Goal: Communication & Community: Answer question/provide support

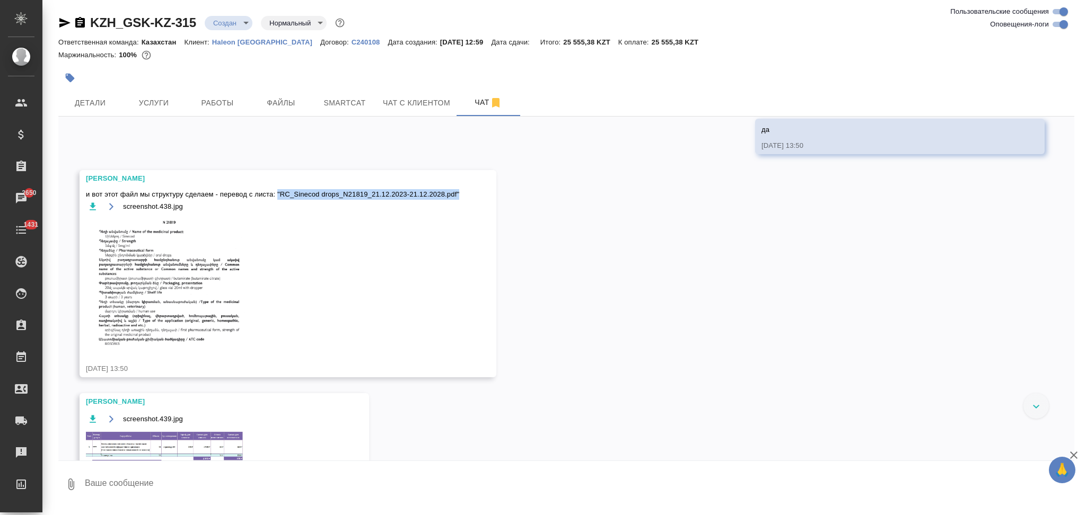
scroll to position [591, 0]
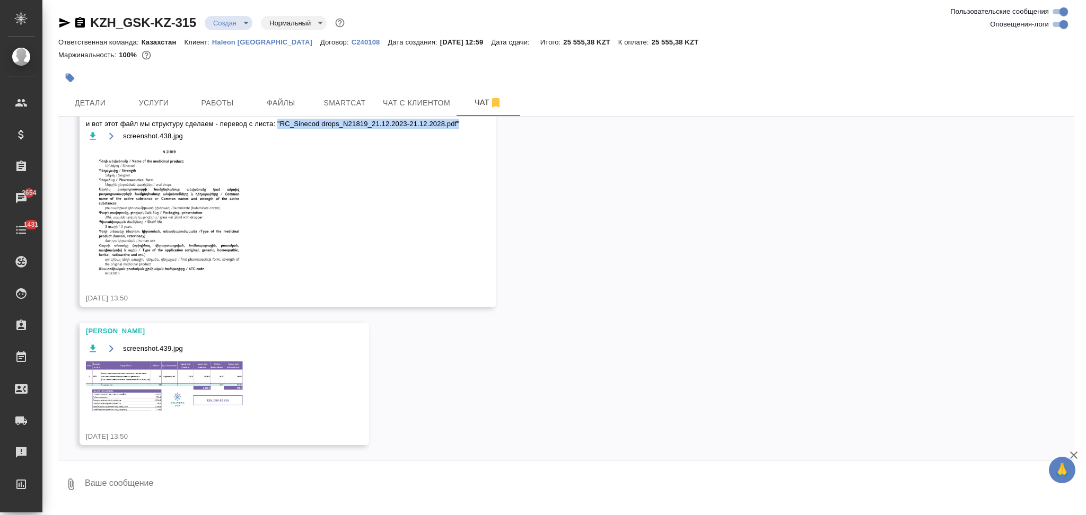
click at [124, 374] on img at bounding box center [165, 386] width 159 height 52
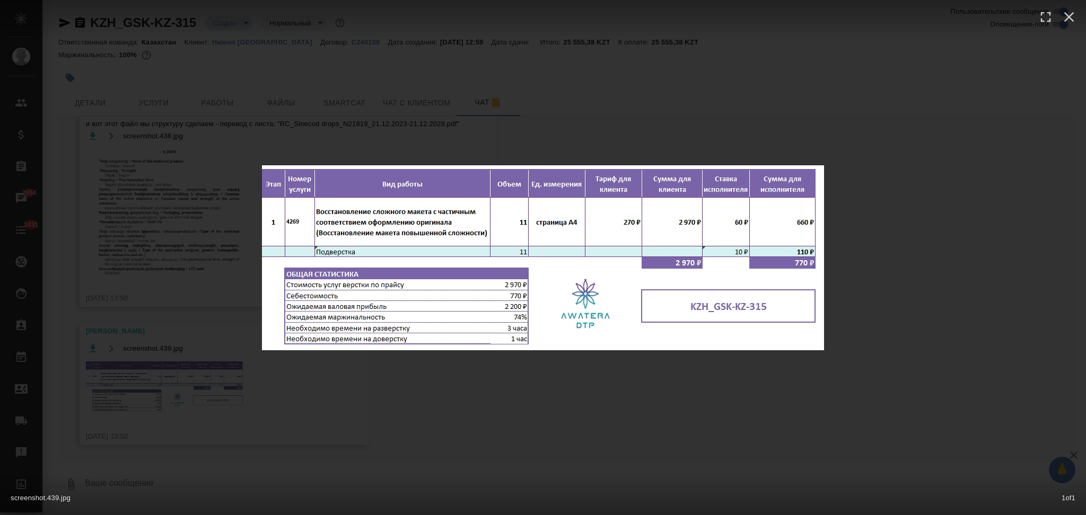
click at [229, 268] on div "screenshot.439.jpg 1 of 1" at bounding box center [543, 257] width 1086 height 515
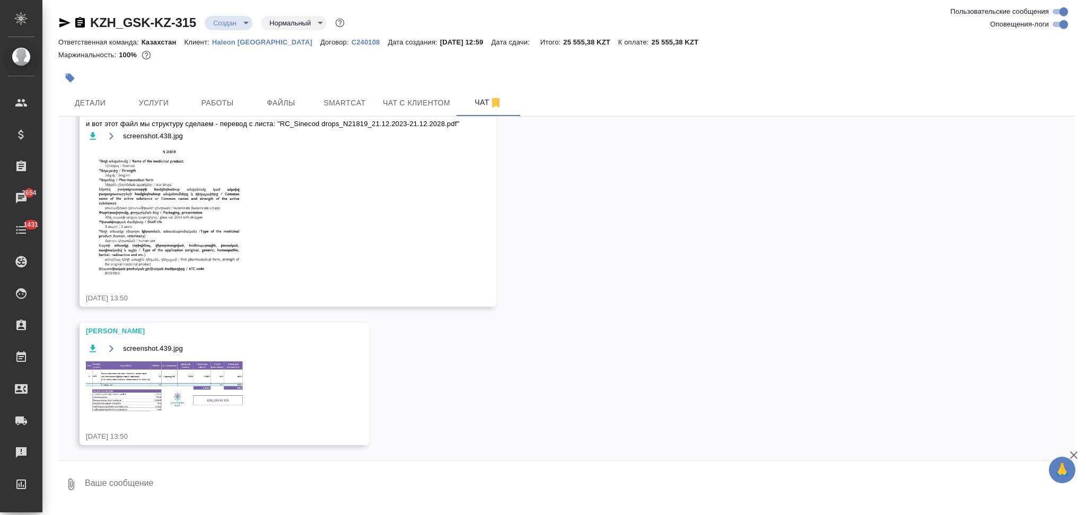
click at [138, 78] on div at bounding box center [396, 77] width 677 height 23
click at [143, 87] on div at bounding box center [396, 77] width 677 height 23
click at [145, 96] on span "Услуги" at bounding box center [153, 102] width 51 height 13
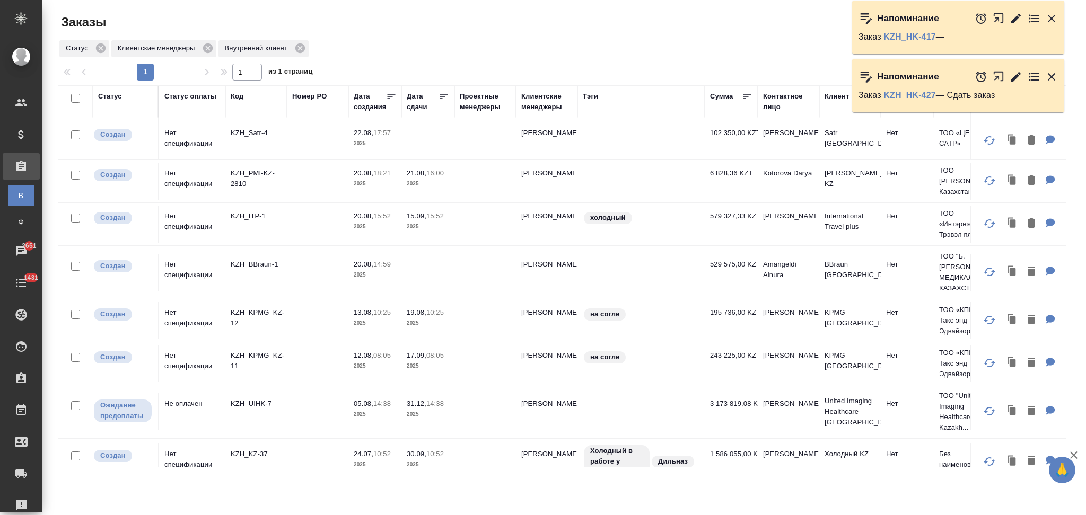
scroll to position [53, 0]
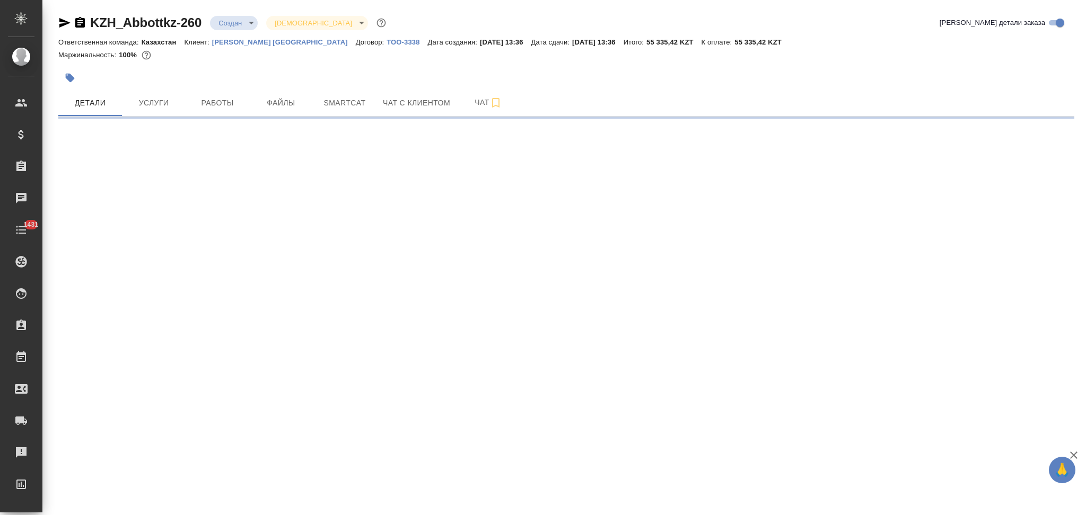
select select "RU"
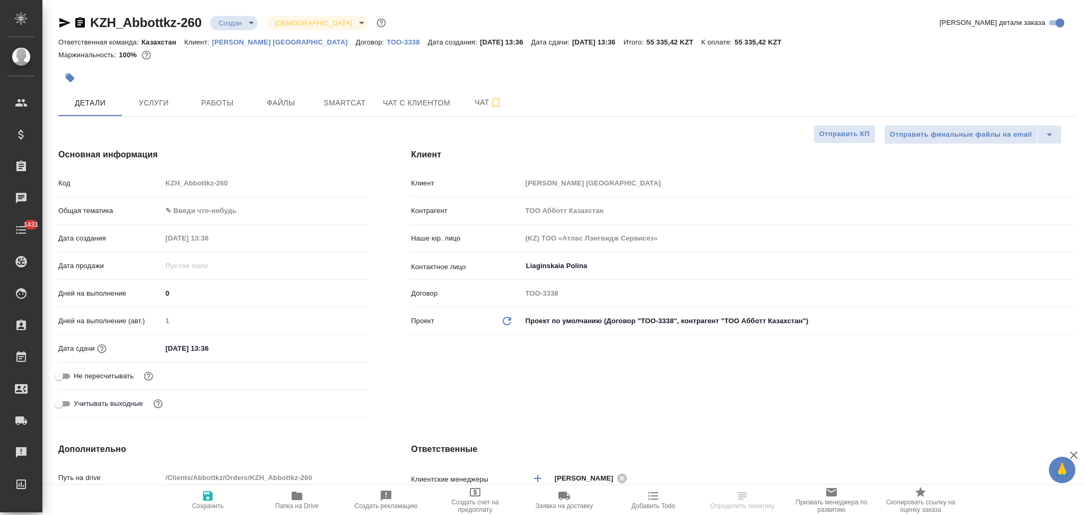
type textarea "x"
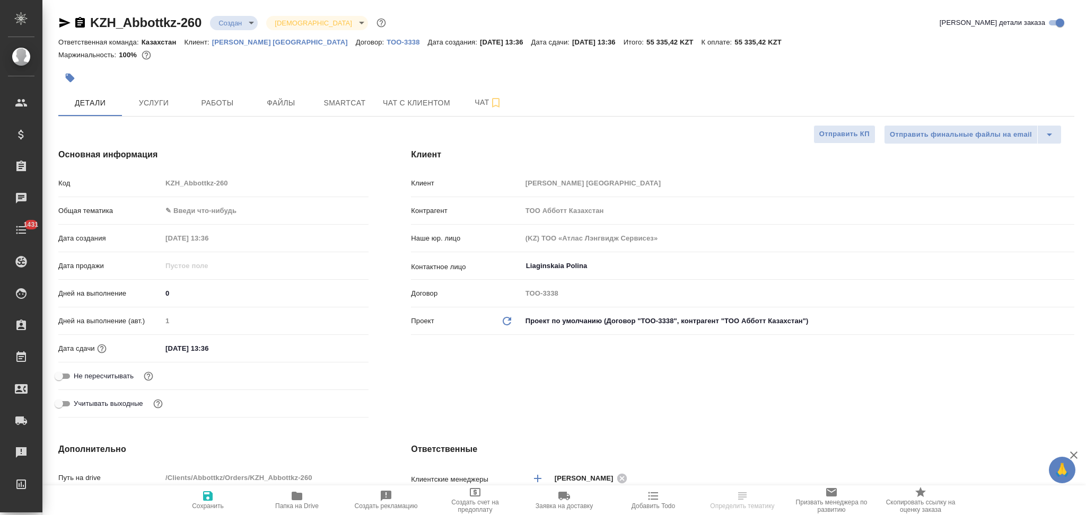
type textarea "x"
type input "[PERSON_NAME]"
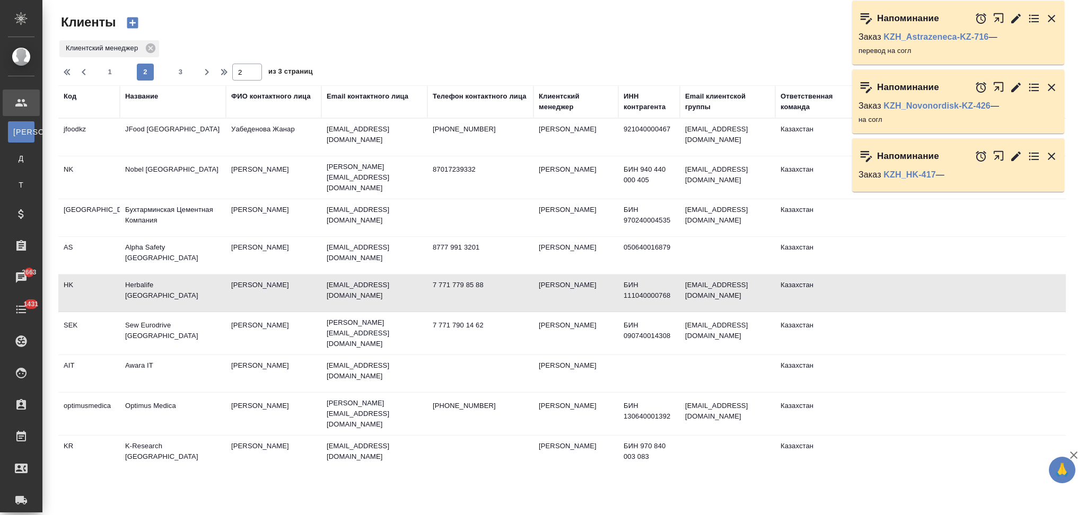
select select "RU"
click at [141, 95] on div "Название" at bounding box center [141, 96] width 33 height 11
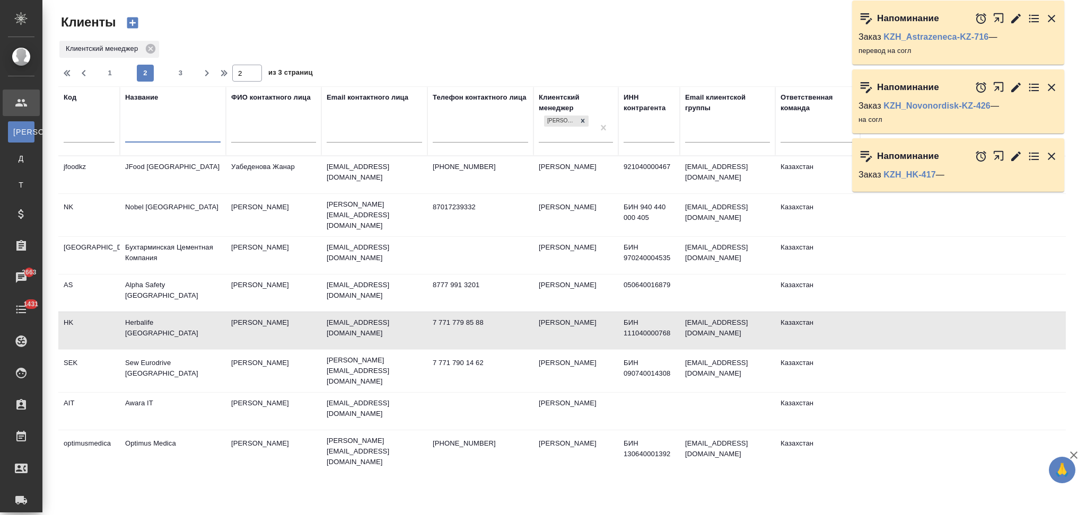
click at [159, 130] on input "text" at bounding box center [172, 135] width 95 height 13
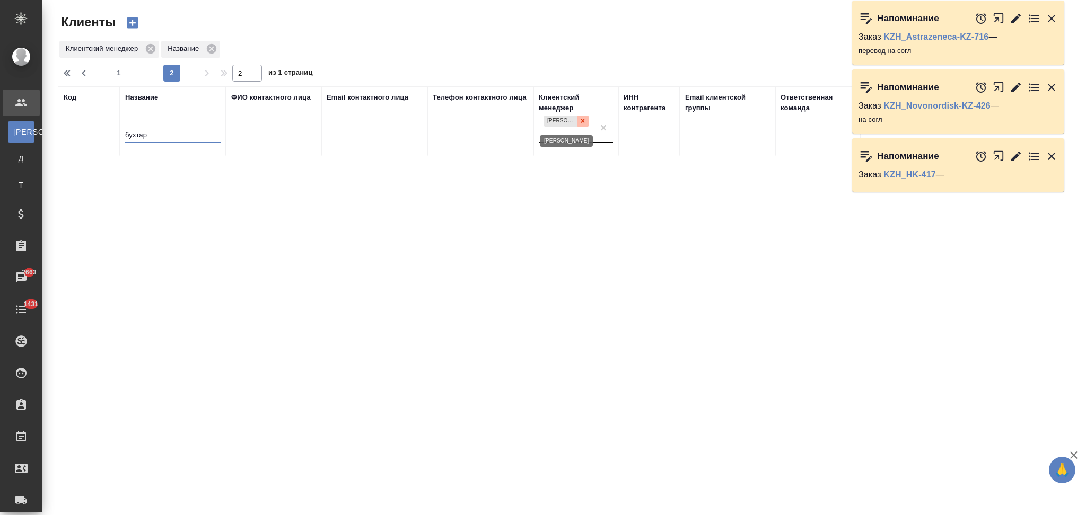
click at [581, 120] on icon at bounding box center [582, 120] width 7 height 7
type input "бухтар"
type input "1"
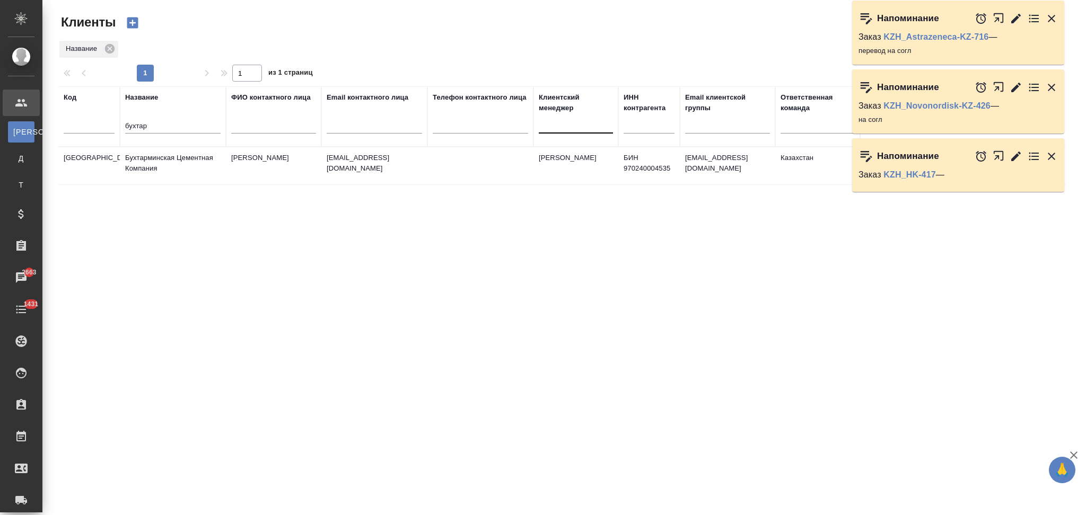
click at [179, 173] on td "Бухтарминская Цементная Компания" at bounding box center [173, 165] width 106 height 37
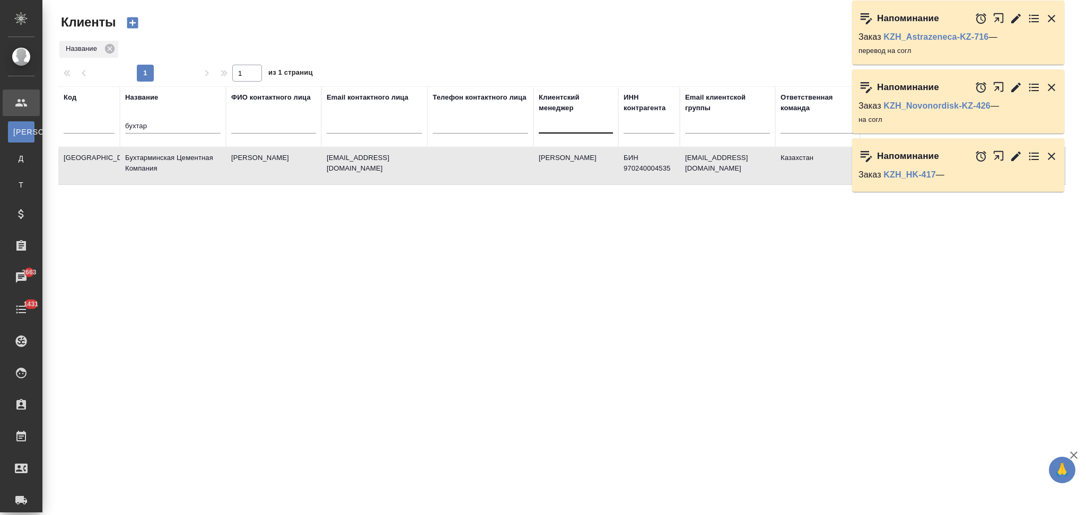
click at [179, 173] on td "Бухтарминская Цементная Компания" at bounding box center [173, 165] width 106 height 37
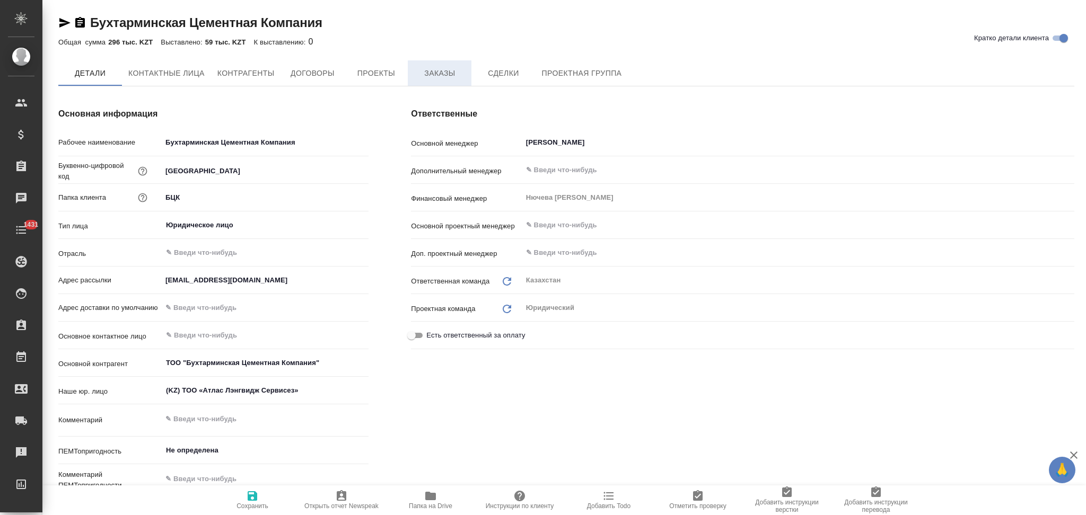
click at [441, 73] on span "Заказы" at bounding box center [439, 73] width 51 height 13
type textarea "x"
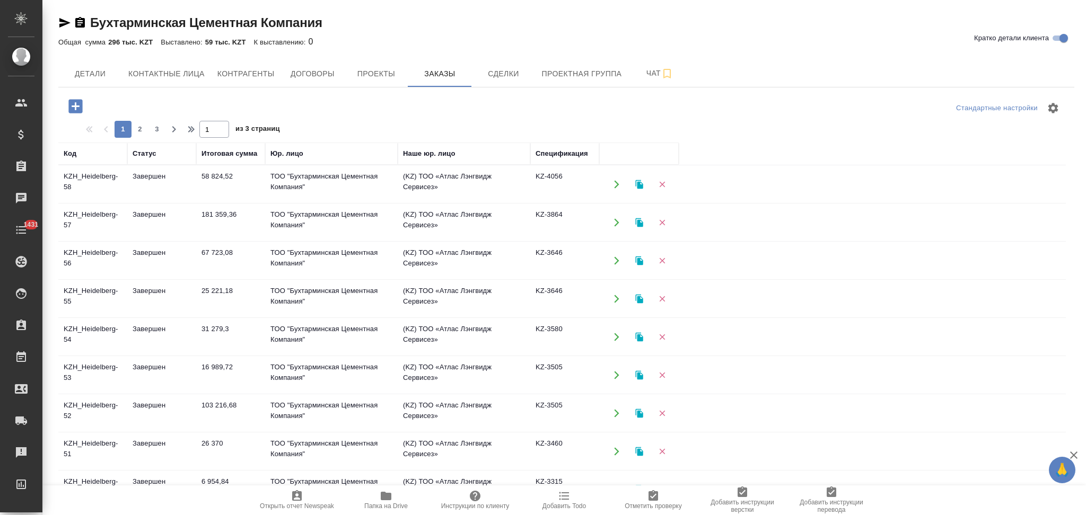
click at [385, 496] on icon "button" at bounding box center [386, 496] width 11 height 8
click at [72, 109] on icon "button" at bounding box center [75, 106] width 14 height 14
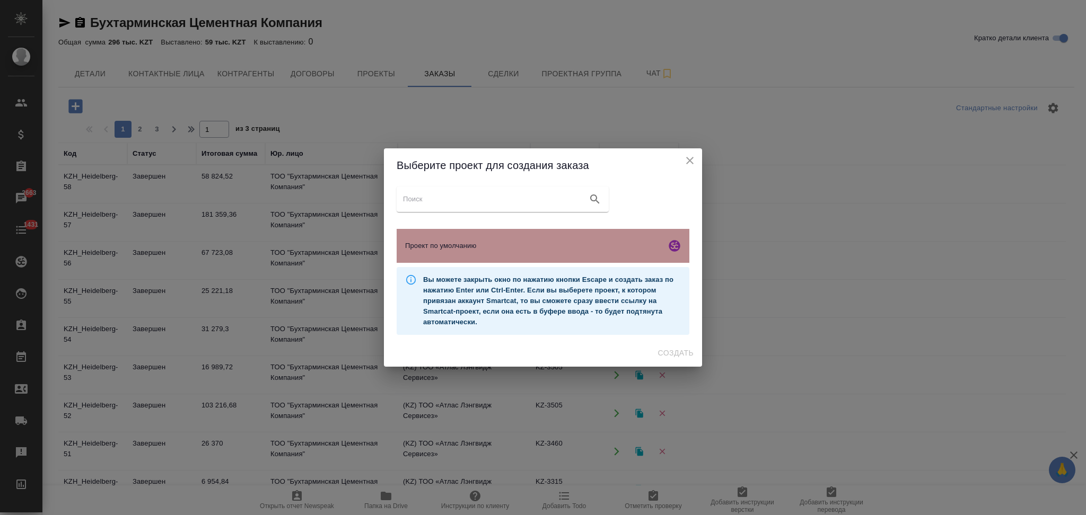
click at [469, 244] on span "Проект по умолчанию" at bounding box center [533, 246] width 257 height 11
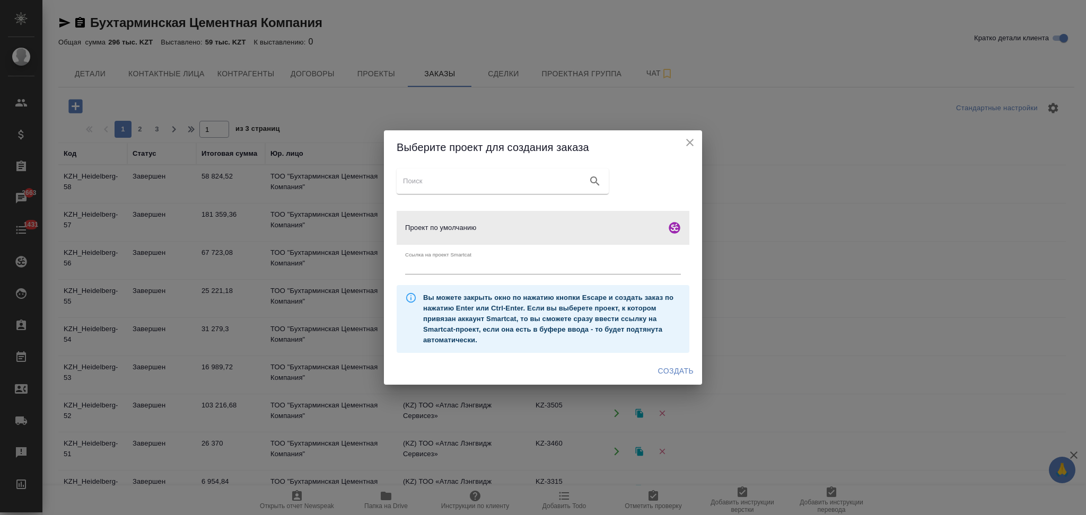
click at [666, 374] on span "Создать" at bounding box center [676, 371] width 36 height 13
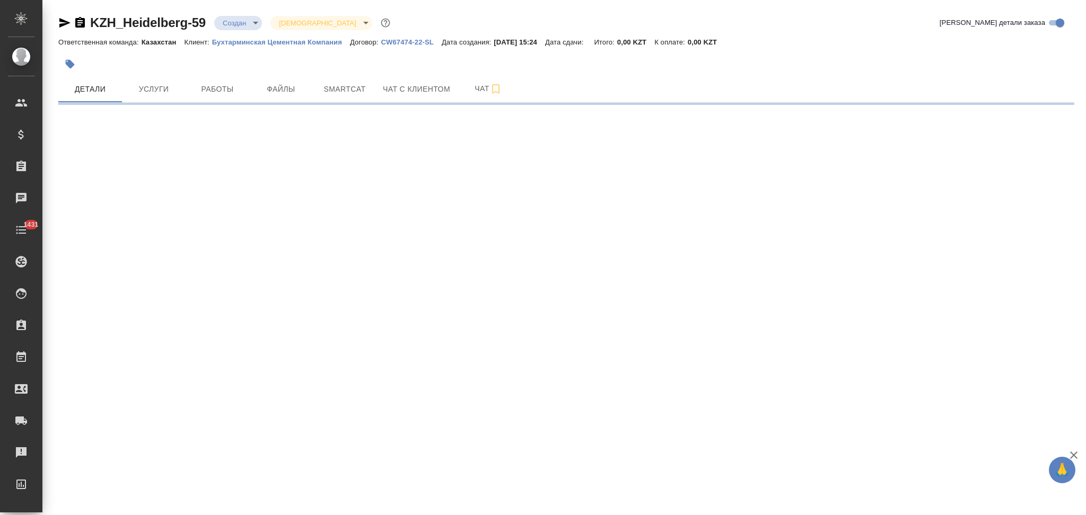
select select "RU"
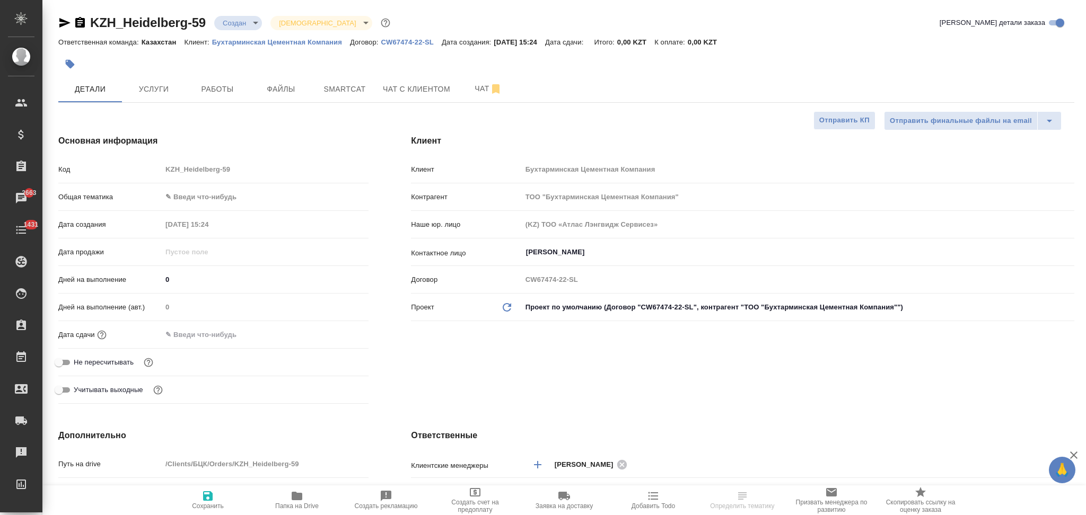
select select "RU"
type textarea "x"
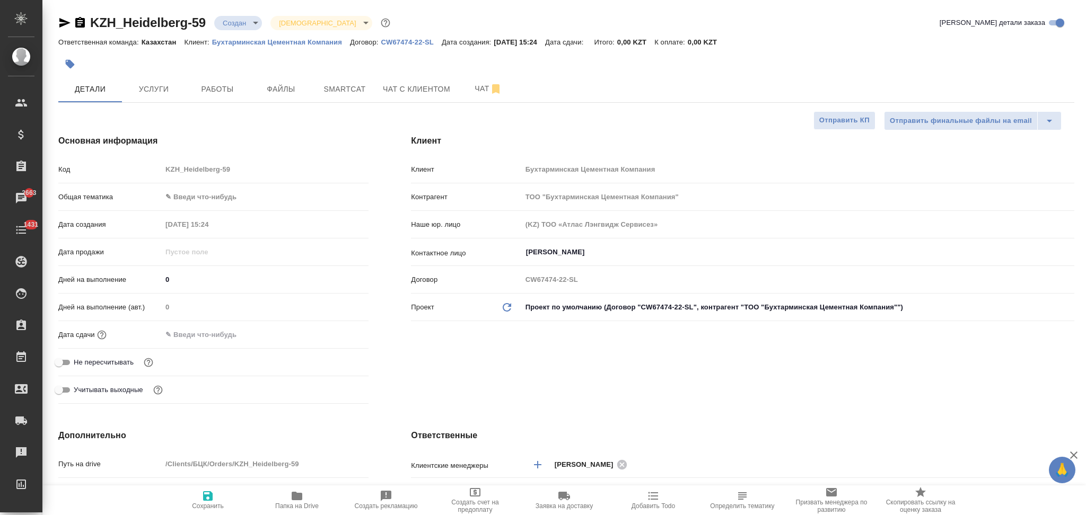
type textarea "x"
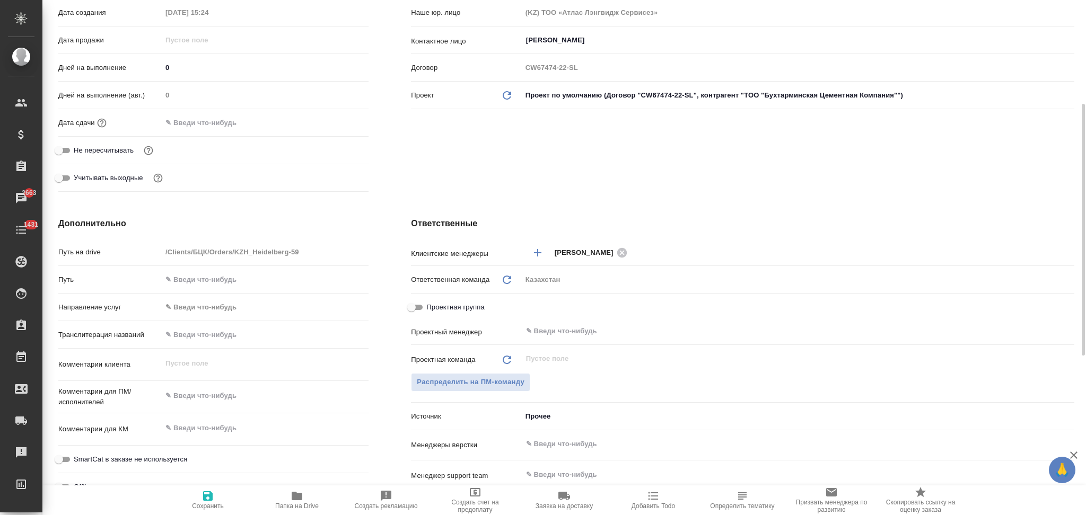
type textarea "x"
click at [185, 390] on textarea at bounding box center [265, 396] width 206 height 18
paste textarea "перевод данной строчки с казахского на русский. Прошу выполнить в формате ворд …"
type textarea "x"
type textarea "перевод данной строчки с казахского на русский. Прошу выполнить в формате ворд …"
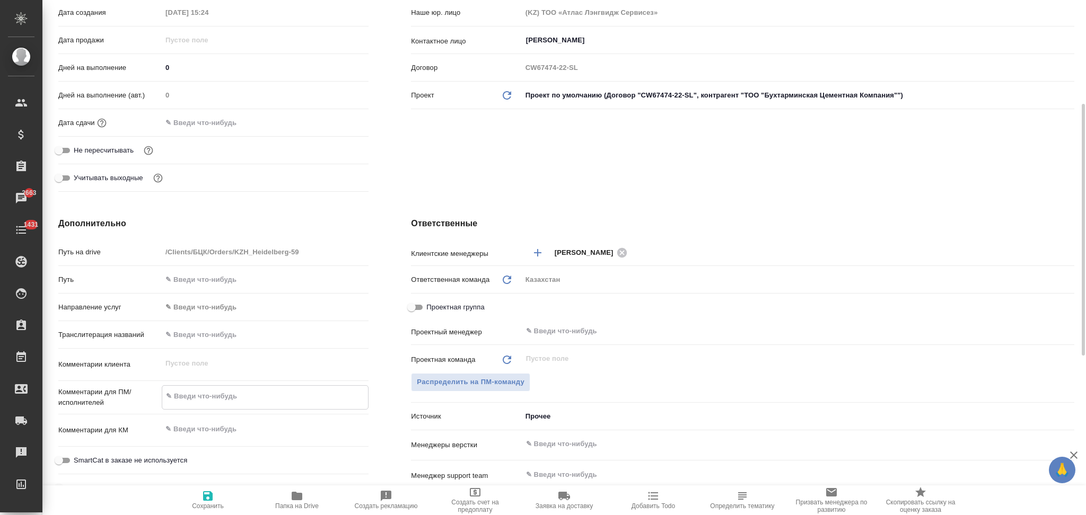
type textarea "x"
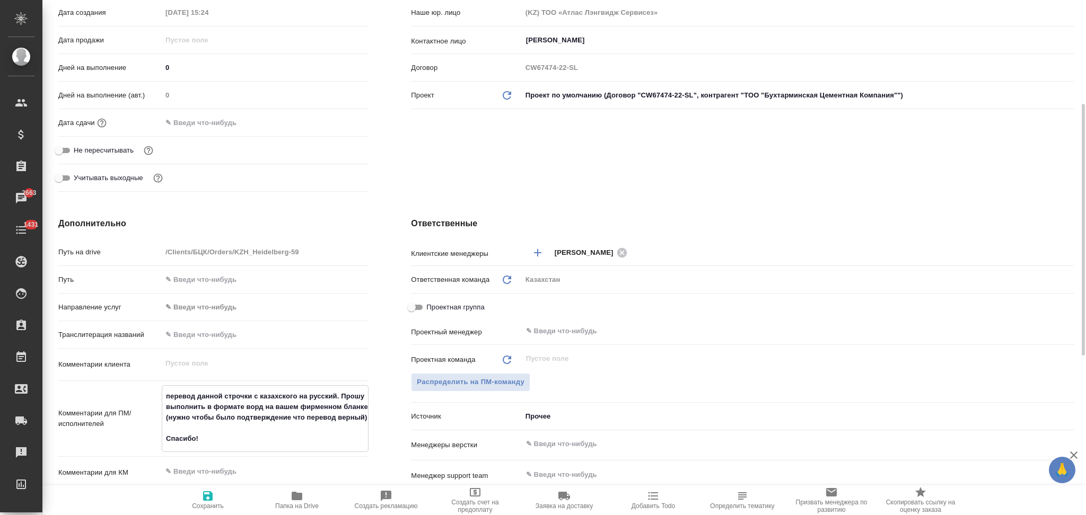
type textarea "перевод данной строчки с казахского на русский. Прошу выполнить в формате ворд …"
type textarea "x"
click at [206, 496] on icon "button" at bounding box center [208, 496] width 10 height 10
type textarea "x"
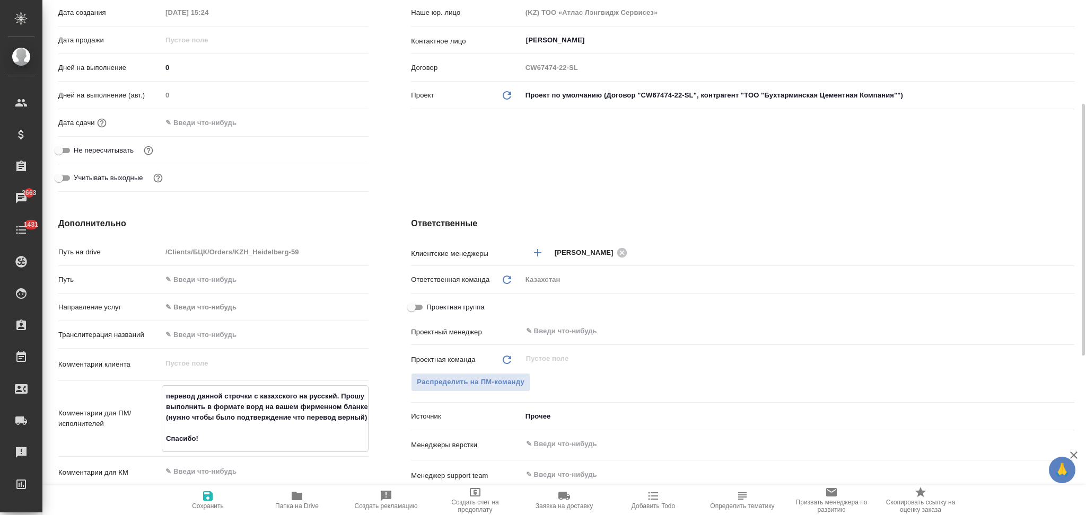
type textarea "x"
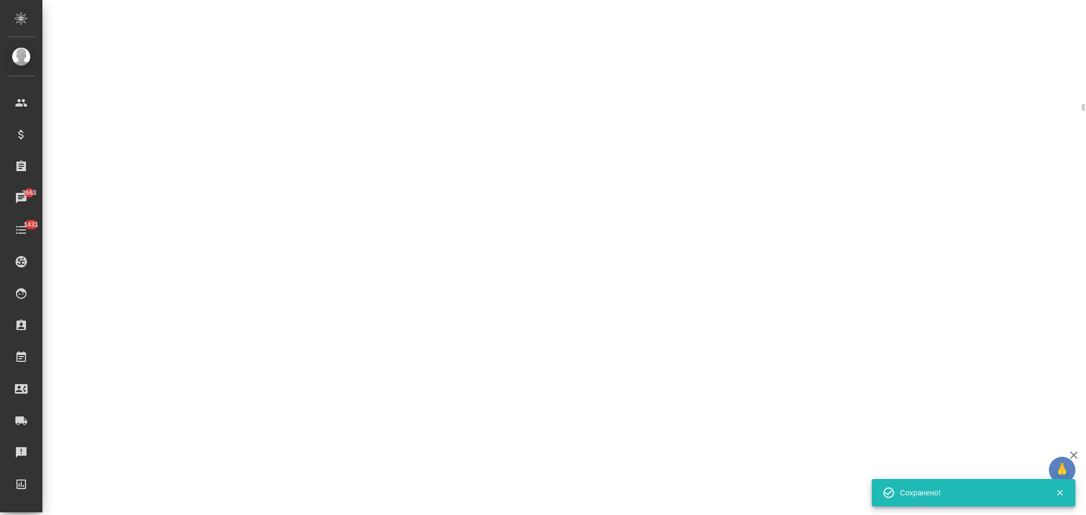
select select "RU"
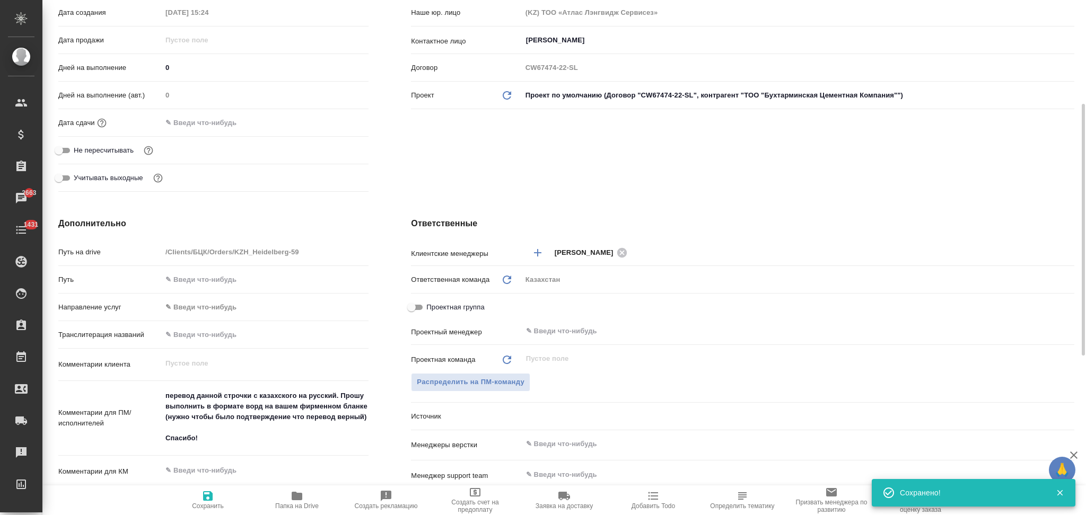
type textarea "x"
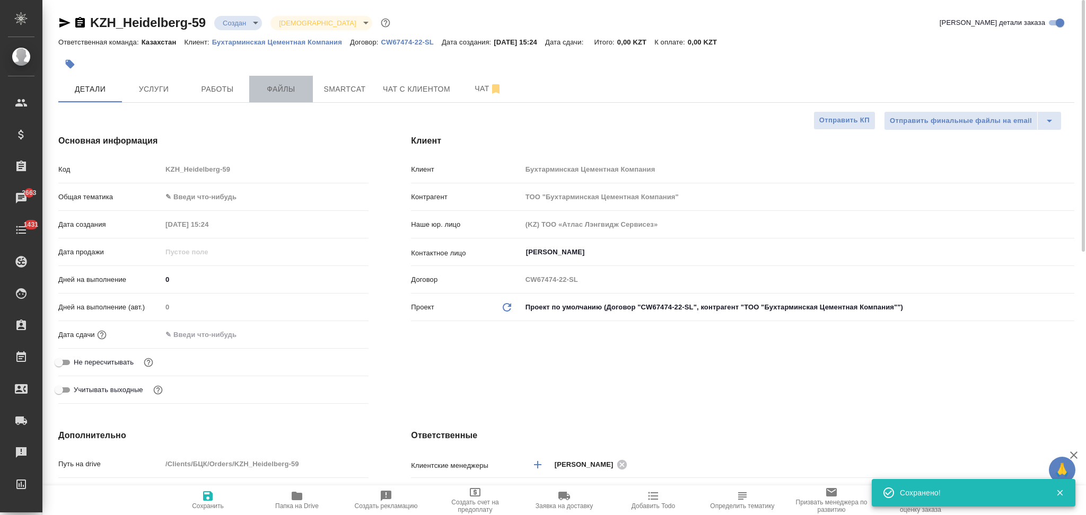
click at [267, 85] on span "Файлы" at bounding box center [281, 89] width 51 height 13
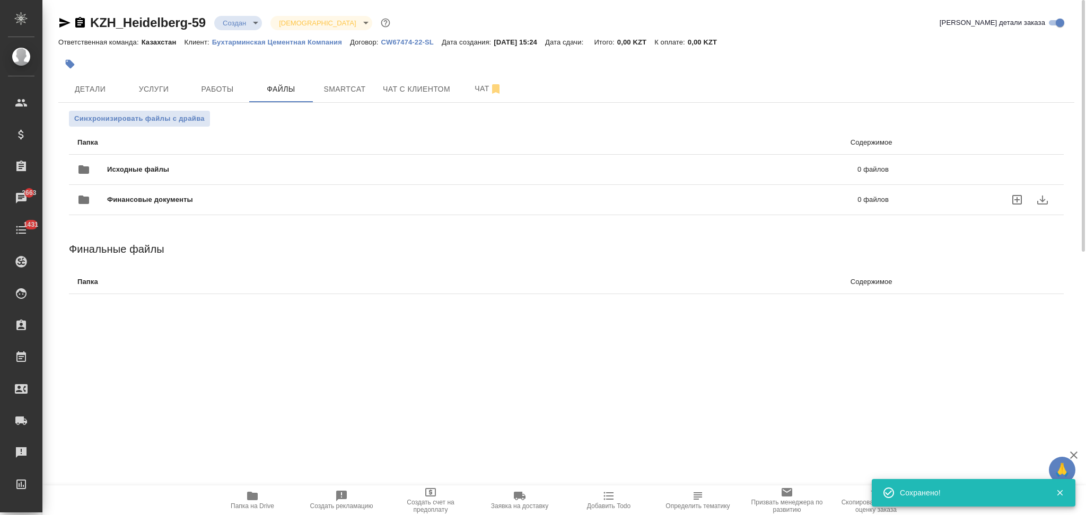
click at [184, 177] on div "Финансовые документы 0 файлов" at bounding box center [483, 200] width 832 height 47
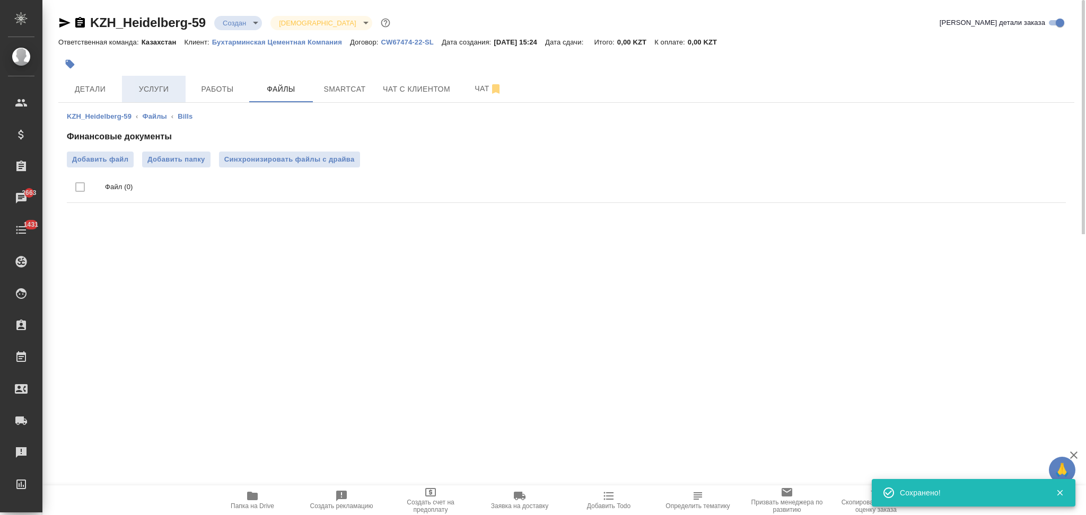
click at [158, 90] on span "Услуги" at bounding box center [153, 89] width 51 height 13
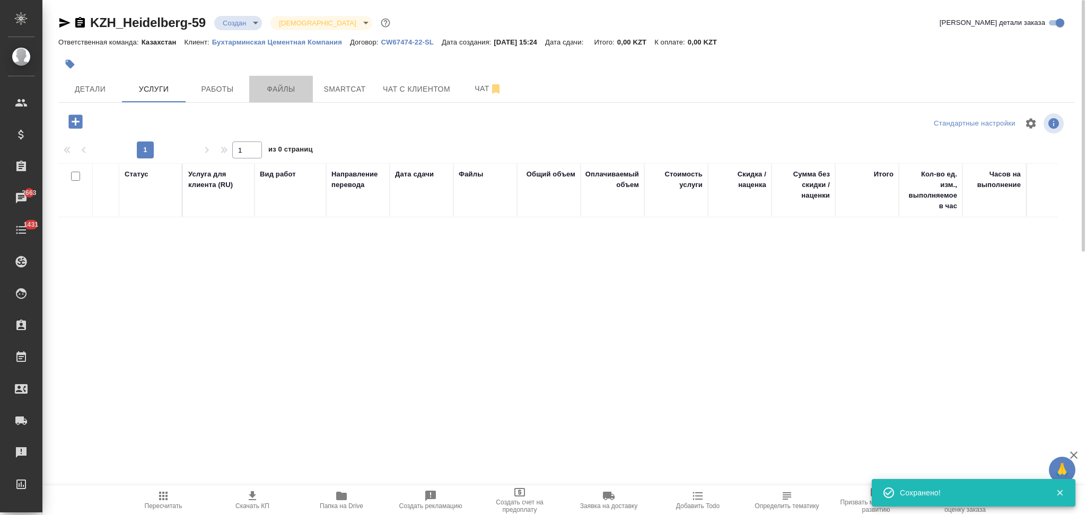
click at [276, 88] on span "Файлы" at bounding box center [281, 89] width 51 height 13
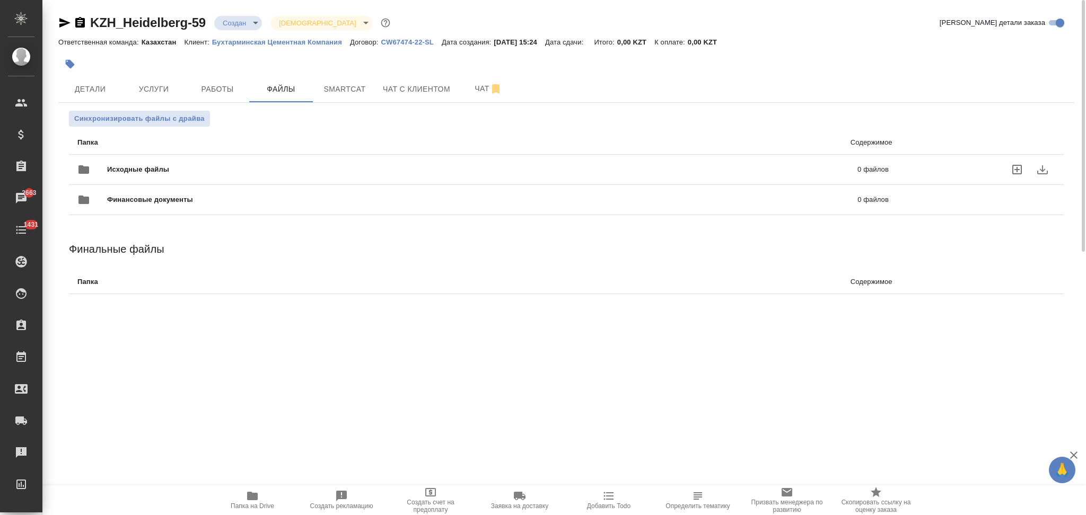
click at [186, 169] on span "Исходные файлы" at bounding box center [310, 169] width 406 height 11
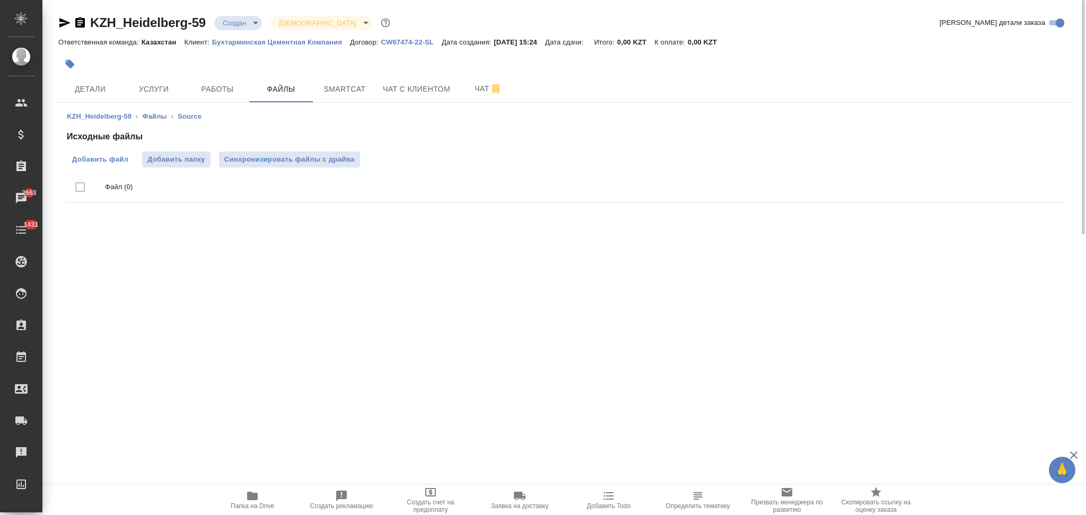
click at [96, 152] on label "Добавить файл" at bounding box center [100, 160] width 67 height 16
click at [0, 0] on input "Добавить файл" at bounding box center [0, 0] width 0 height 0
click at [154, 96] on button "Услуги" at bounding box center [154, 89] width 64 height 27
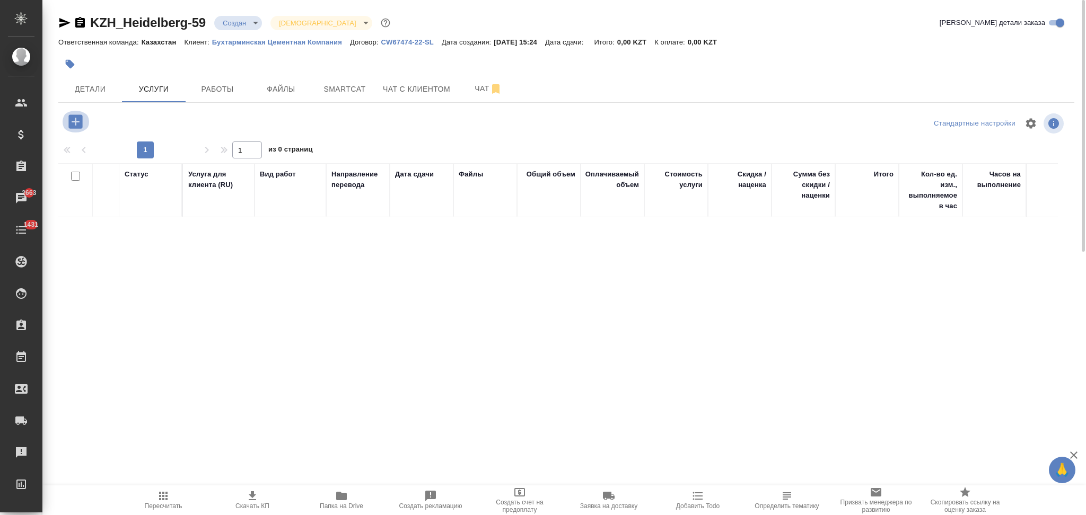
click at [77, 129] on icon "button" at bounding box center [75, 121] width 19 height 19
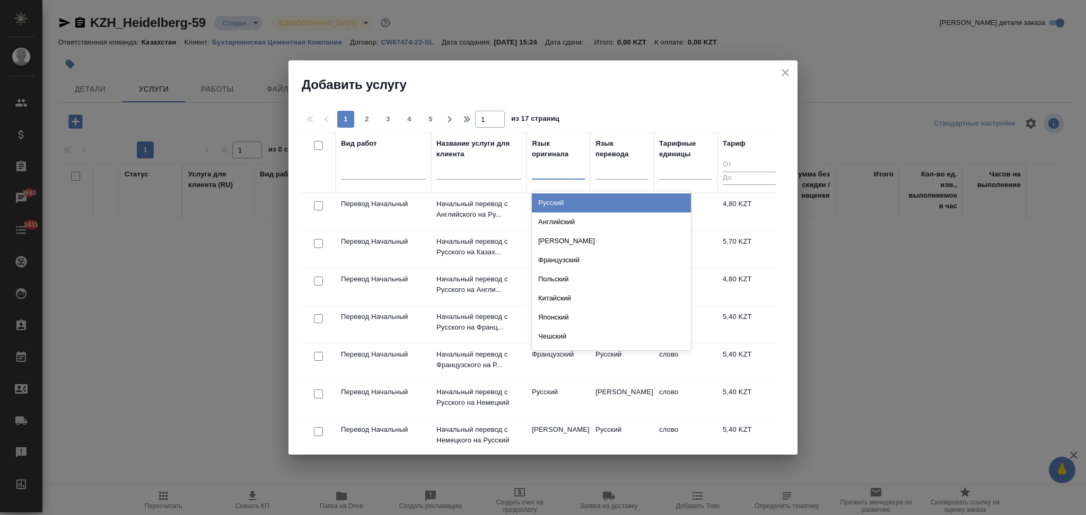
click at [551, 170] on div at bounding box center [558, 168] width 53 height 15
type input "каз"
click at [557, 197] on div "Казахский" at bounding box center [611, 202] width 159 height 19
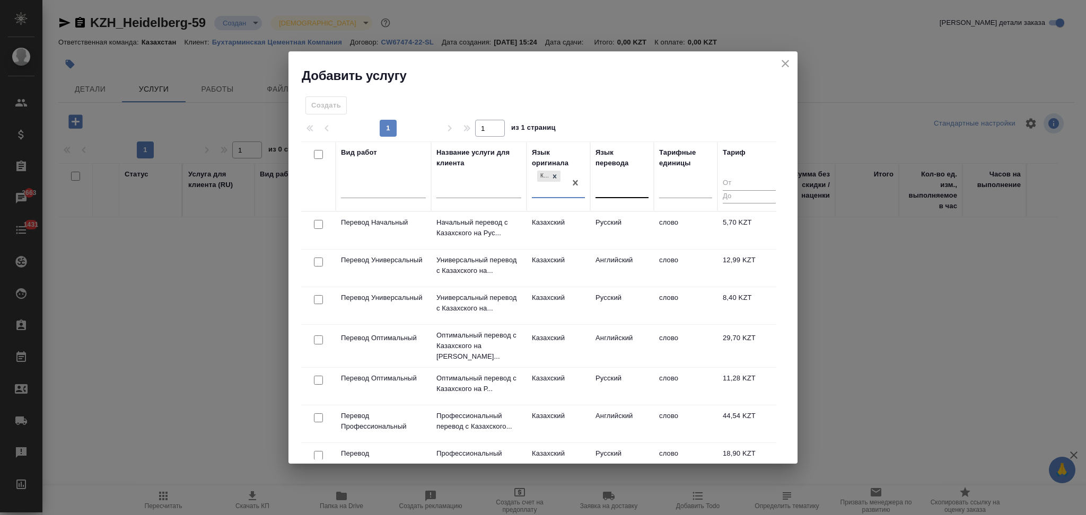
click at [620, 186] on div at bounding box center [621, 187] width 53 height 15
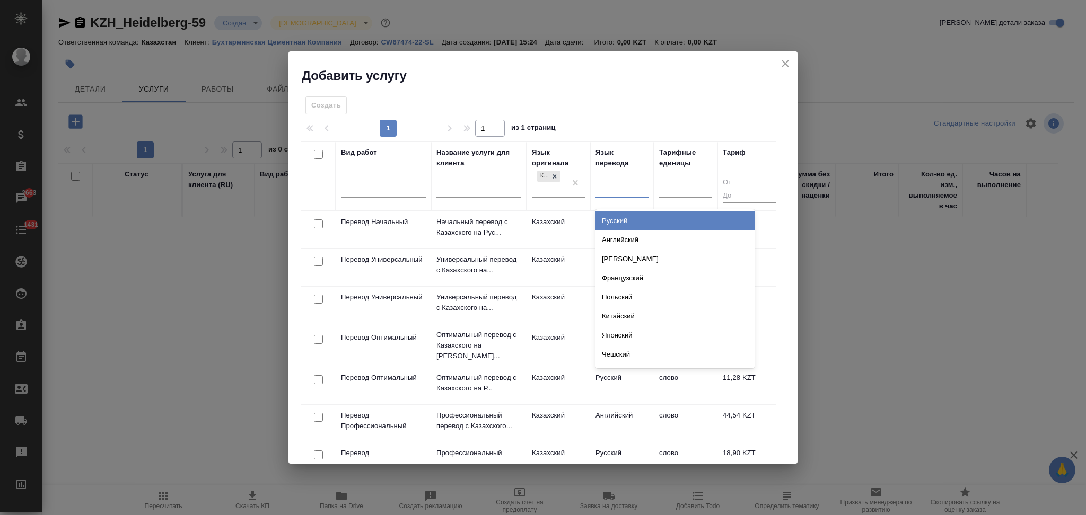
click at [614, 213] on div "Русский" at bounding box center [674, 221] width 159 height 19
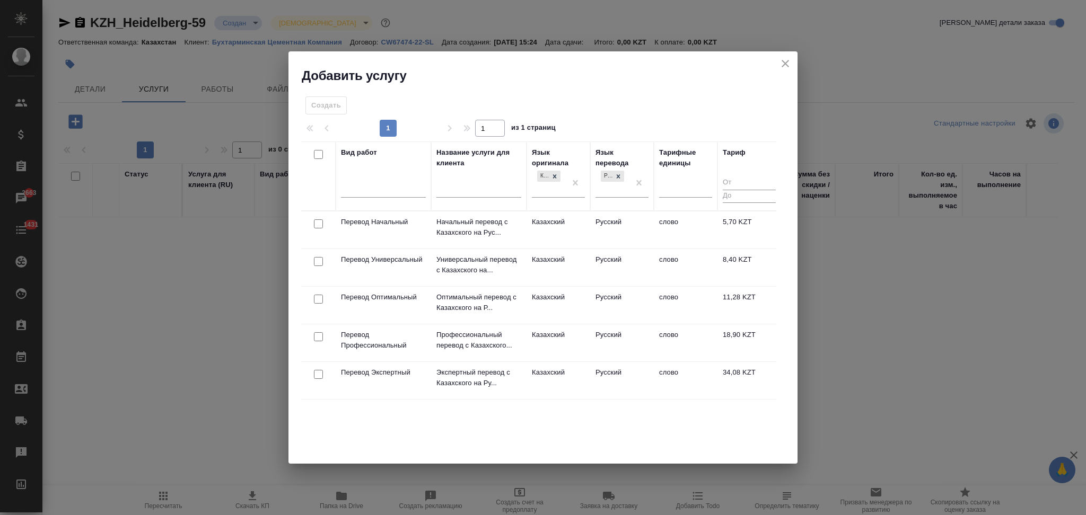
click at [541, 343] on td "Казахский" at bounding box center [558, 342] width 64 height 37
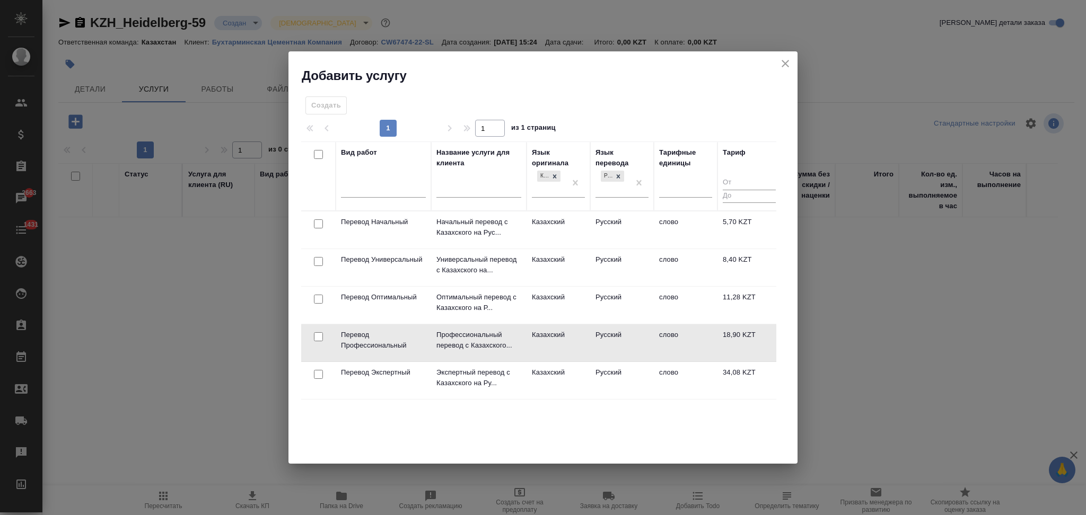
click at [541, 343] on td "Казахский" at bounding box center [558, 342] width 64 height 37
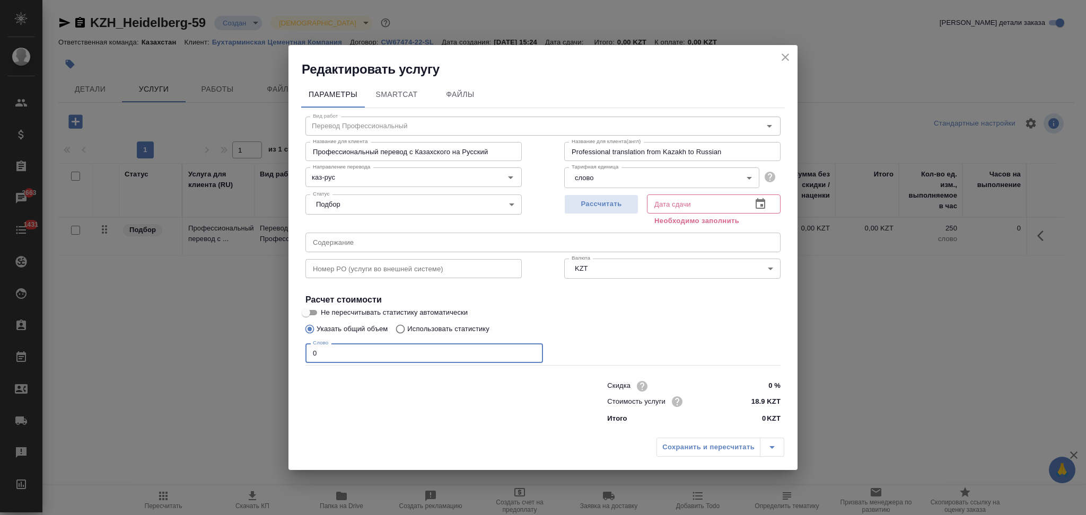
drag, startPoint x: 362, startPoint y: 355, endPoint x: 290, endPoint y: 343, distance: 72.5
click at [290, 343] on div "Параметры SmartCat Файлы Вид работ Перевод Профессиональный Вид работ Название …" at bounding box center [542, 255] width 509 height 355
type input "250"
click at [607, 200] on span "Рассчитать" at bounding box center [601, 204] width 63 height 12
type input "25.08.2025 16:25"
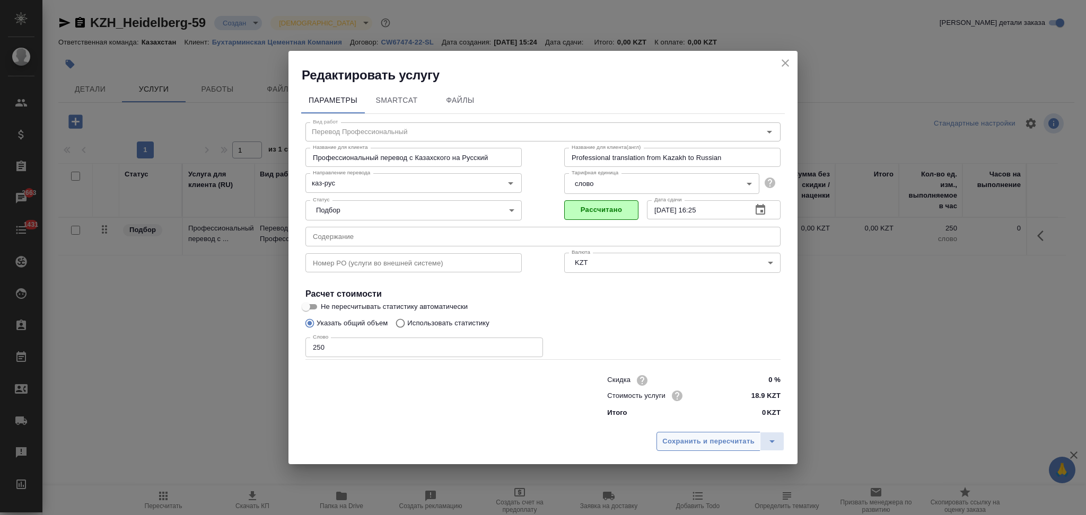
click at [690, 450] on button "Сохранить и пересчитать" at bounding box center [708, 441] width 104 height 19
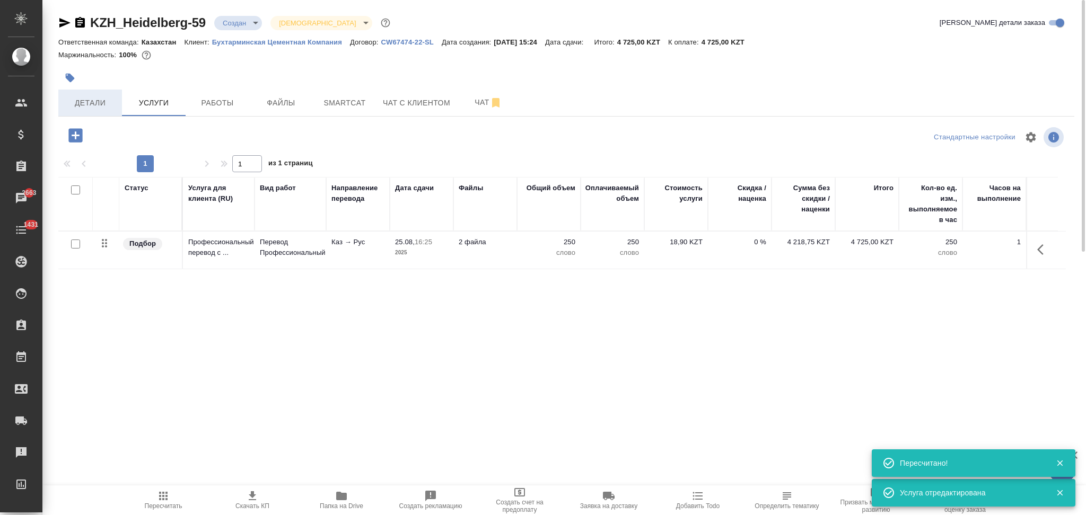
click at [88, 94] on button "Детали" at bounding box center [90, 103] width 64 height 27
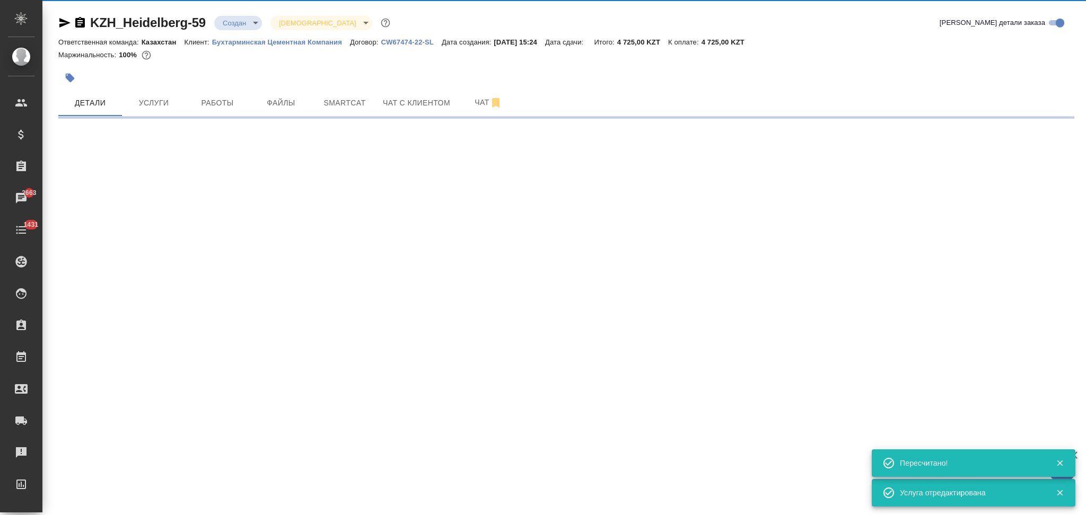
select select "RU"
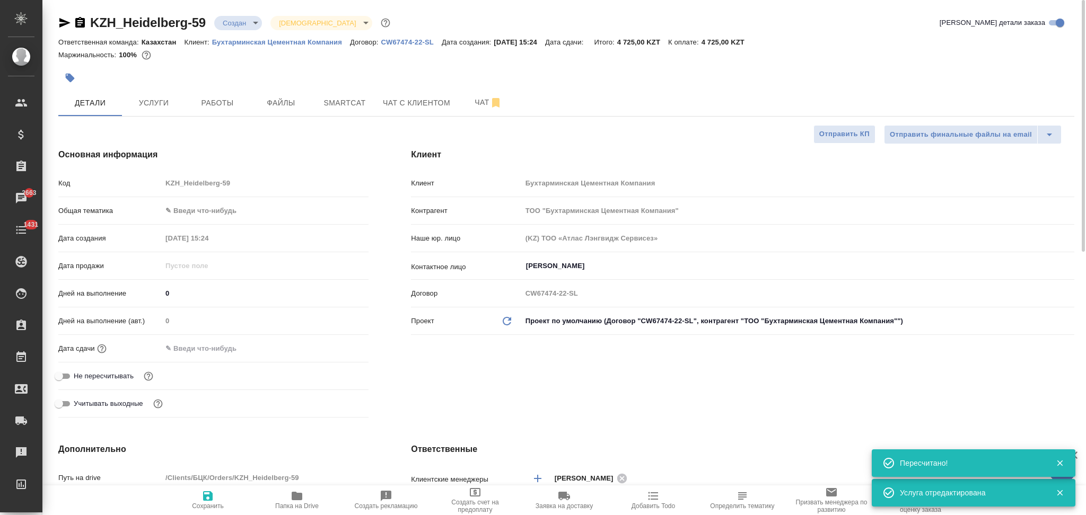
type textarea "x"
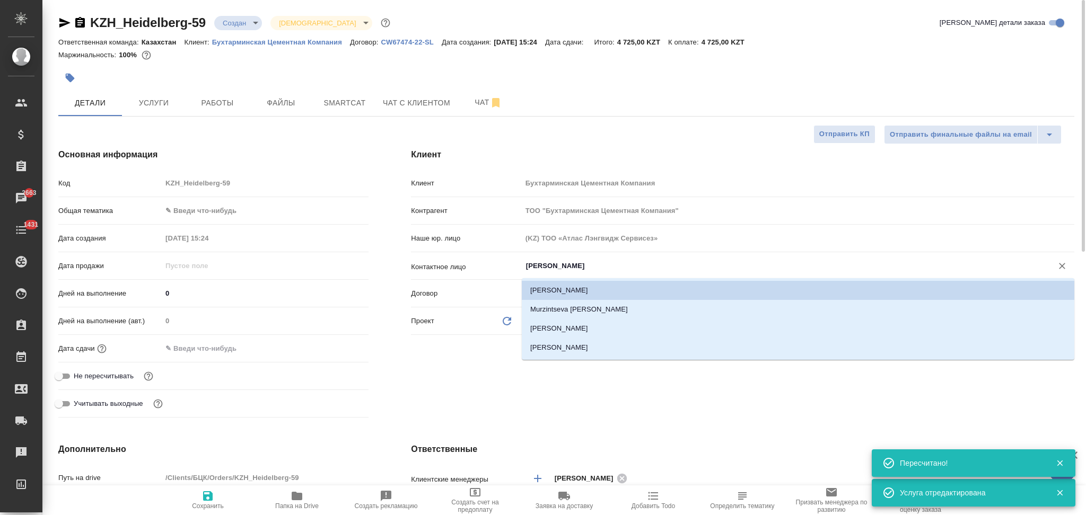
click at [605, 266] on input "Имангазина Зарина" at bounding box center [780, 266] width 510 height 13
click at [575, 342] on li "Litvinova Arina" at bounding box center [798, 347] width 552 height 19
type input "Litvinova Arina"
type textarea "x"
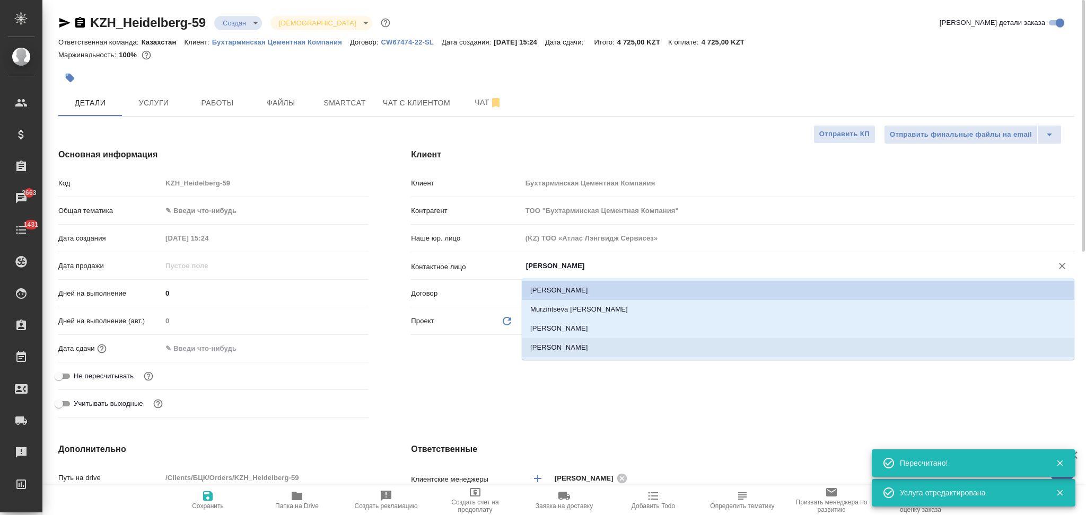
type textarea "x"
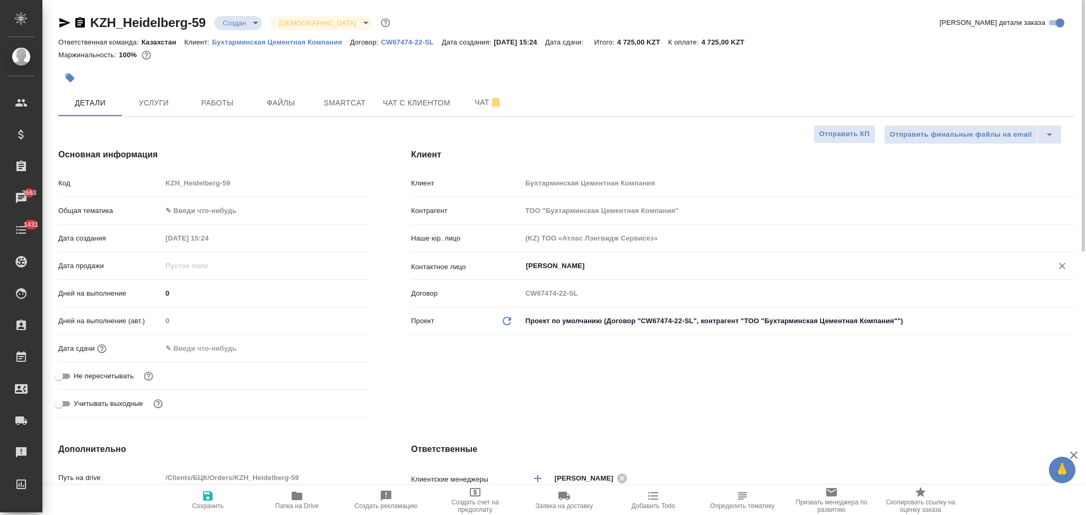
click at [219, 350] on input "text" at bounding box center [208, 348] width 93 height 15
click at [338, 347] on icon "button" at bounding box center [337, 347] width 13 height 13
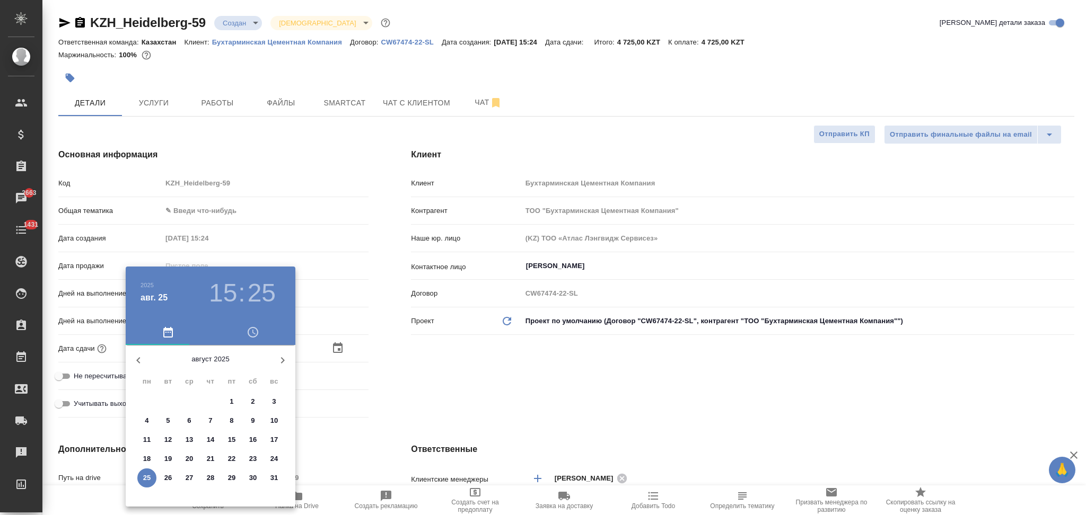
click at [145, 475] on p "25" at bounding box center [147, 478] width 8 height 11
type input "25.08.2025 15:25"
type textarea "x"
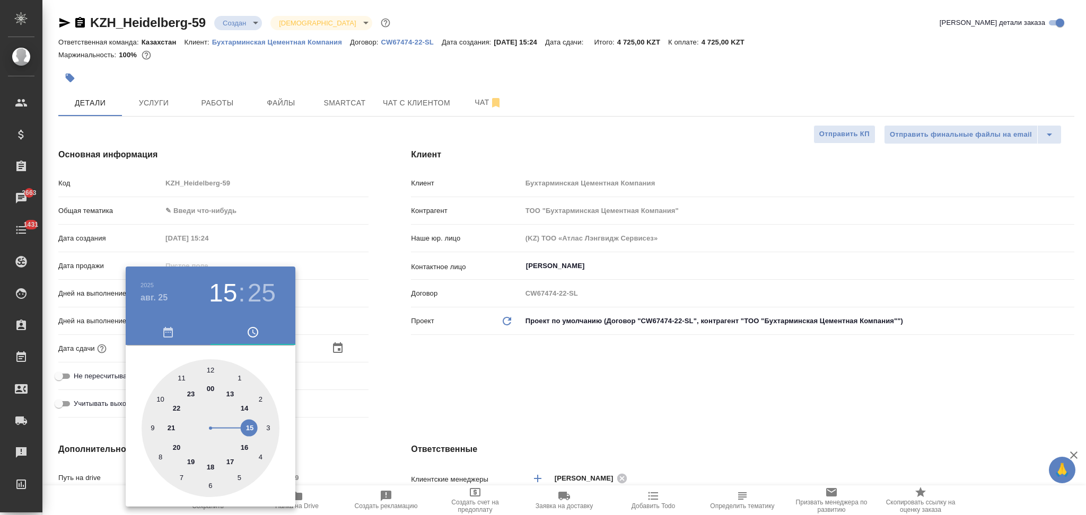
click at [246, 447] on div at bounding box center [211, 428] width 138 height 138
type input "25.08.2025 16:25"
type textarea "x"
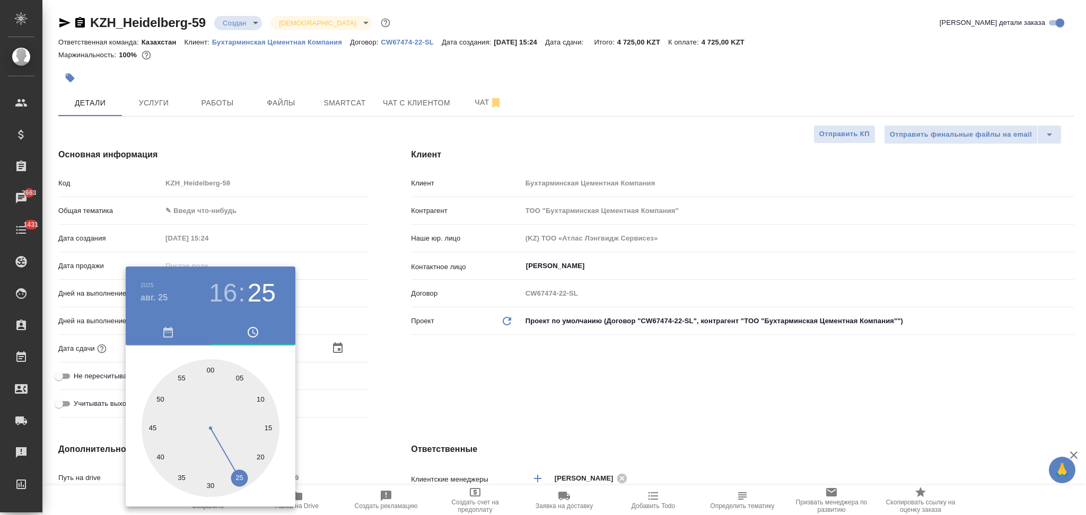
click at [209, 486] on div at bounding box center [211, 428] width 138 height 138
type input "25.08.2025 16:30"
type textarea "x"
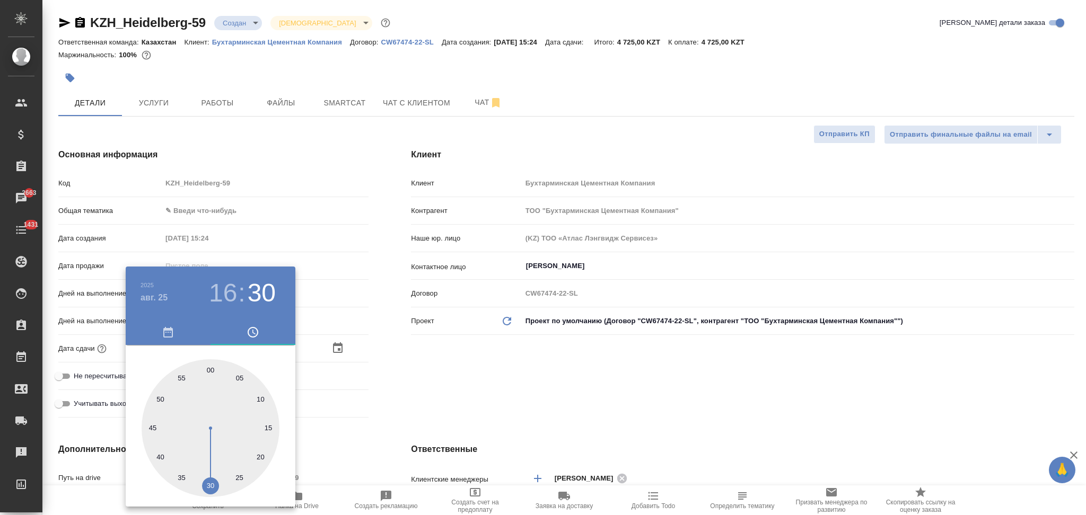
click at [386, 409] on div at bounding box center [543, 257] width 1086 height 515
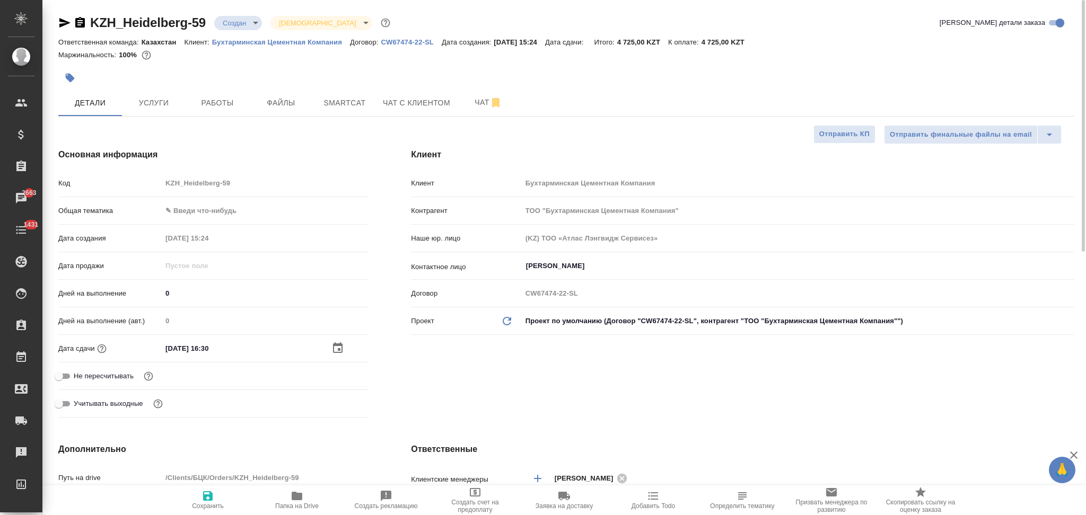
click at [207, 494] on icon "button" at bounding box center [207, 496] width 13 height 13
type textarea "x"
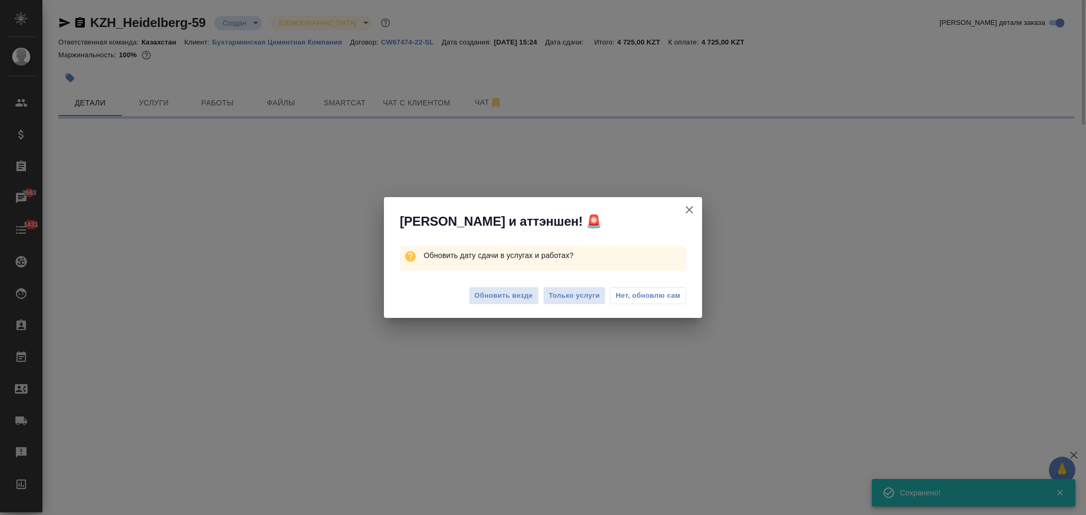
select select "RU"
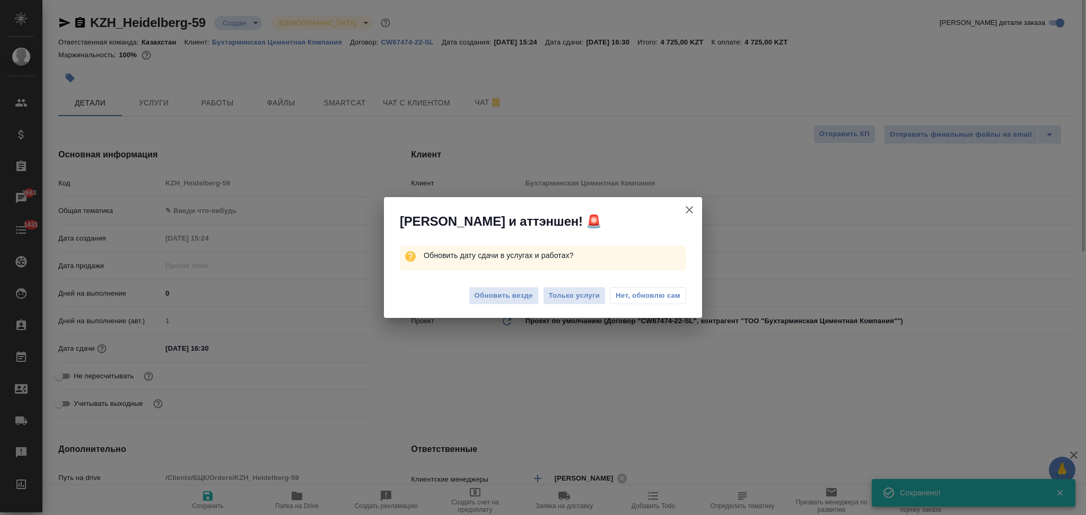
type textarea "x"
click at [552, 298] on span "Только услуги" at bounding box center [574, 296] width 51 height 12
type textarea "x"
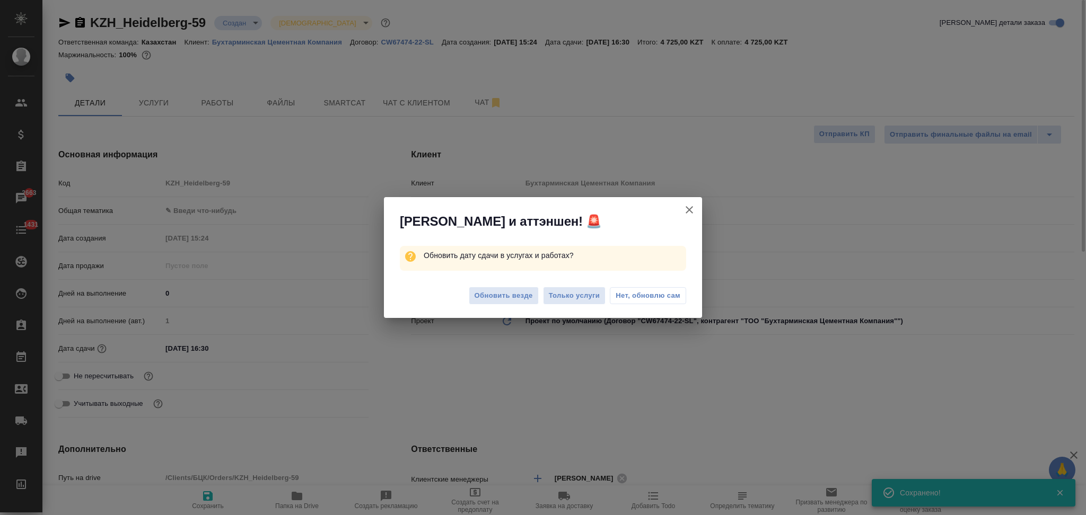
type textarea "x"
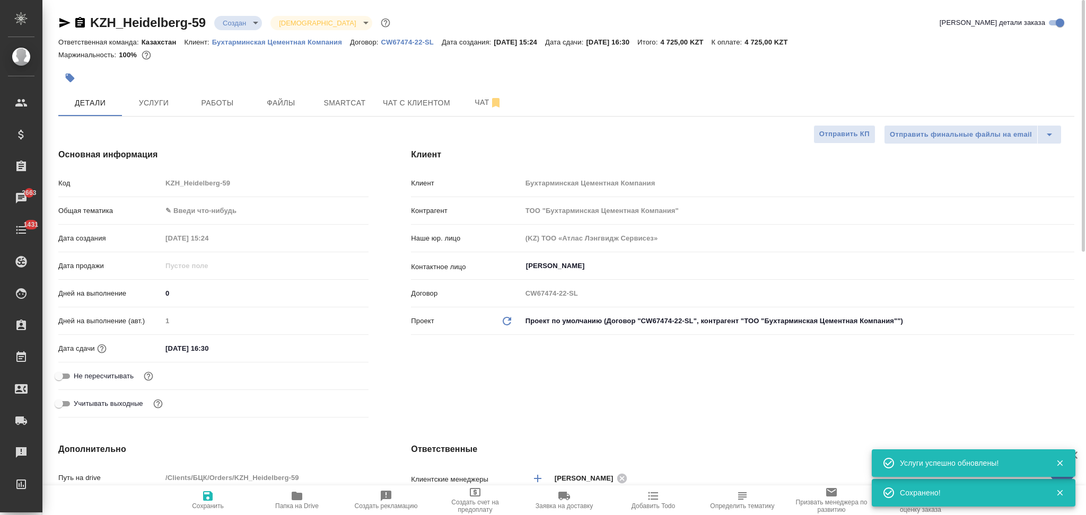
type textarea "x"
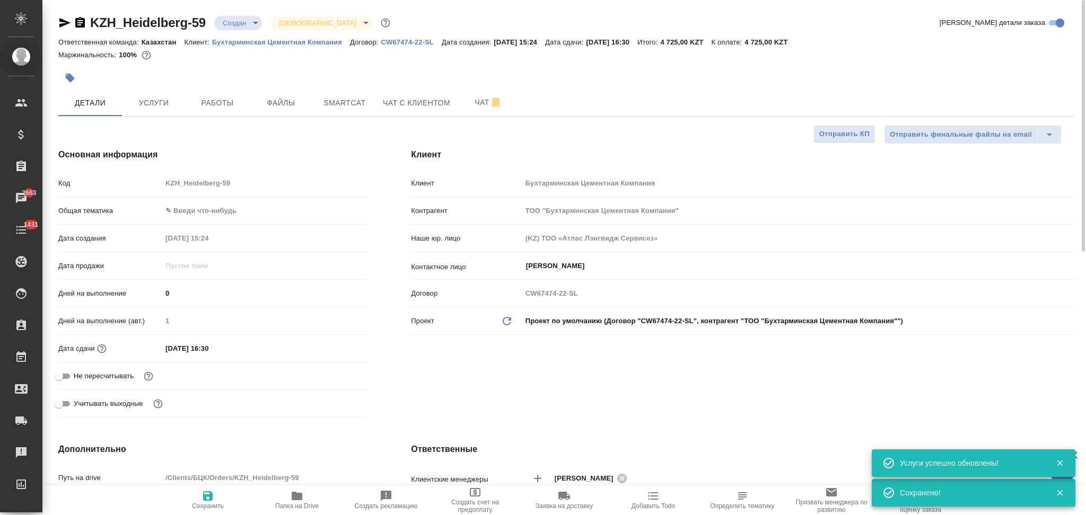
type textarea "x"
click at [156, 90] on button "Услуги" at bounding box center [154, 103] width 64 height 27
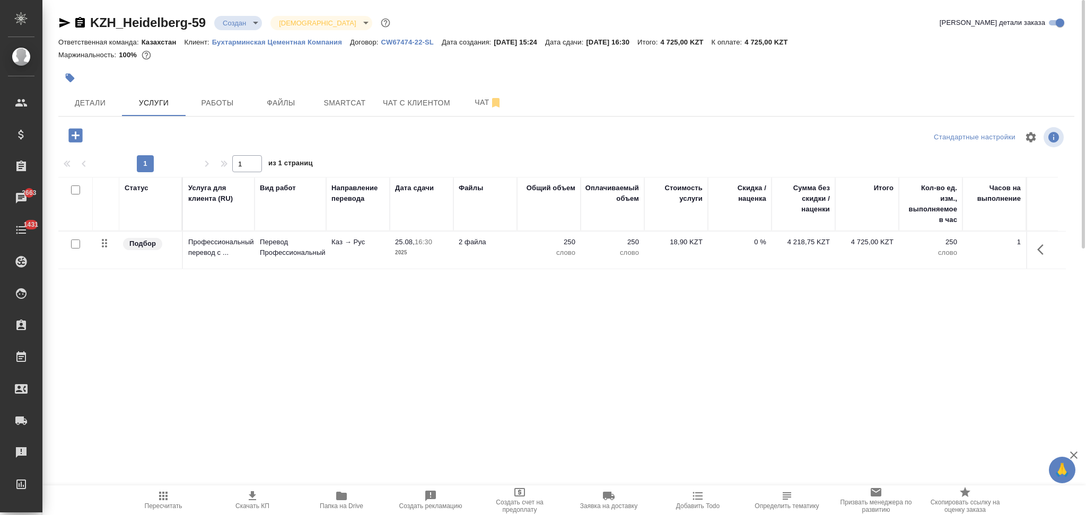
click at [252, 497] on icon "button" at bounding box center [252, 495] width 7 height 9
click at [64, 20] on icon "button" at bounding box center [64, 23] width 11 height 10
click at [110, 107] on span "Детали" at bounding box center [90, 102] width 51 height 13
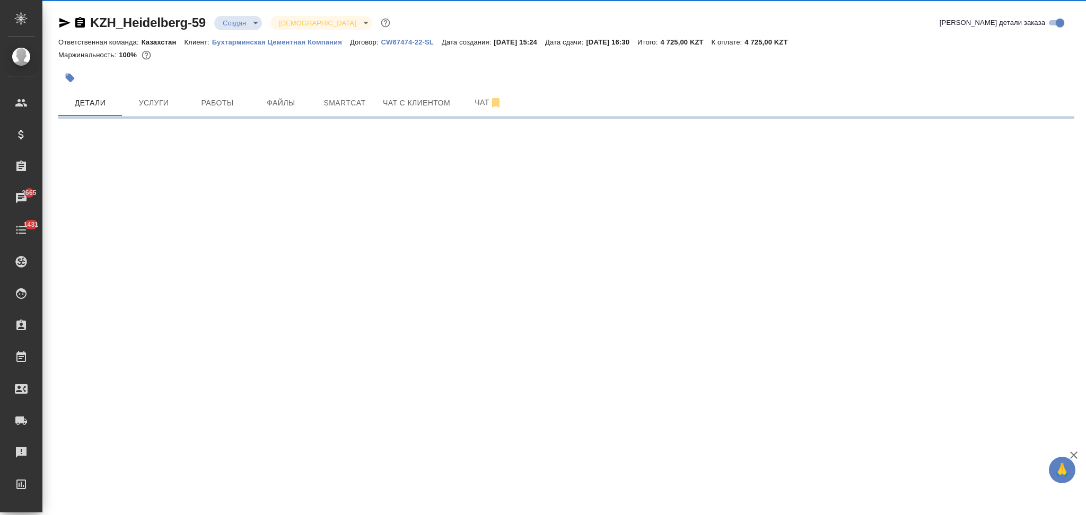
select select "RU"
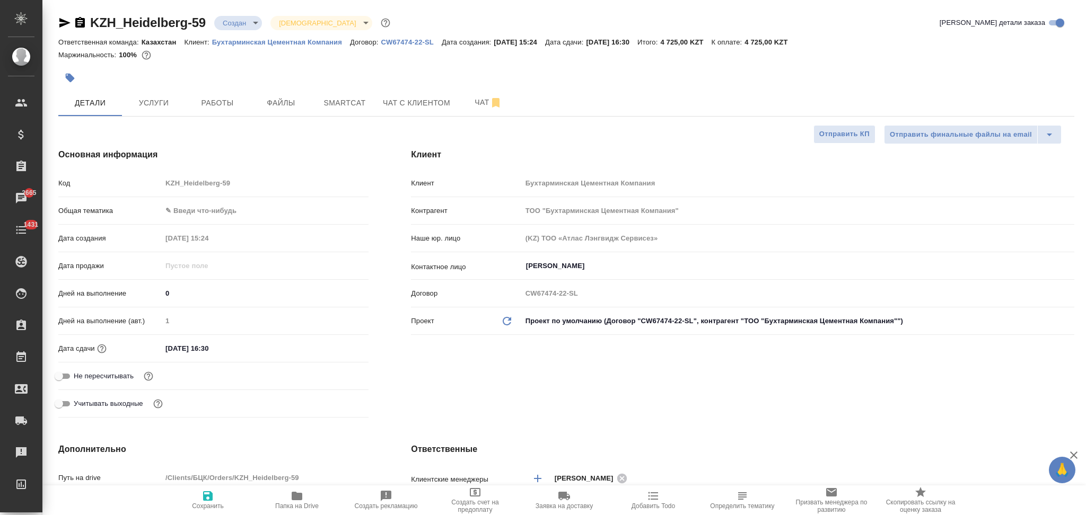
type textarea "x"
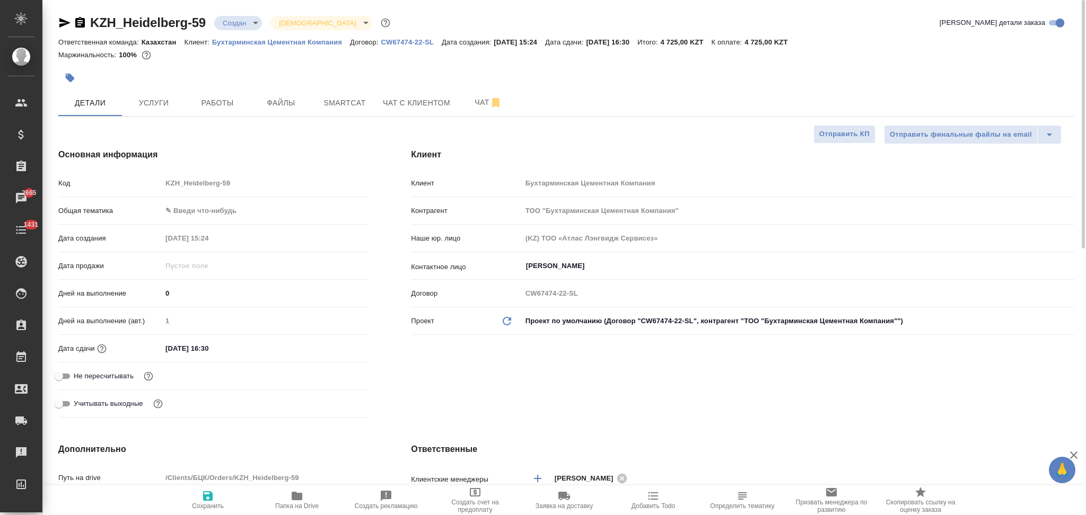
type textarea "x"
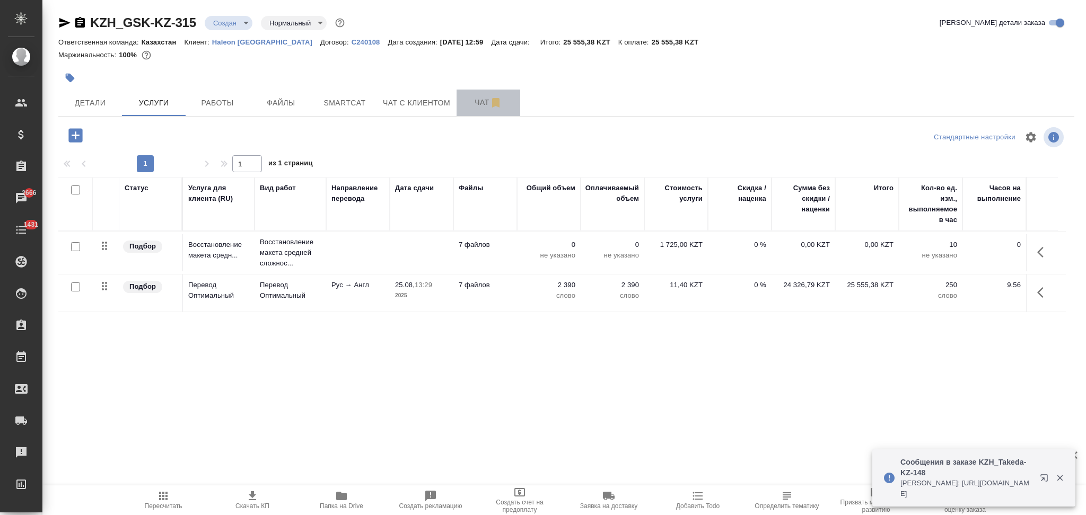
click at [476, 101] on span "Чат" at bounding box center [488, 102] width 51 height 13
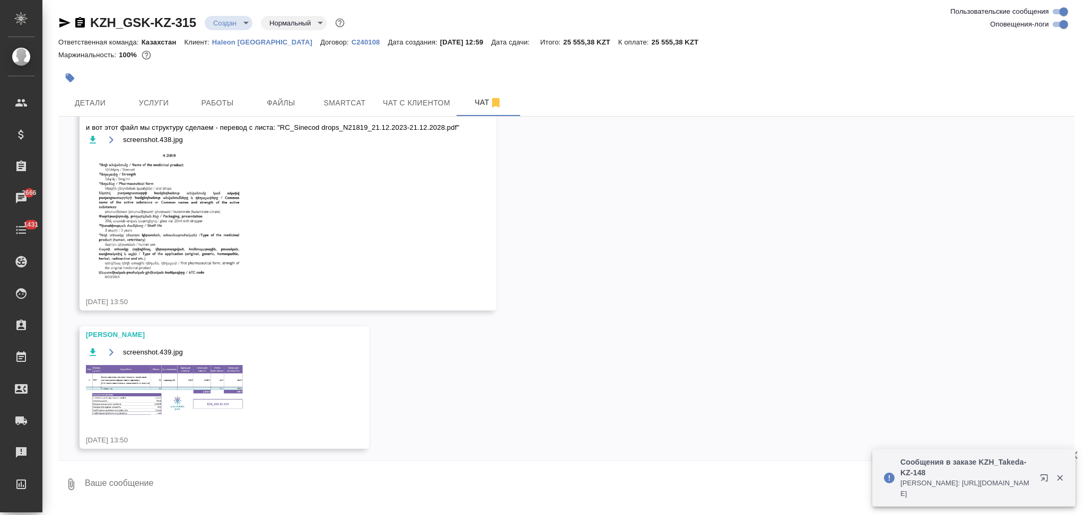
scroll to position [591, 0]
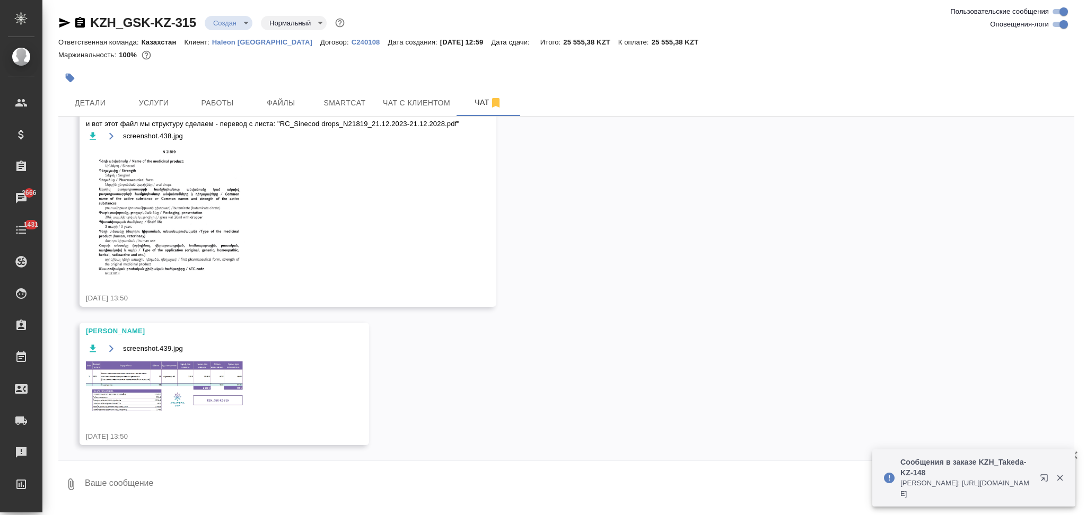
drag, startPoint x: 138, startPoint y: 484, endPoint x: 143, endPoint y: 486, distance: 5.7
click at [138, 485] on textarea at bounding box center [579, 484] width 990 height 36
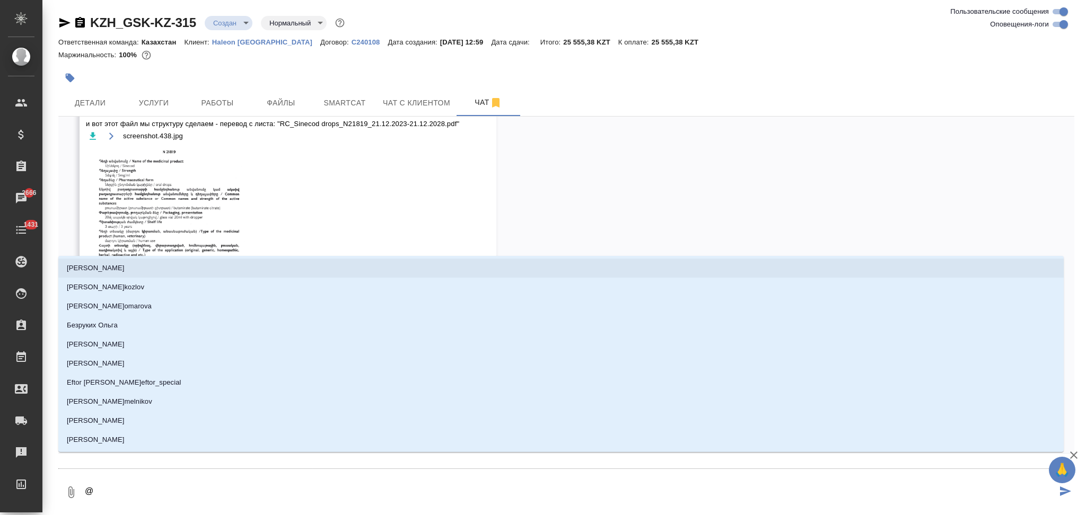
click at [625, 190] on div "25.08, понедельник [Асланукова Сати] Создана работа Постредактура машинного пер…" at bounding box center [566, 285] width 1016 height 337
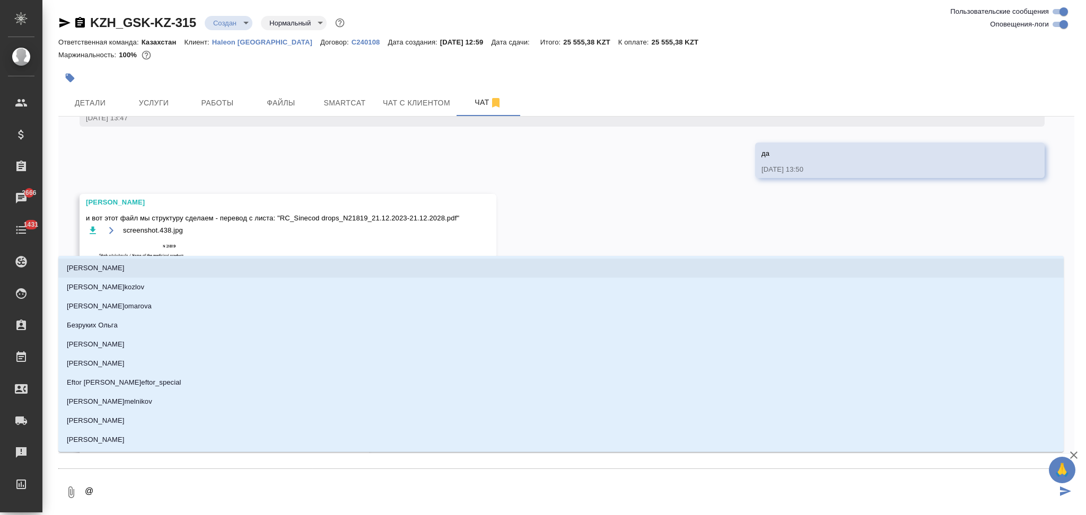
scroll to position [520, 0]
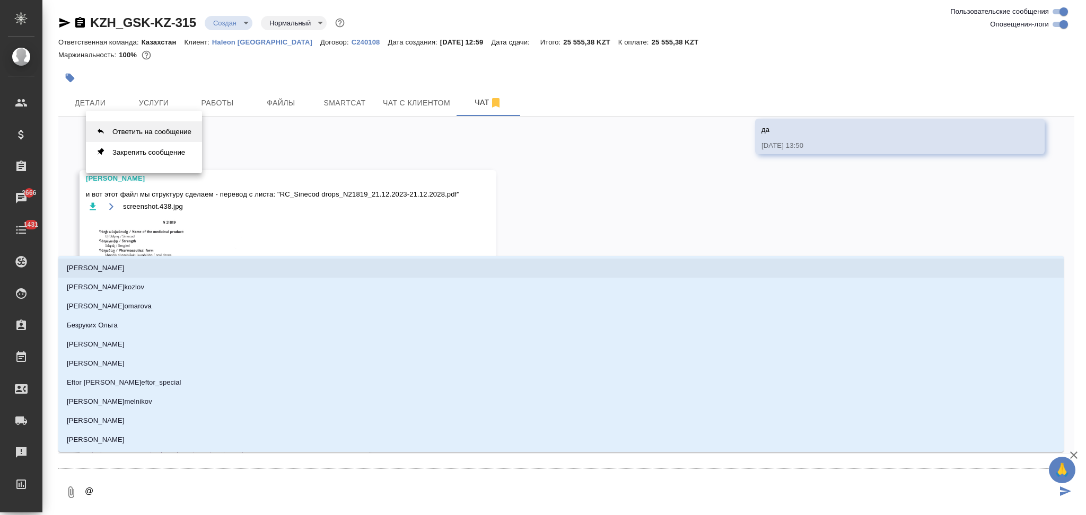
click at [183, 129] on button "Ответить на сообщение" at bounding box center [144, 131] width 116 height 21
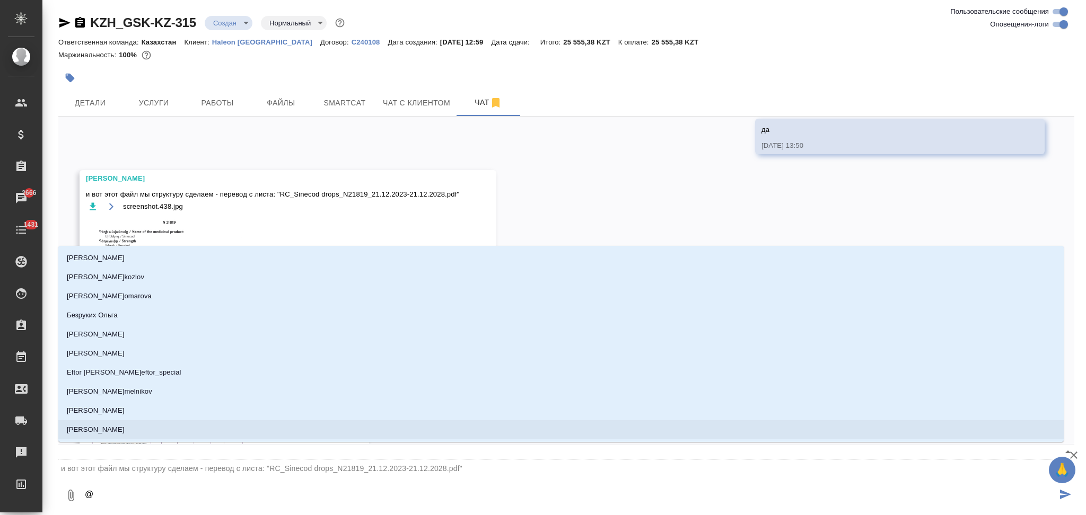
click at [138, 492] on textarea "@" at bounding box center [570, 496] width 973 height 36
type textarea "@d"
type input "d"
type textarea "@dt"
type input "dt"
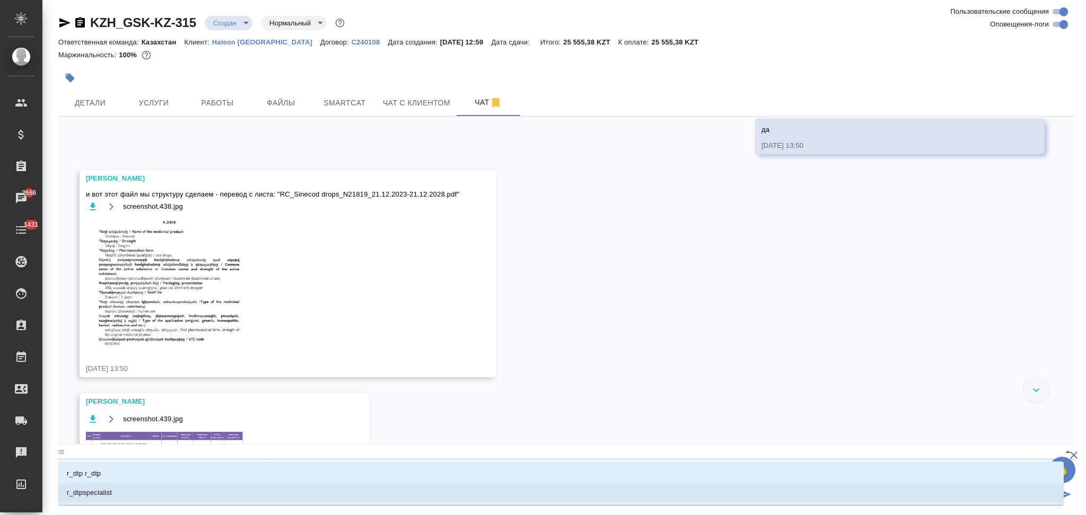
type textarea "@d"
type input "d"
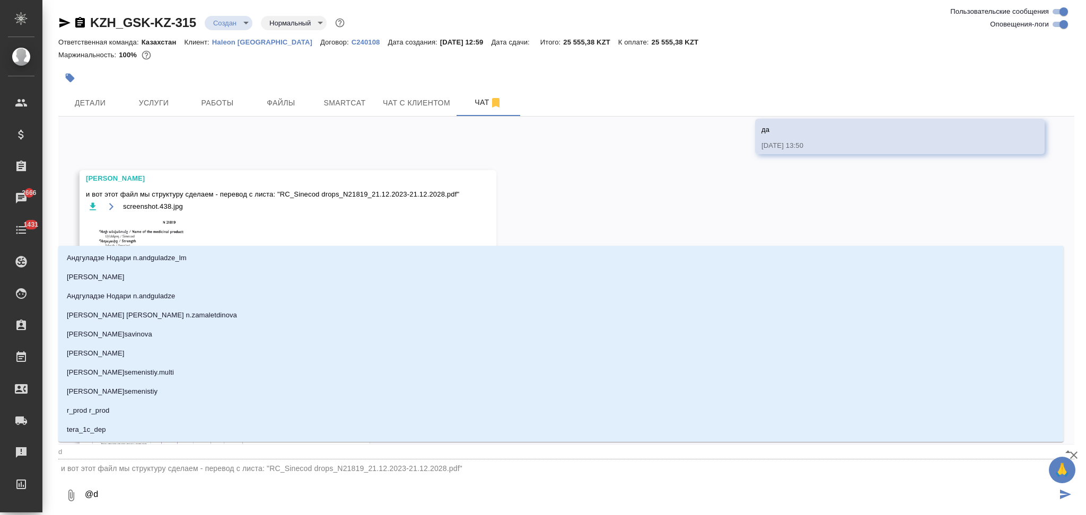
type textarea "@"
type textarea "@d"
type input "d"
type textarea "@"
type textarea "@а"
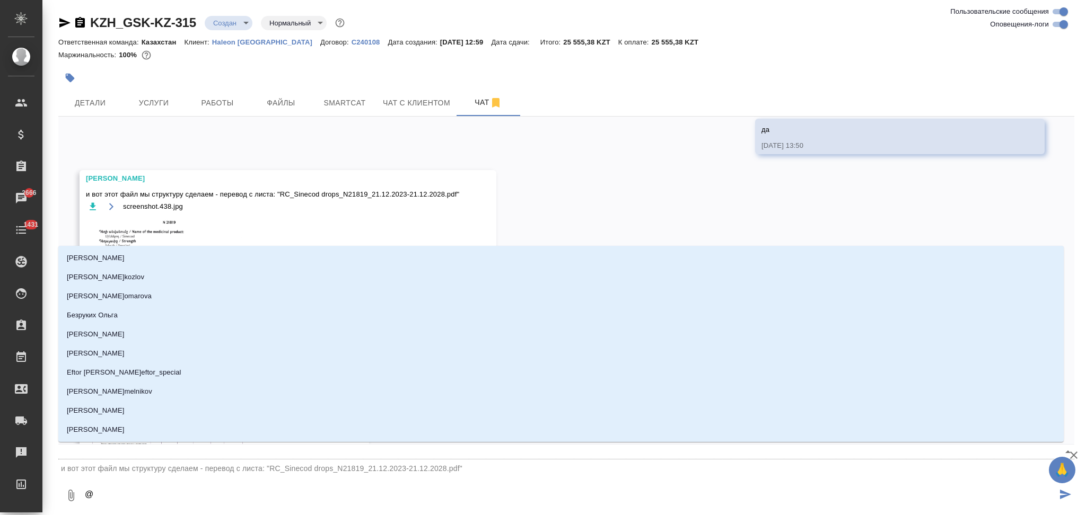
type input "а"
type textarea "@ар"
type input "ар"
type textarea "@арс"
type input "арс"
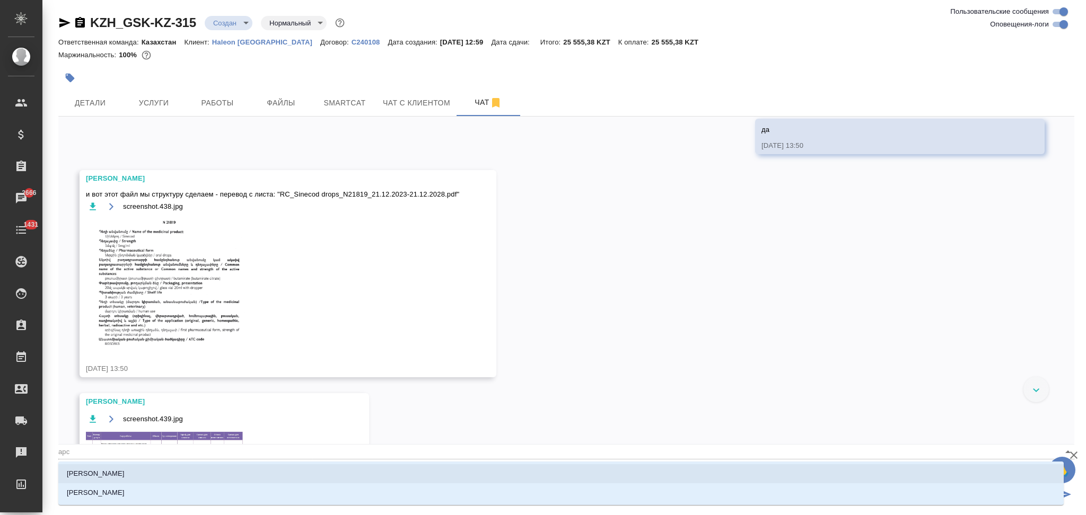
click at [140, 469] on li "Арсеньева Вера" at bounding box center [560, 473] width 1005 height 19
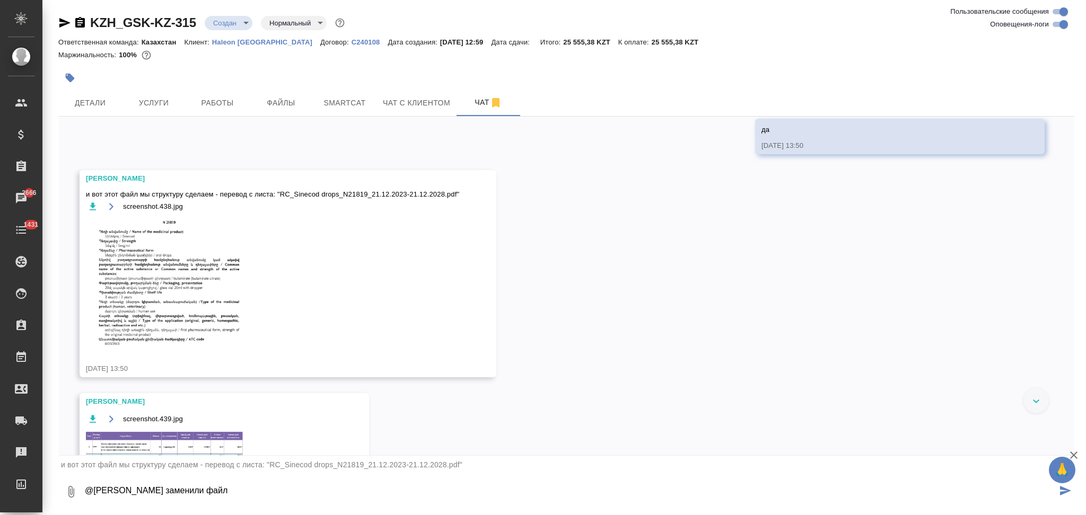
paste textarea
type textarea "@Арсеньева Вера заменили файл"
click at [1060, 492] on icon "submit" at bounding box center [1065, 491] width 11 height 10
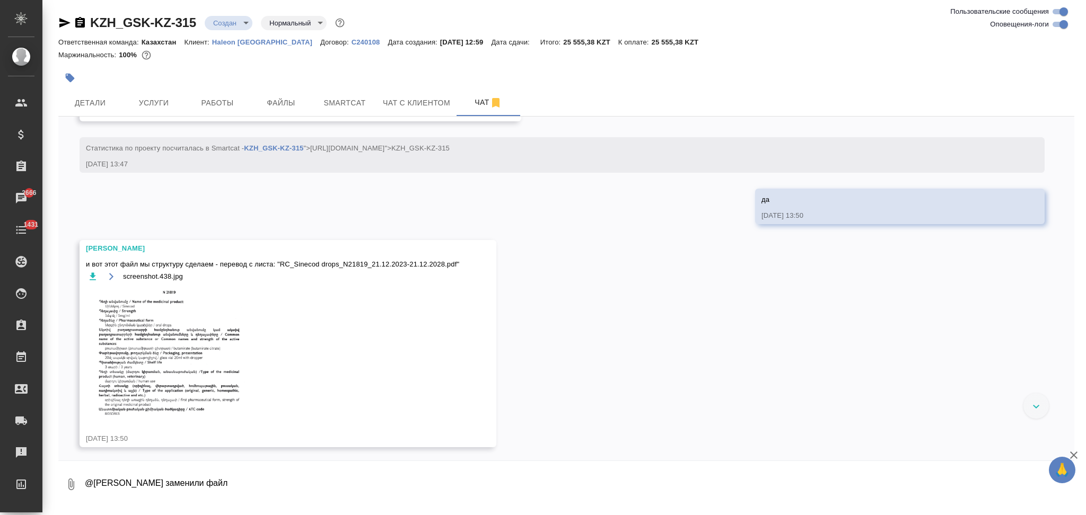
scroll to position [436, 0]
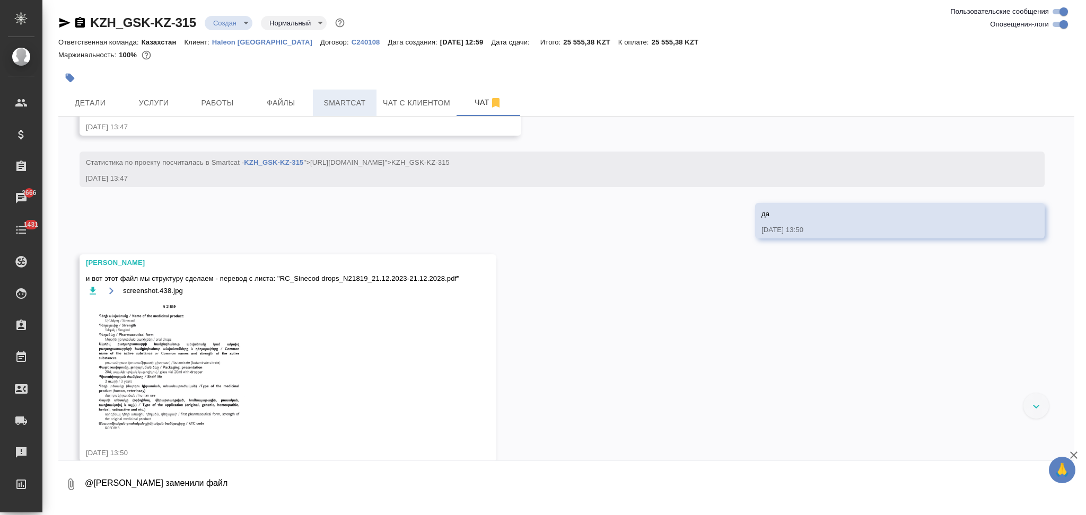
click at [343, 108] on span "Smartcat" at bounding box center [344, 102] width 51 height 13
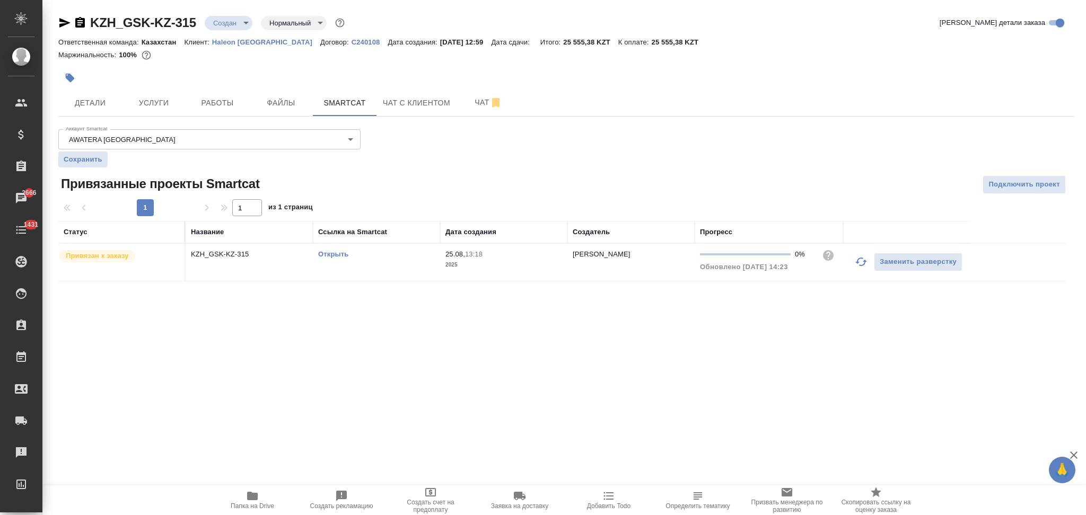
click at [320, 252] on link "Открыть" at bounding box center [333, 254] width 30 height 8
click at [473, 102] on span "Чат" at bounding box center [488, 102] width 51 height 13
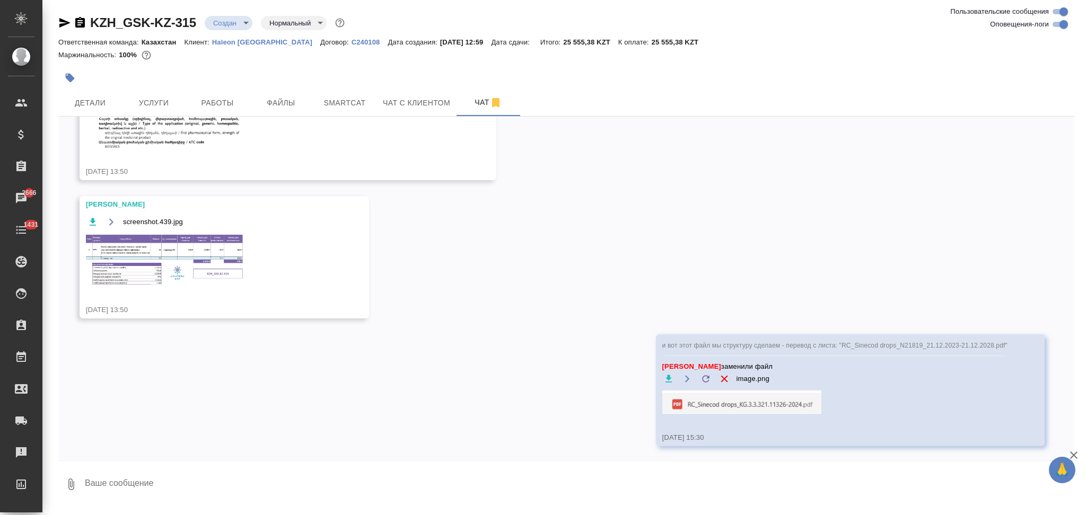
scroll to position [718, 0]
click at [152, 102] on span "Услуги" at bounding box center [153, 102] width 51 height 13
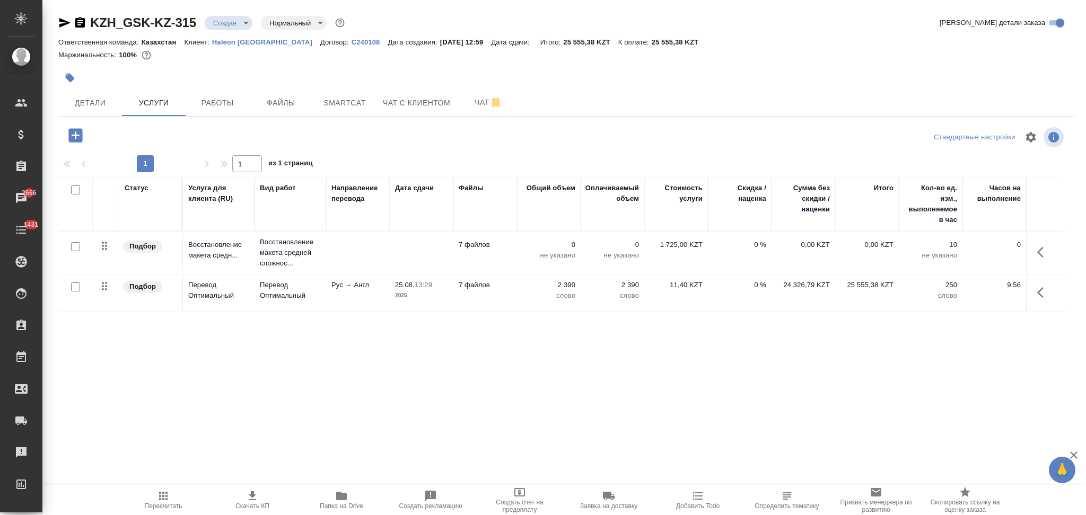
click at [165, 492] on icon "button" at bounding box center [163, 496] width 13 height 13
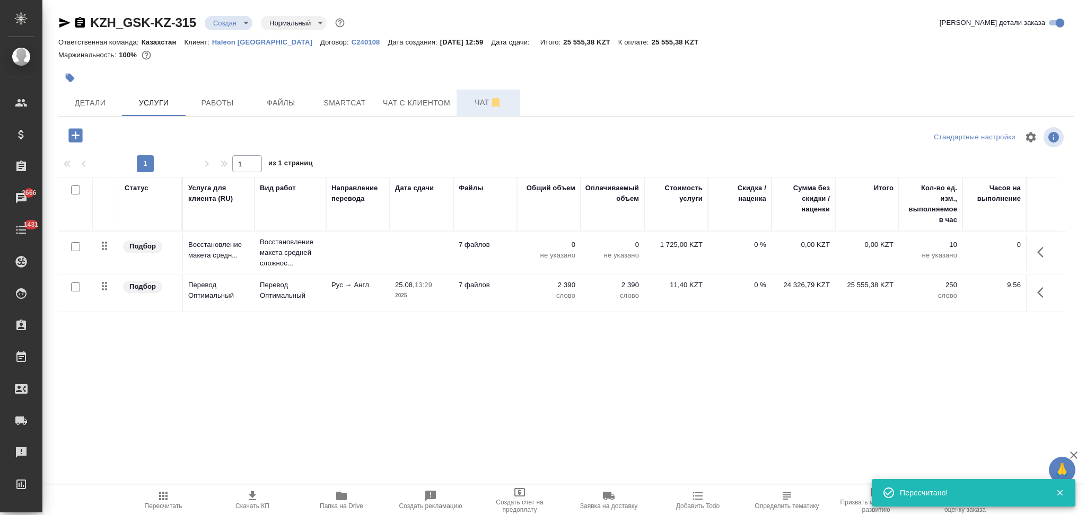
click at [471, 100] on span "Чат" at bounding box center [488, 102] width 51 height 13
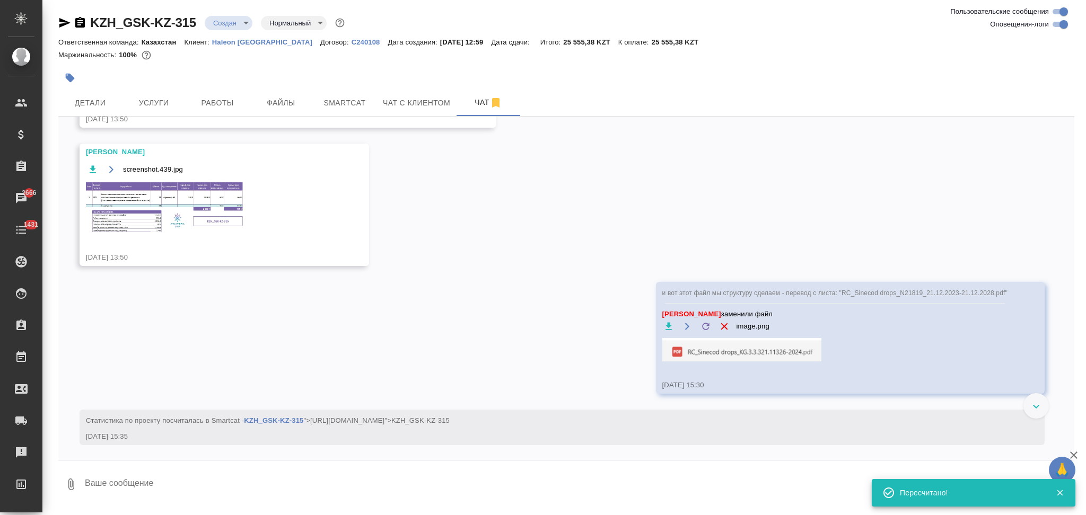
scroll to position [699, 0]
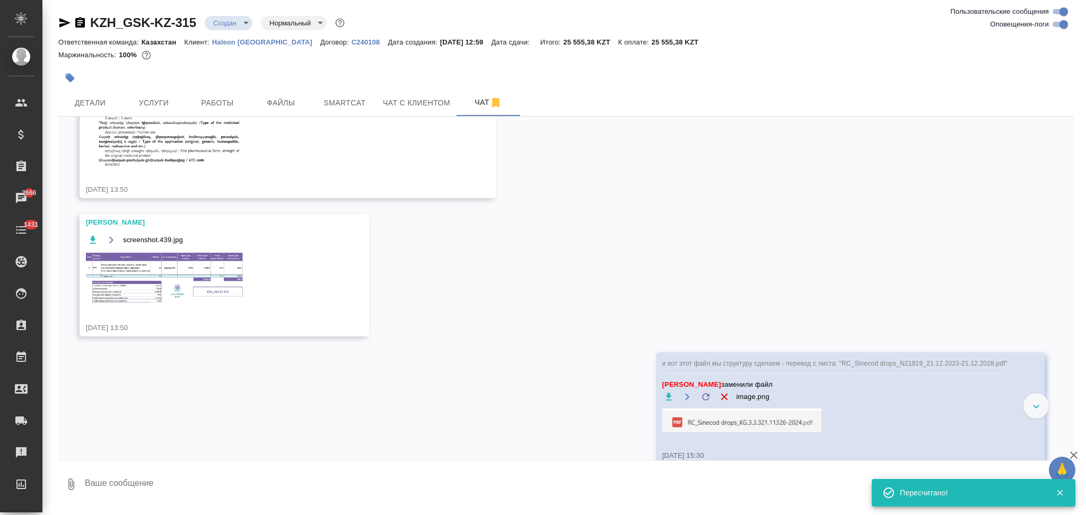
click at [161, 273] on img at bounding box center [165, 278] width 159 height 52
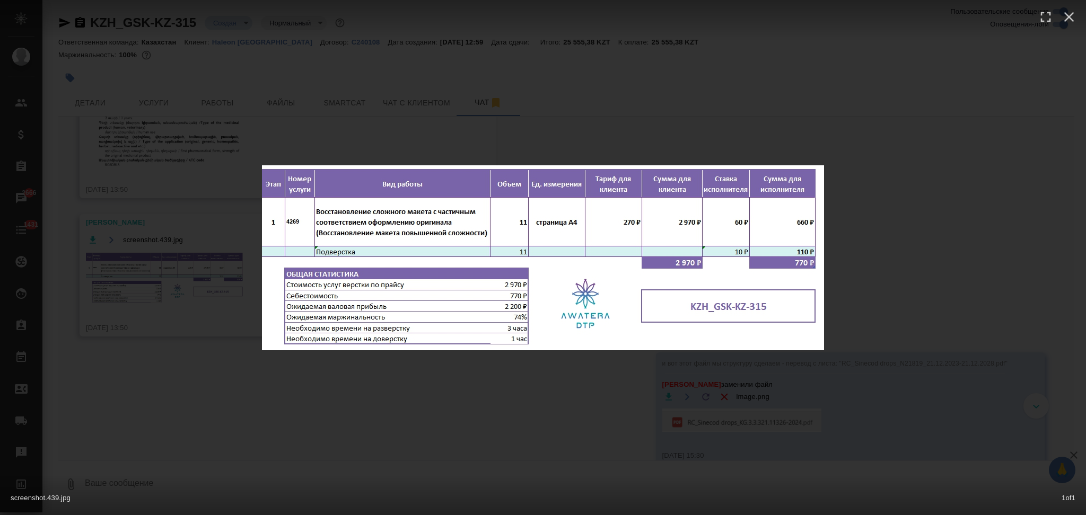
click at [217, 397] on div "screenshot.439.jpg 1 of 1" at bounding box center [543, 257] width 1086 height 515
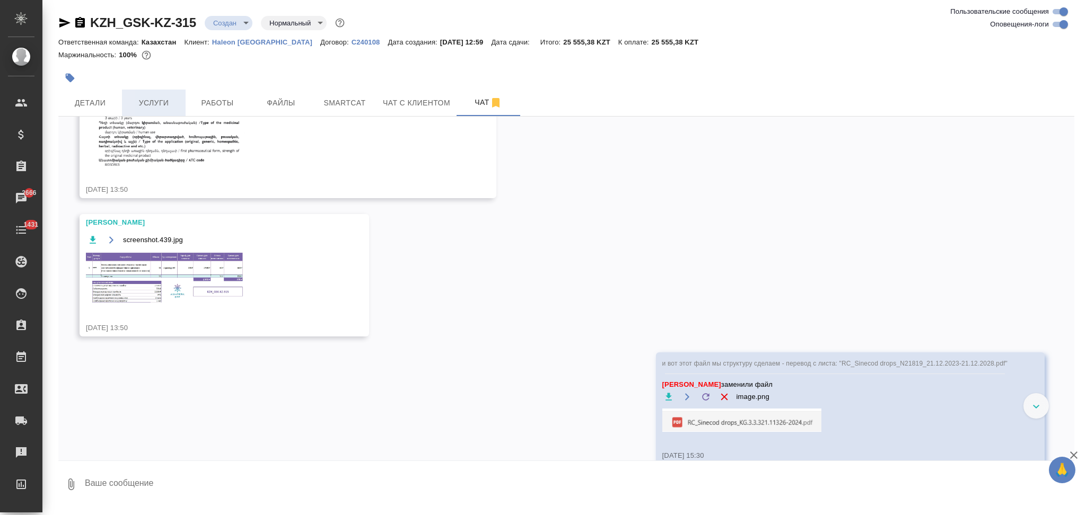
click at [156, 92] on button "Услуги" at bounding box center [154, 103] width 64 height 27
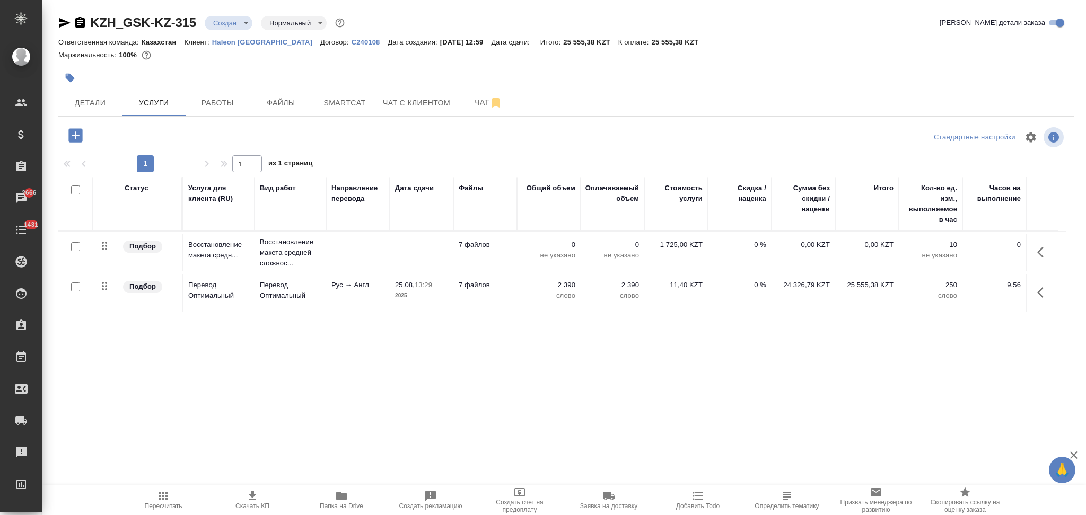
click at [386, 241] on td at bounding box center [358, 252] width 64 height 37
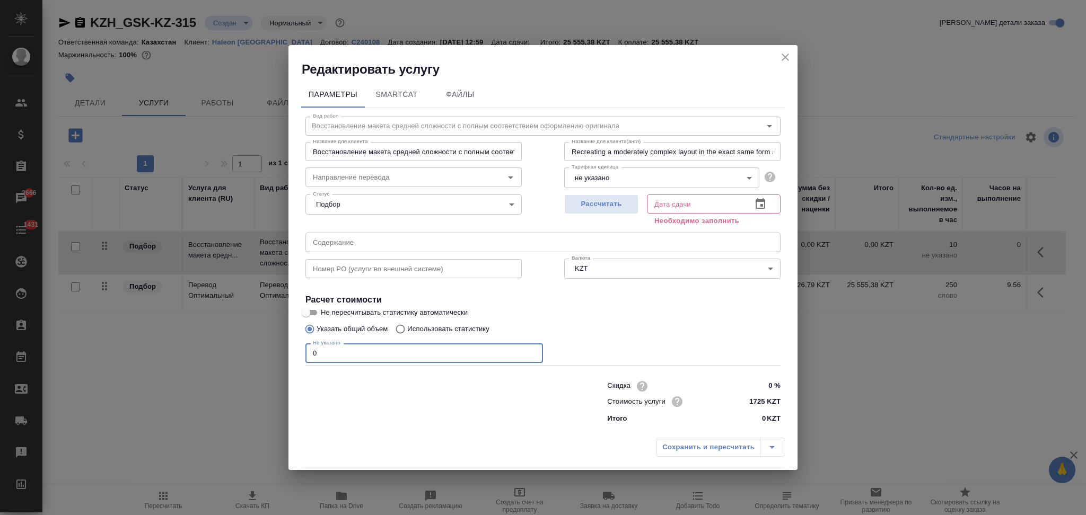
drag, startPoint x: 332, startPoint y: 361, endPoint x: 288, endPoint y: 352, distance: 44.9
click at [288, 352] on div "Параметры SmartCat Файлы Вид работ Восстановление макета средней сложности с по…" at bounding box center [542, 255] width 509 height 355
type input "11"
click at [580, 206] on span "Рассчитать" at bounding box center [601, 204] width 63 height 12
type input "25.08.2025 16:41"
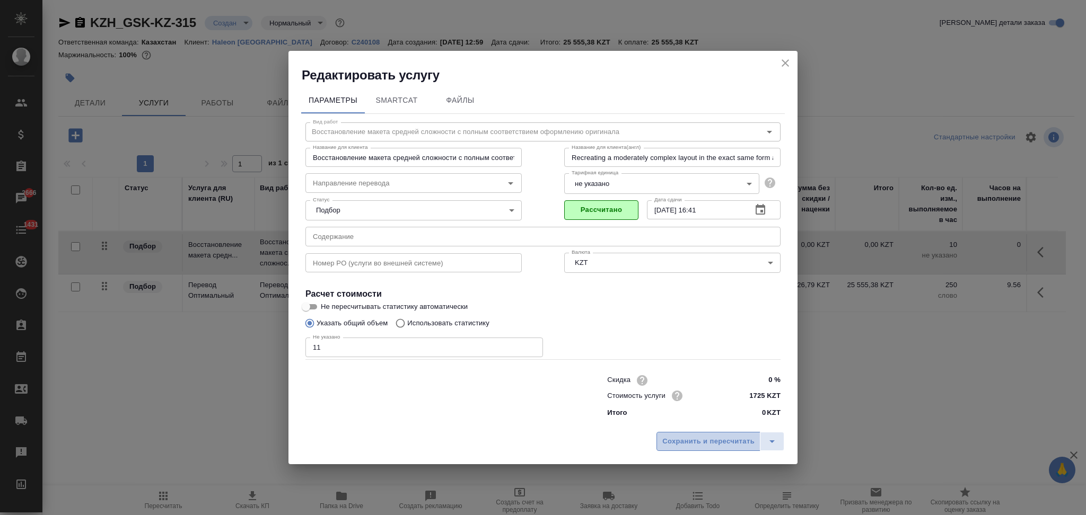
click at [694, 445] on span "Сохранить и пересчитать" at bounding box center [708, 442] width 92 height 12
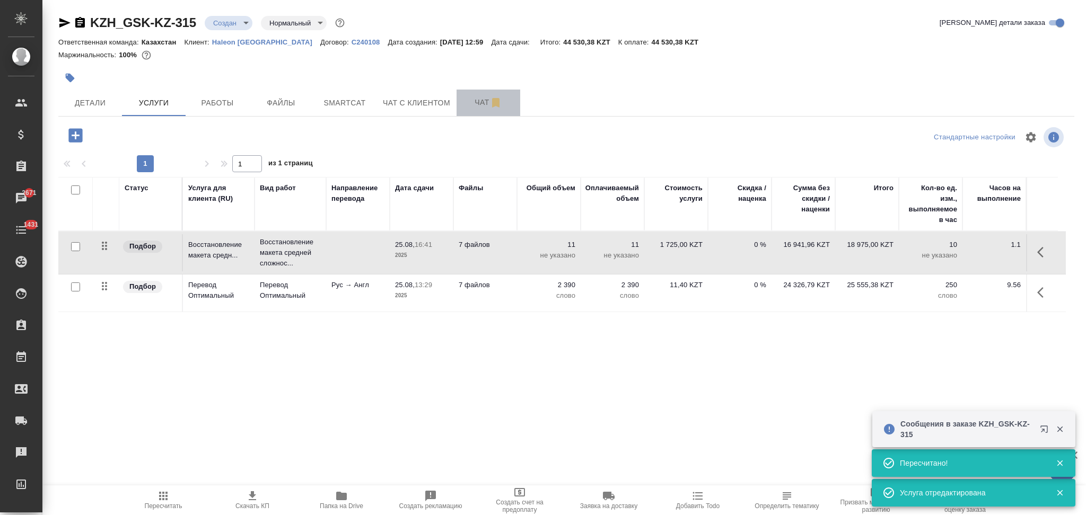
click at [470, 99] on span "Чат" at bounding box center [488, 102] width 51 height 13
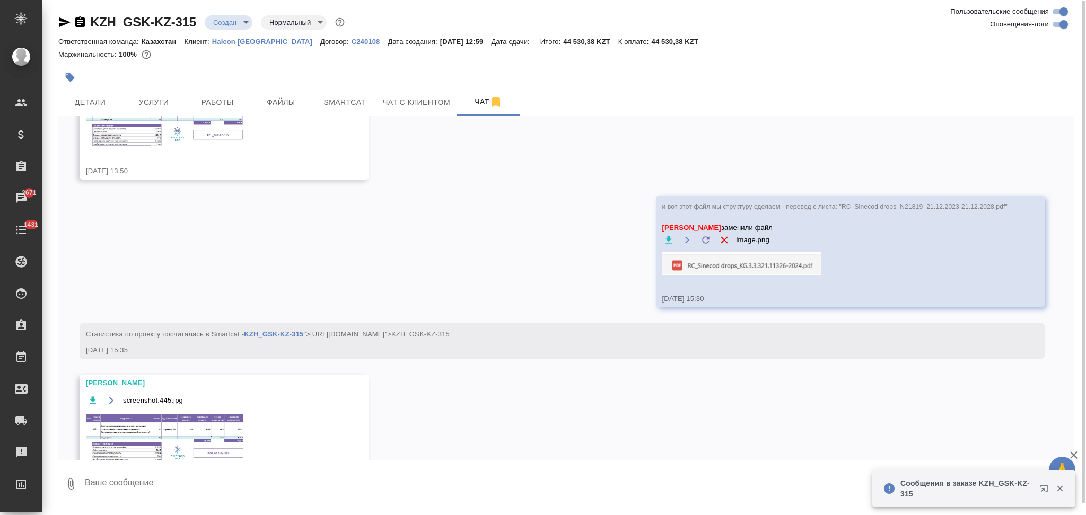
scroll to position [911, 0]
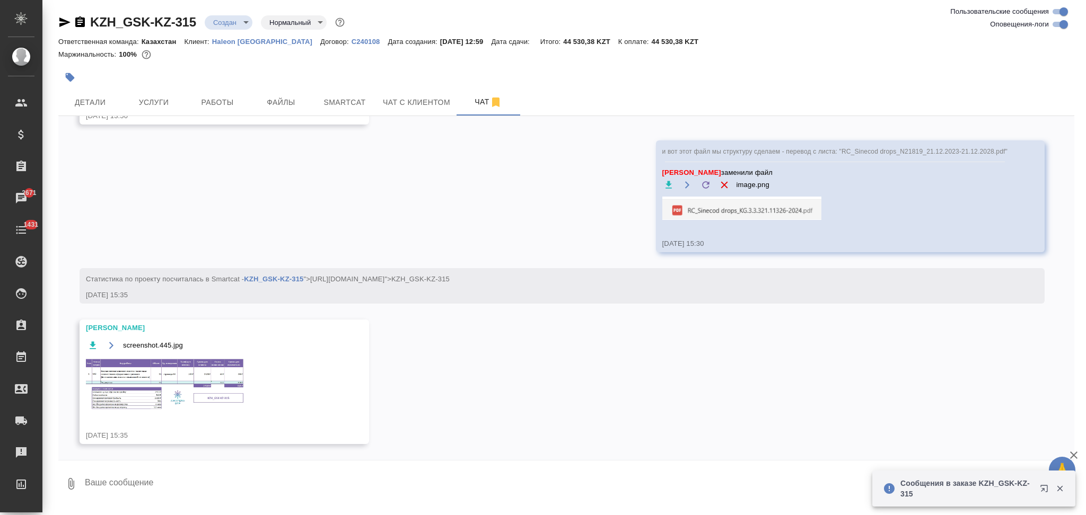
click at [135, 372] on img at bounding box center [165, 384] width 159 height 55
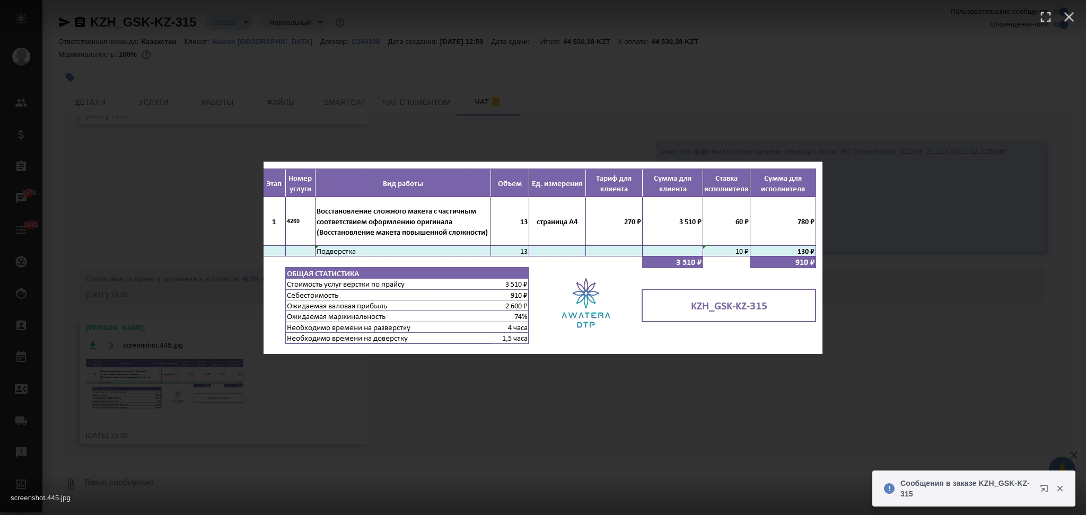
click at [201, 225] on div "screenshot.445.jpg 1 of 1" at bounding box center [543, 257] width 1086 height 515
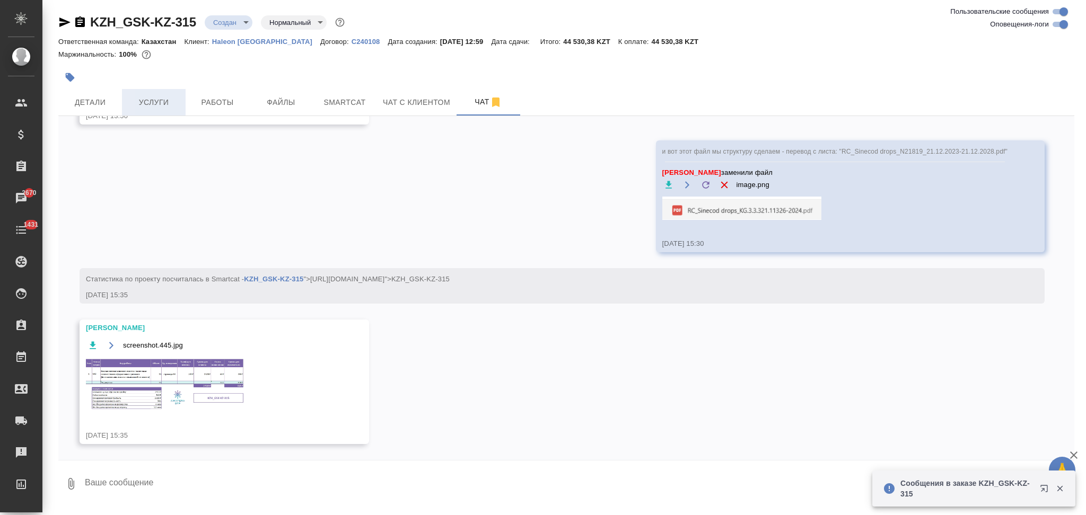
click at [154, 104] on span "Услуги" at bounding box center [153, 102] width 51 height 13
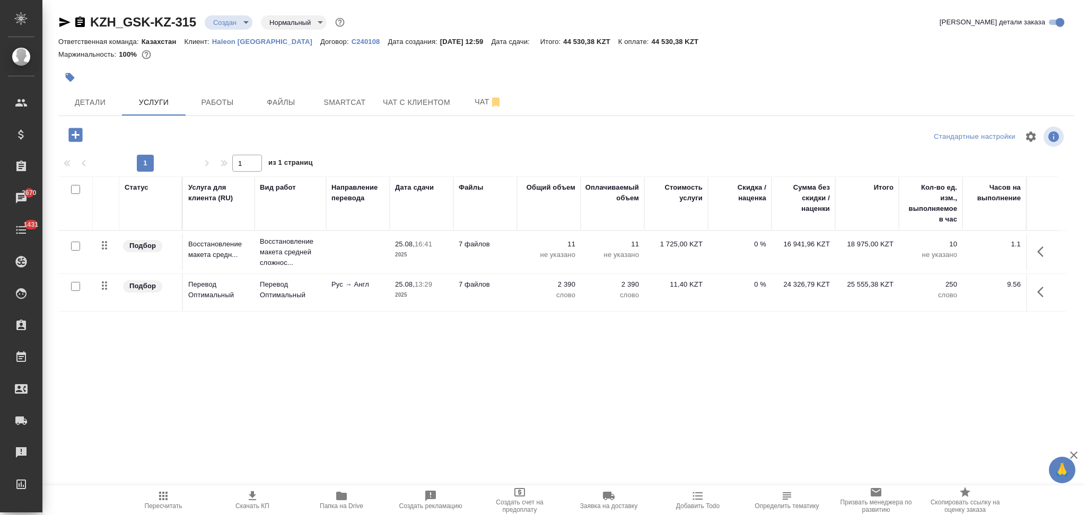
click at [530, 300] on p "слово" at bounding box center [548, 295] width 53 height 11
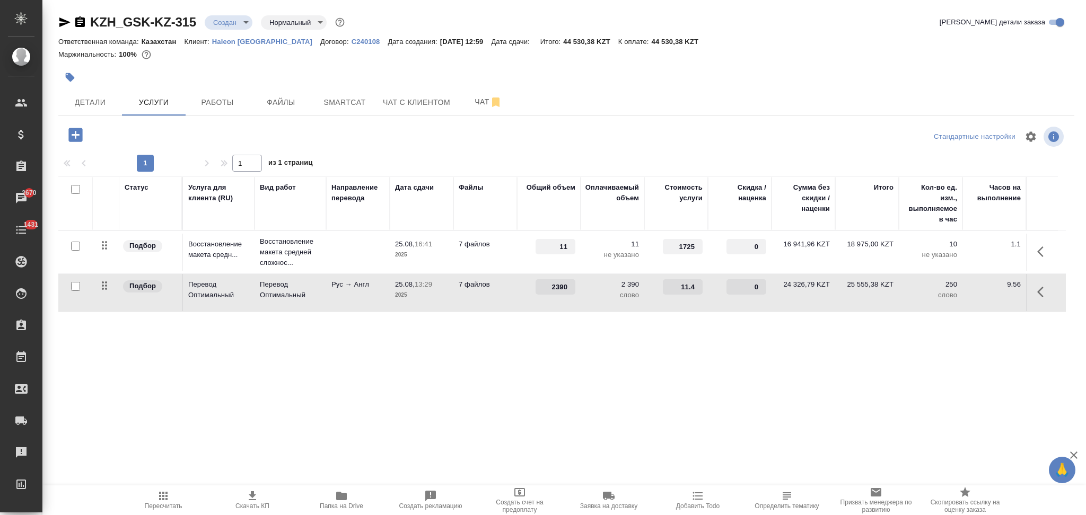
click at [529, 300] on td "2390" at bounding box center [549, 292] width 64 height 37
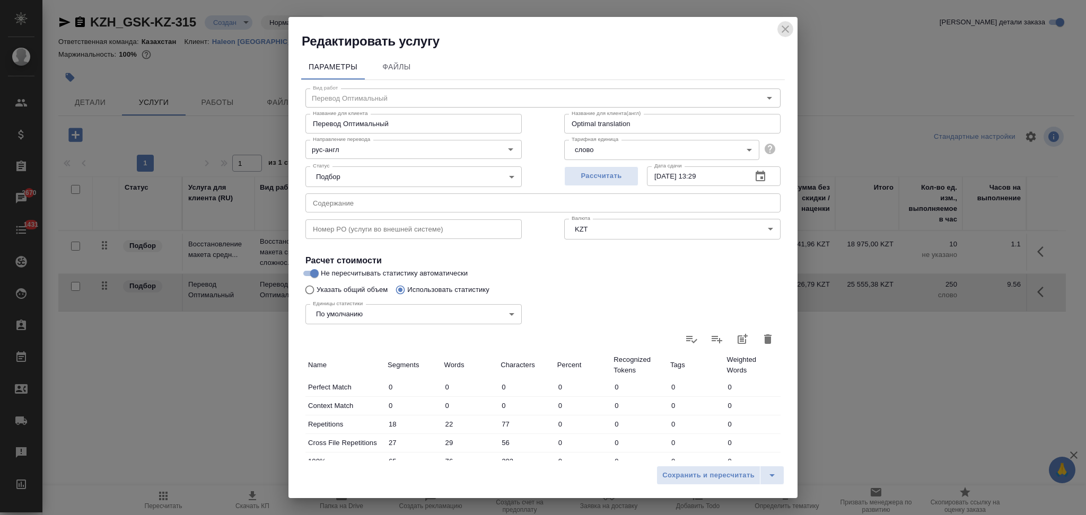
click at [783, 31] on icon "close" at bounding box center [784, 28] width 7 height 7
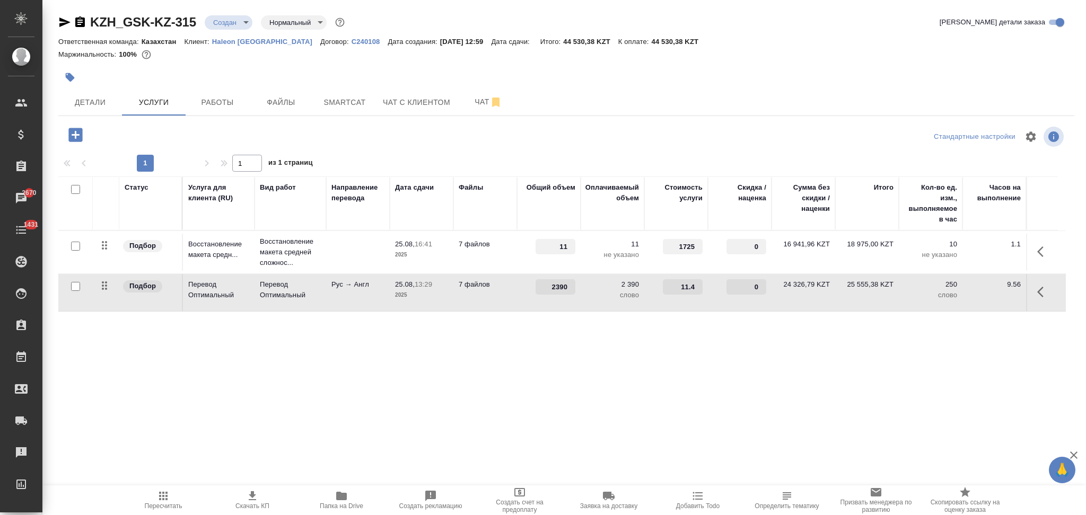
click at [507, 258] on td "7 файлов" at bounding box center [485, 252] width 64 height 37
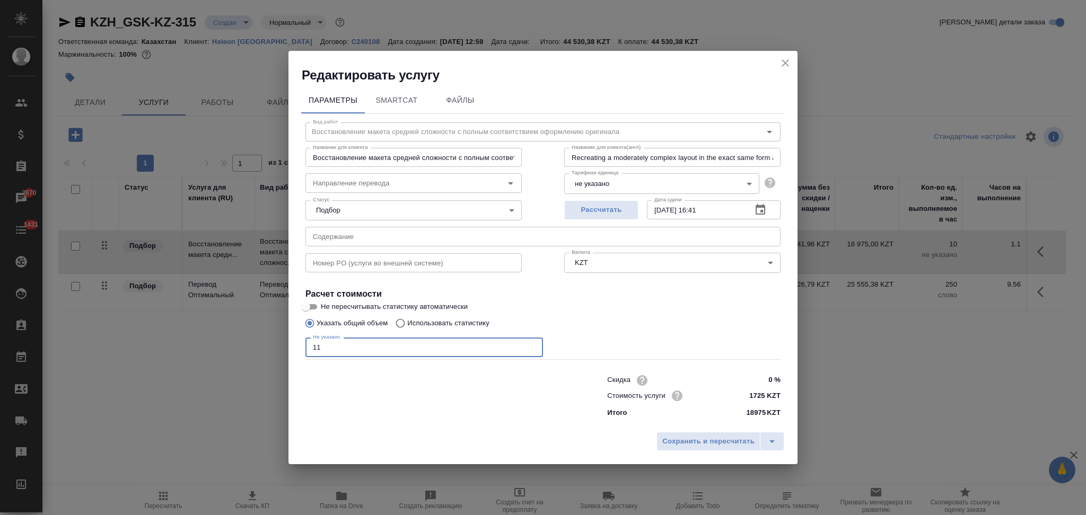
drag, startPoint x: 337, startPoint y: 347, endPoint x: 226, endPoint y: 355, distance: 111.0
click at [226, 355] on div "Редактировать услугу Параметры SmartCat Файлы Вид работ Восстановление макета с…" at bounding box center [543, 257] width 1086 height 515
type input "13"
click at [676, 432] on button "Сохранить и пересчитать" at bounding box center [708, 441] width 104 height 19
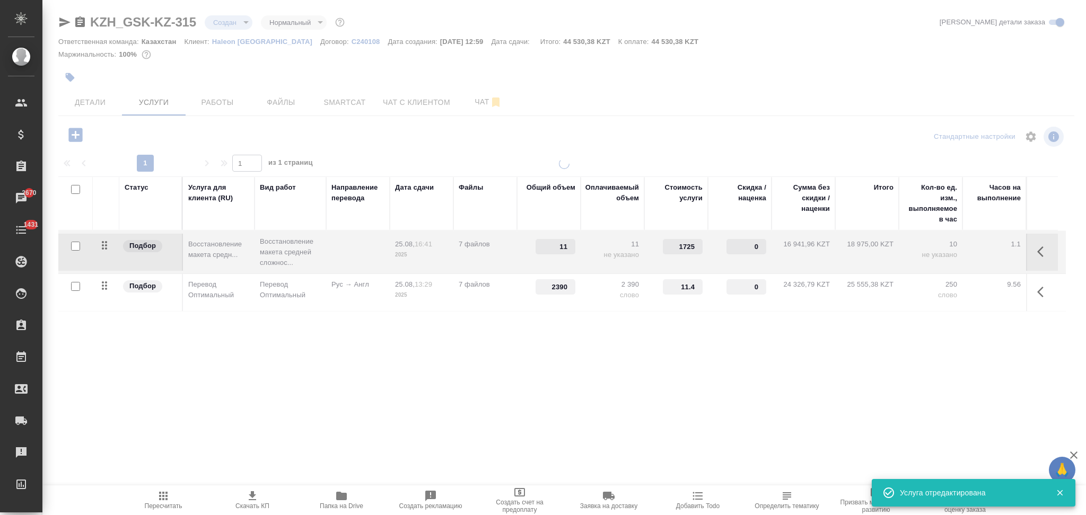
type input "13"
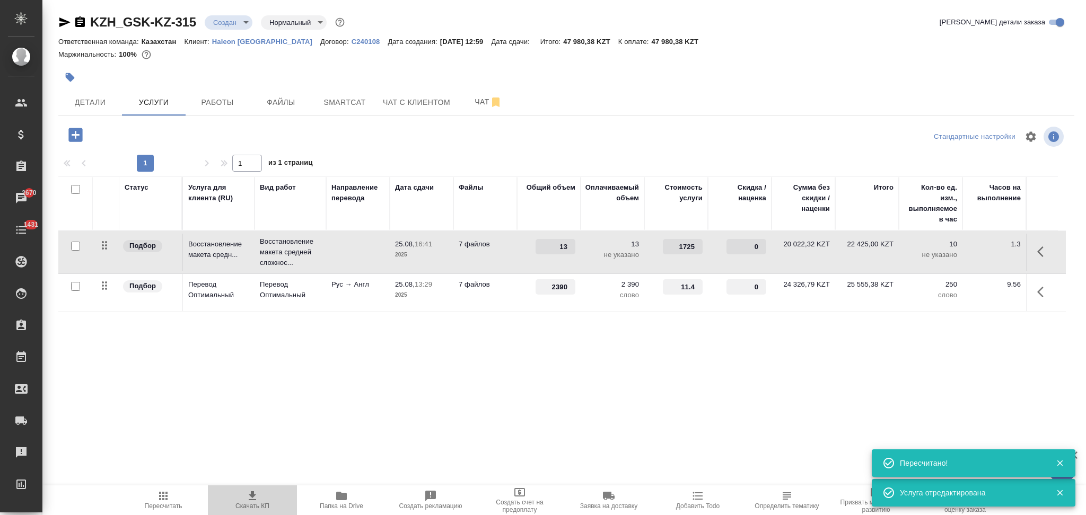
click at [249, 496] on icon "button" at bounding box center [252, 496] width 13 height 13
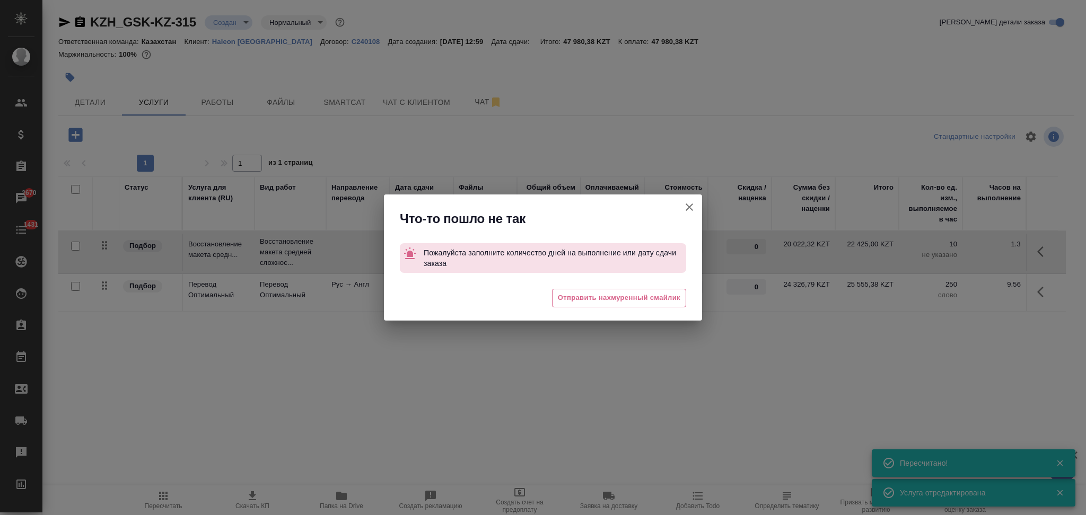
click at [691, 207] on icon "button" at bounding box center [689, 207] width 13 height 13
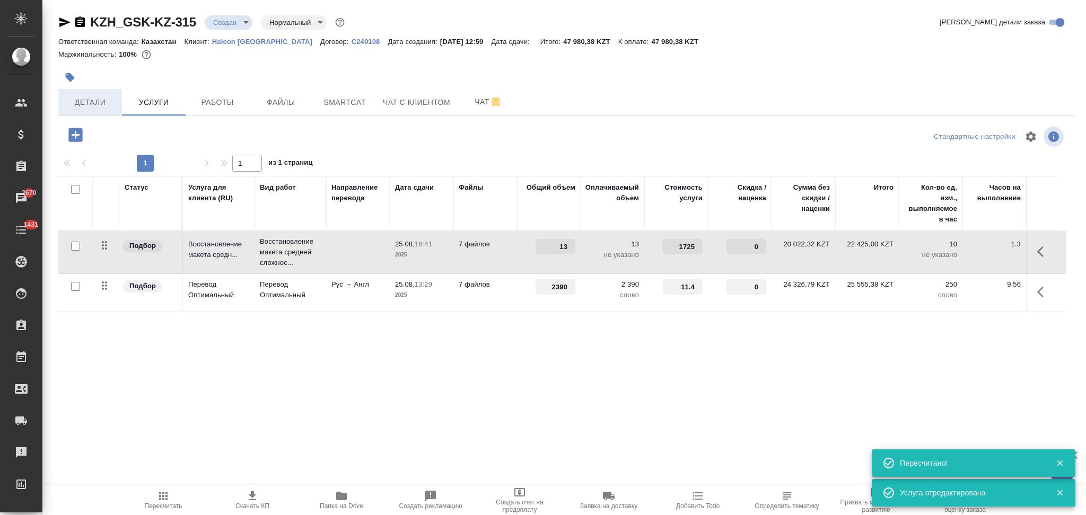
click at [100, 100] on span "Детали" at bounding box center [90, 102] width 51 height 13
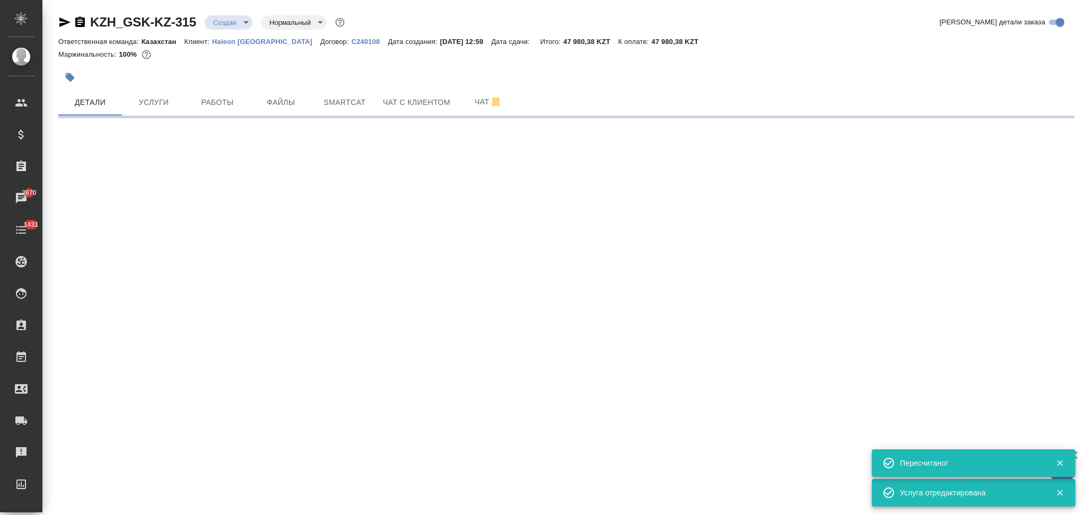
select select "RU"
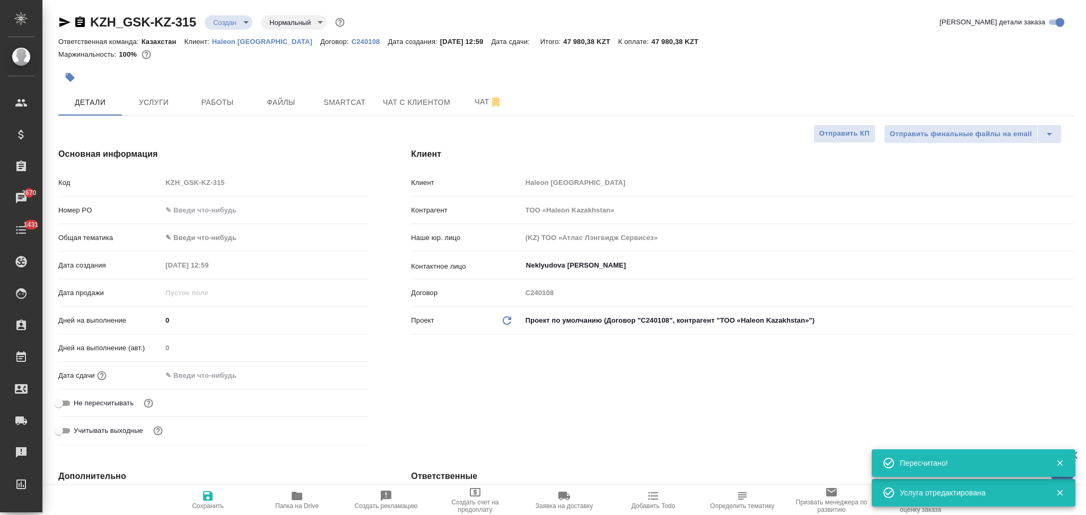
type textarea "x"
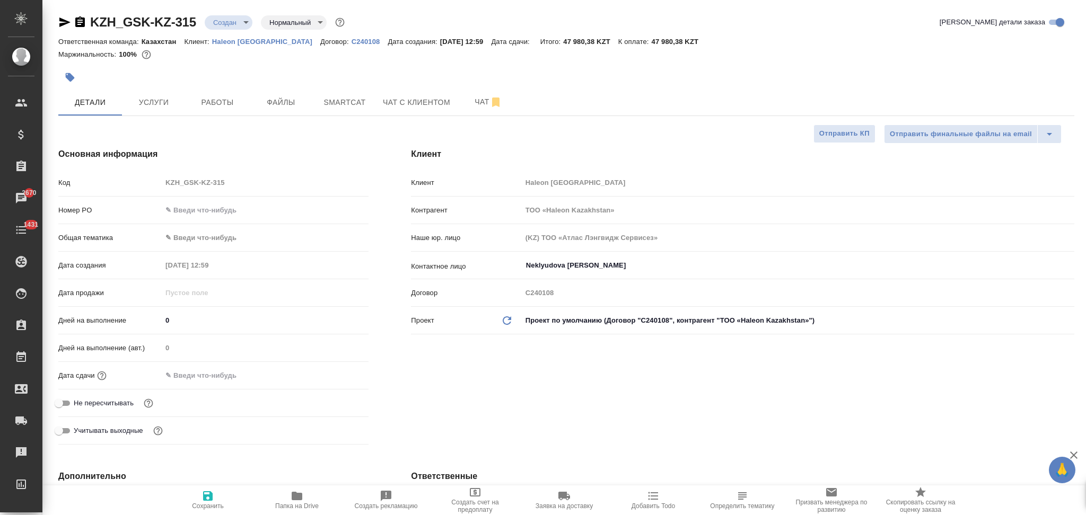
click at [216, 377] on input "text" at bounding box center [208, 375] width 93 height 15
click at [334, 368] on div at bounding box center [265, 375] width 207 height 16
click at [331, 374] on icon "button" at bounding box center [337, 375] width 13 height 13
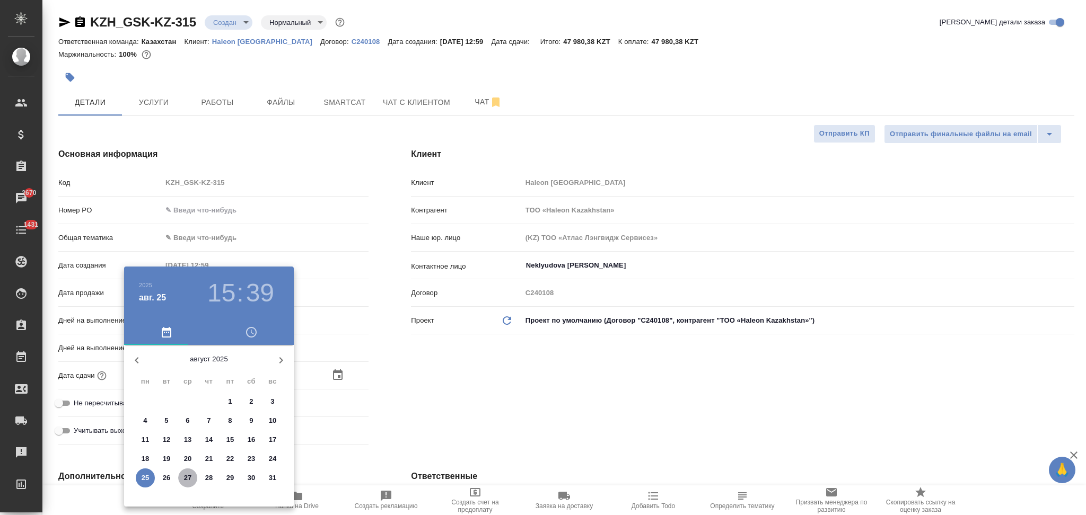
click at [184, 475] on p "27" at bounding box center [188, 478] width 8 height 11
type input "27.08.2025 15:39"
type textarea "x"
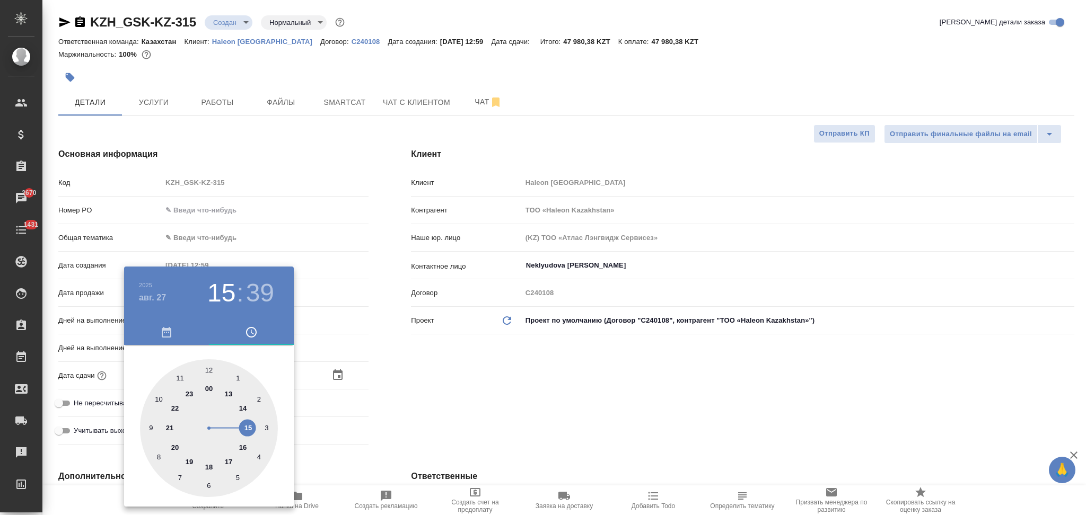
click at [210, 367] on div at bounding box center [209, 428] width 138 height 138
type input "27.08.2025 12:39"
type textarea "x"
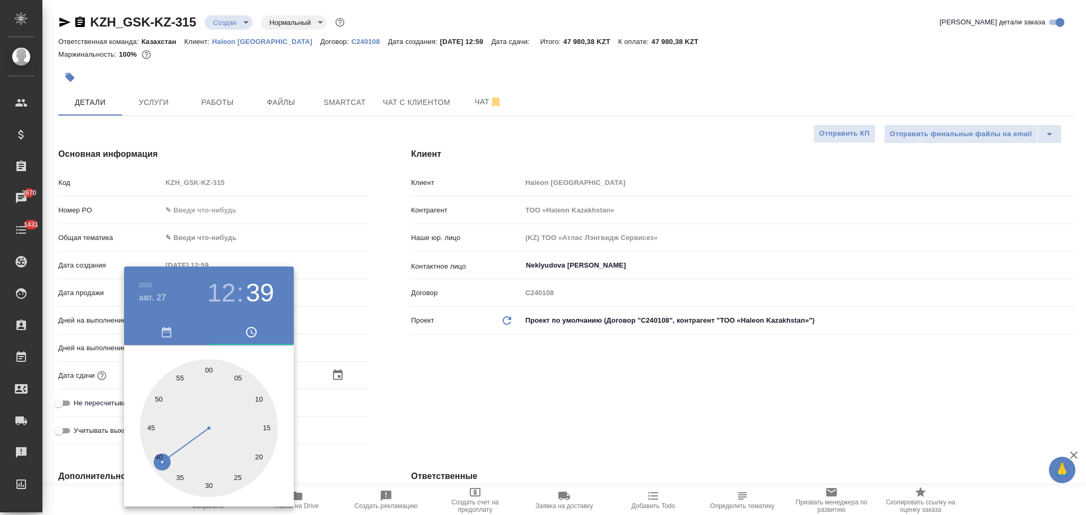
type input "27.08.2025 12:59"
type textarea "x"
drag, startPoint x: 206, startPoint y: 369, endPoint x: 214, endPoint y: 370, distance: 8.5
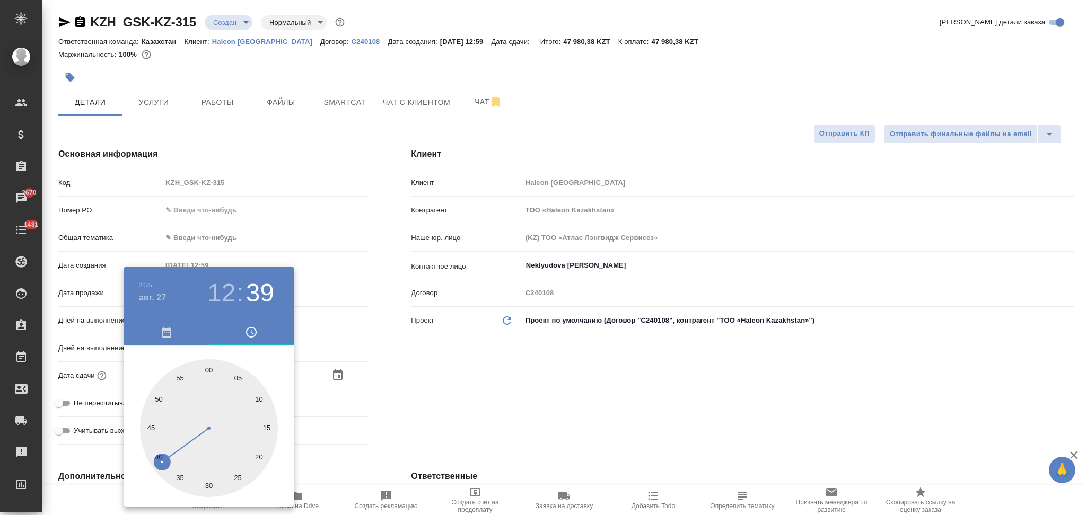
click at [206, 370] on div at bounding box center [209, 428] width 138 height 138
type textarea "x"
click at [421, 389] on div at bounding box center [543, 257] width 1086 height 515
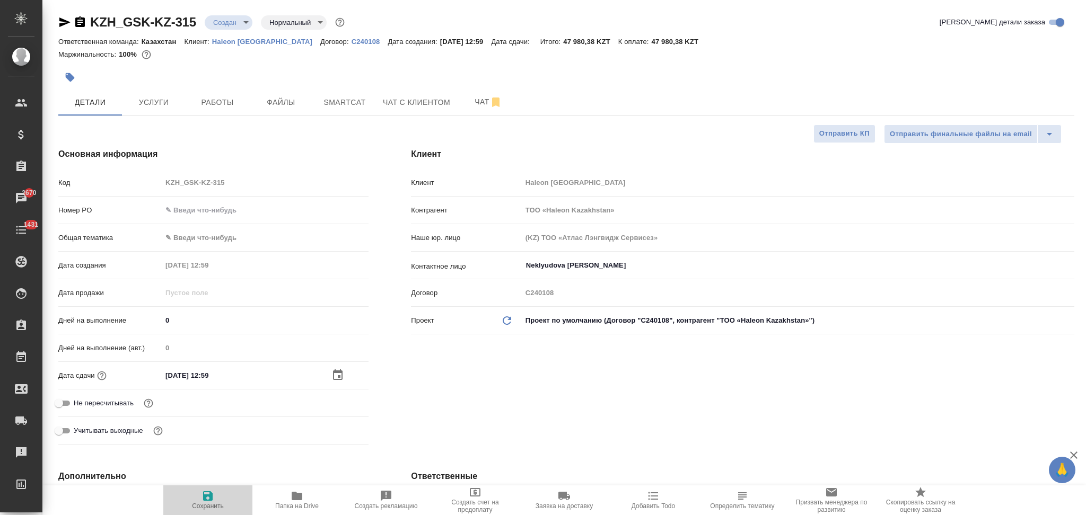
click at [210, 499] on icon "button" at bounding box center [208, 496] width 10 height 10
type textarea "x"
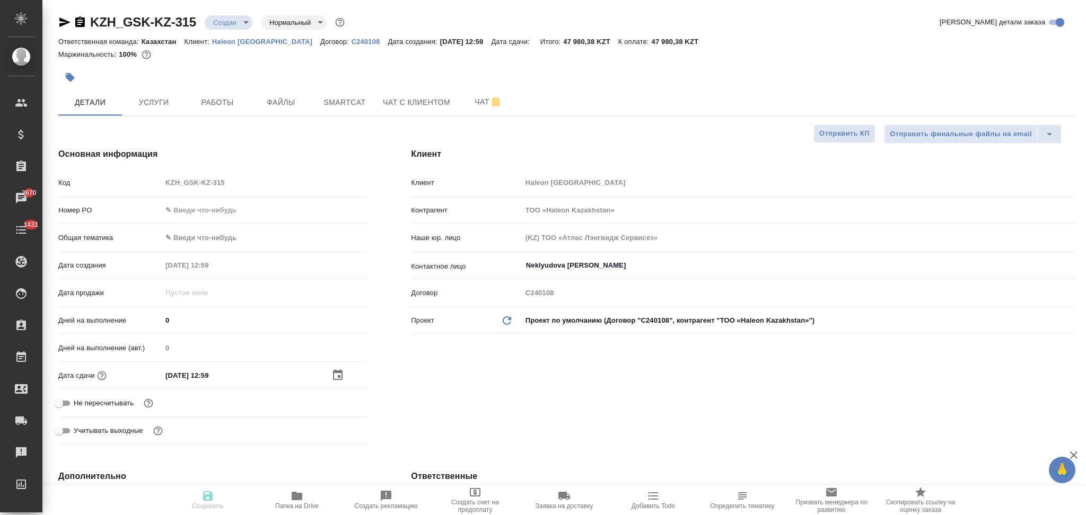
type textarea "x"
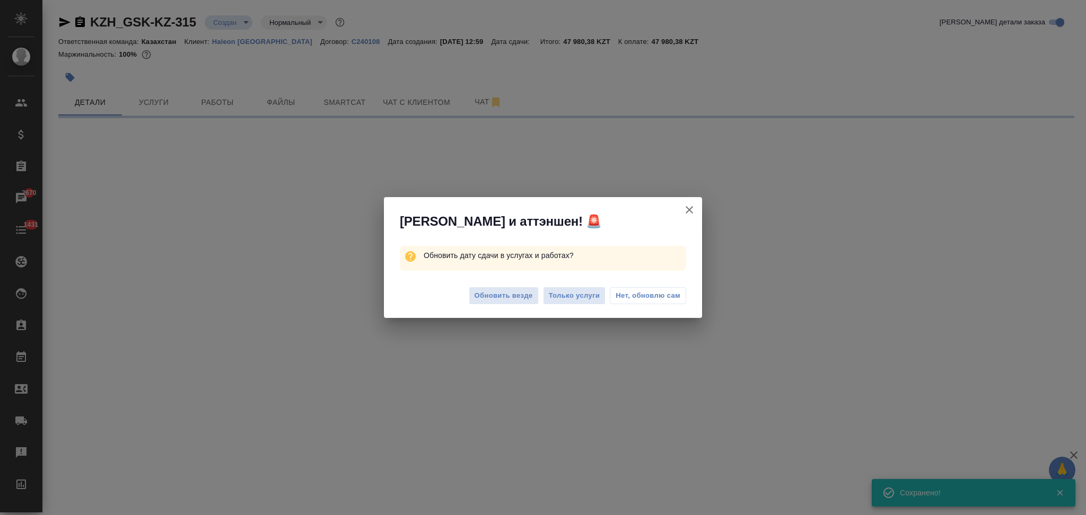
select select "RU"
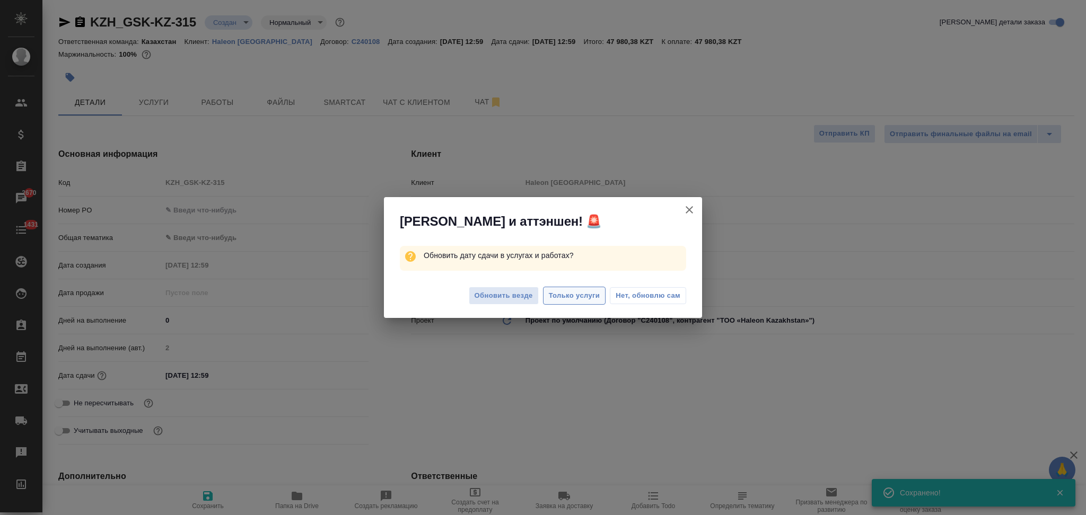
type textarea "x"
click at [567, 297] on span "Только услуги" at bounding box center [574, 296] width 51 height 12
type textarea "x"
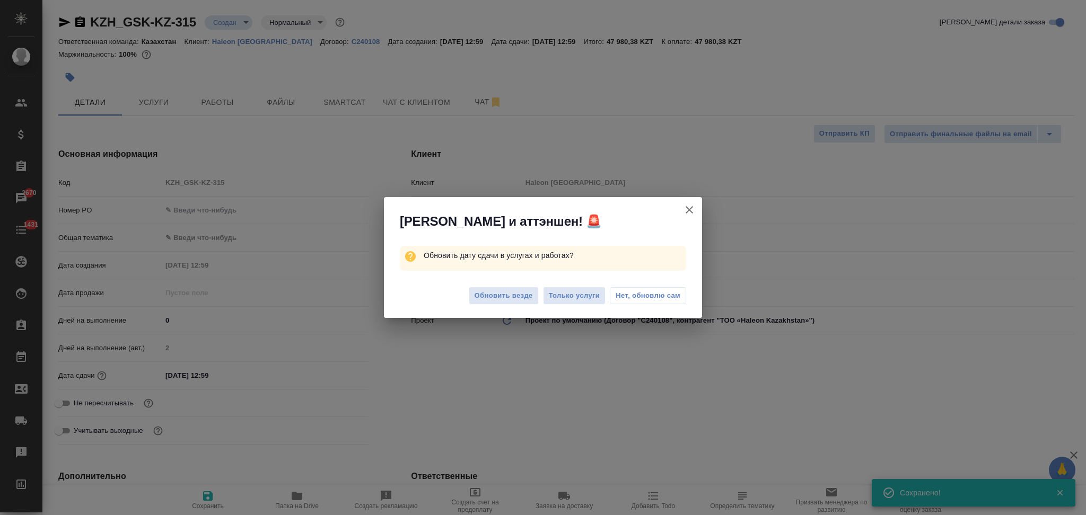
type textarea "x"
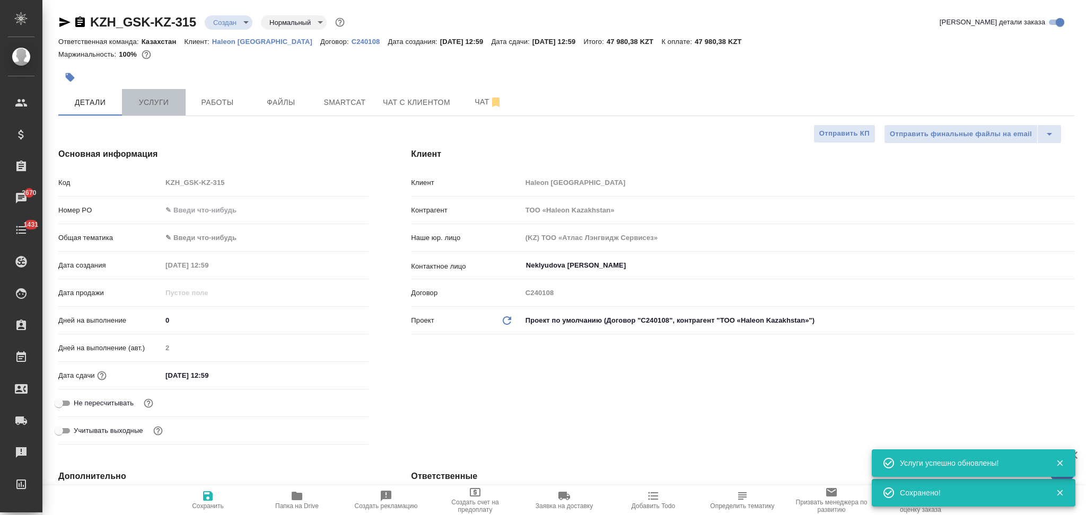
click at [155, 100] on span "Услуги" at bounding box center [153, 102] width 51 height 13
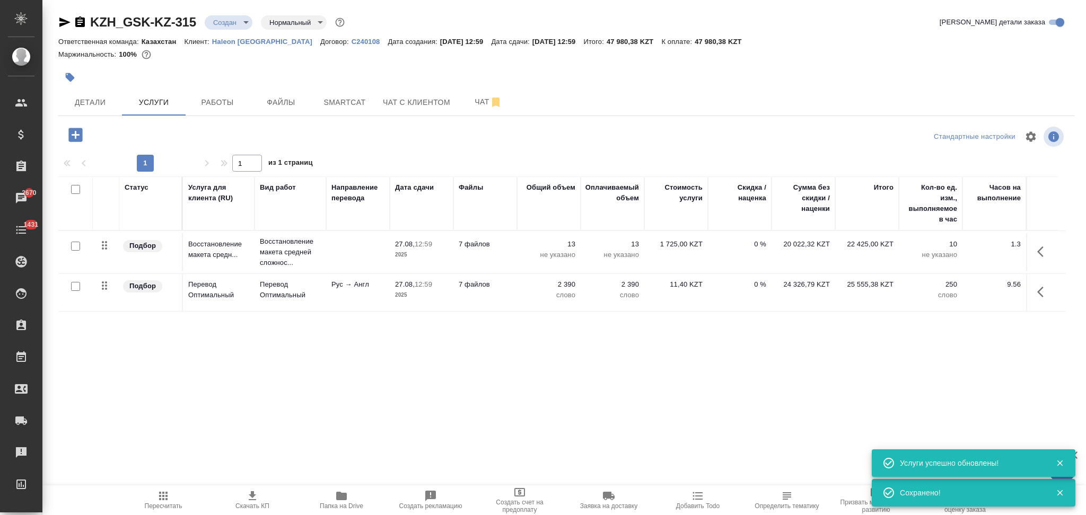
click at [257, 495] on icon "button" at bounding box center [252, 496] width 13 height 13
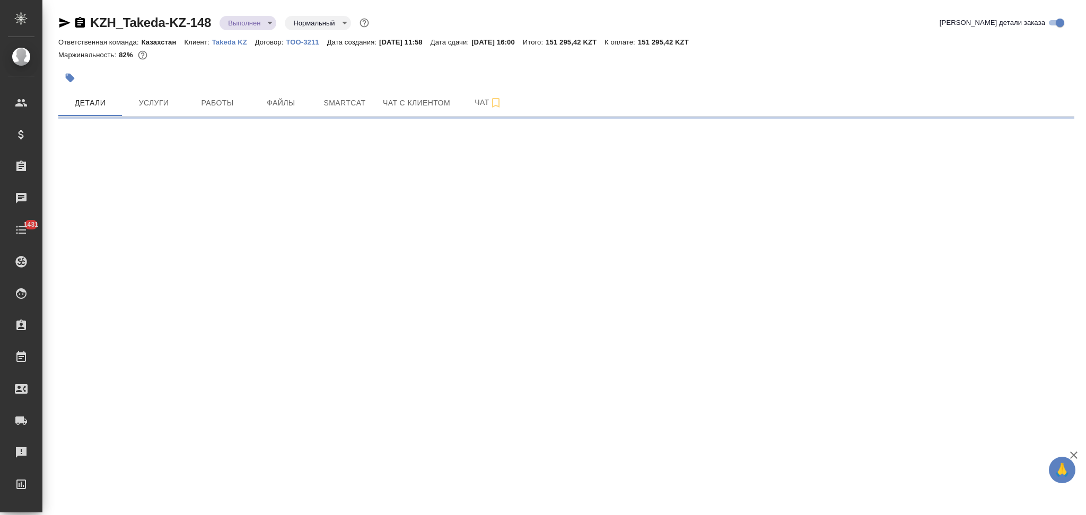
select select "RU"
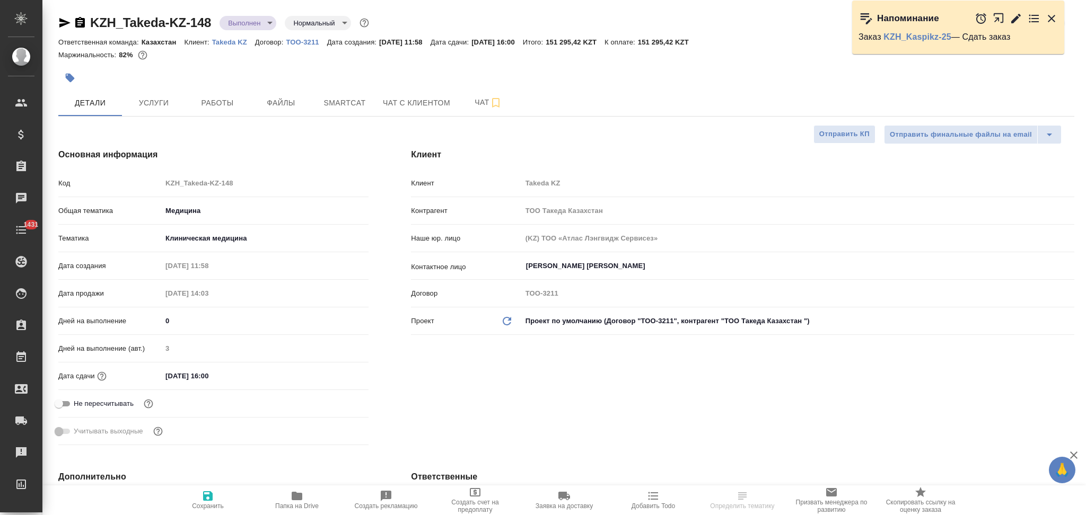
type textarea "x"
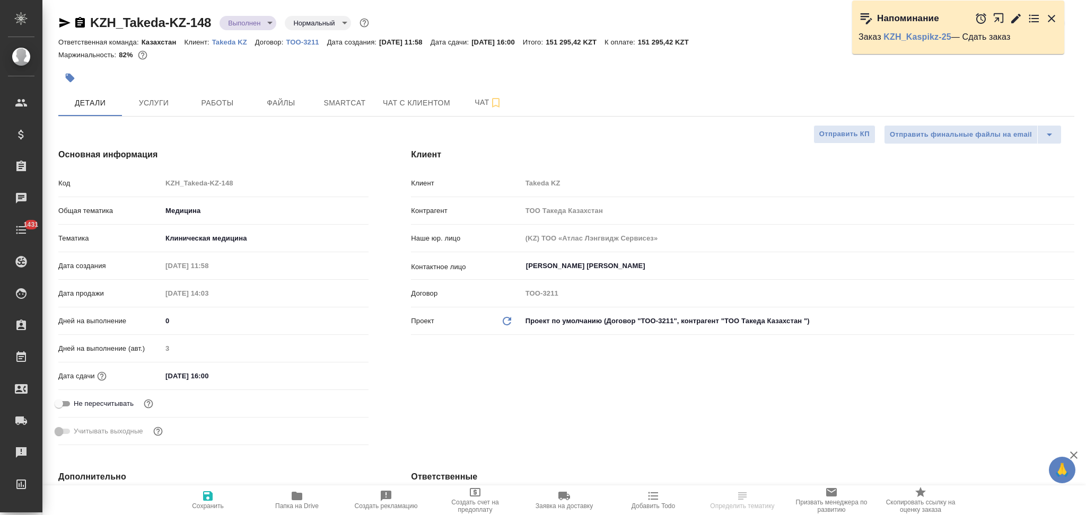
type textarea "x"
type input "[PERSON_NAME]"
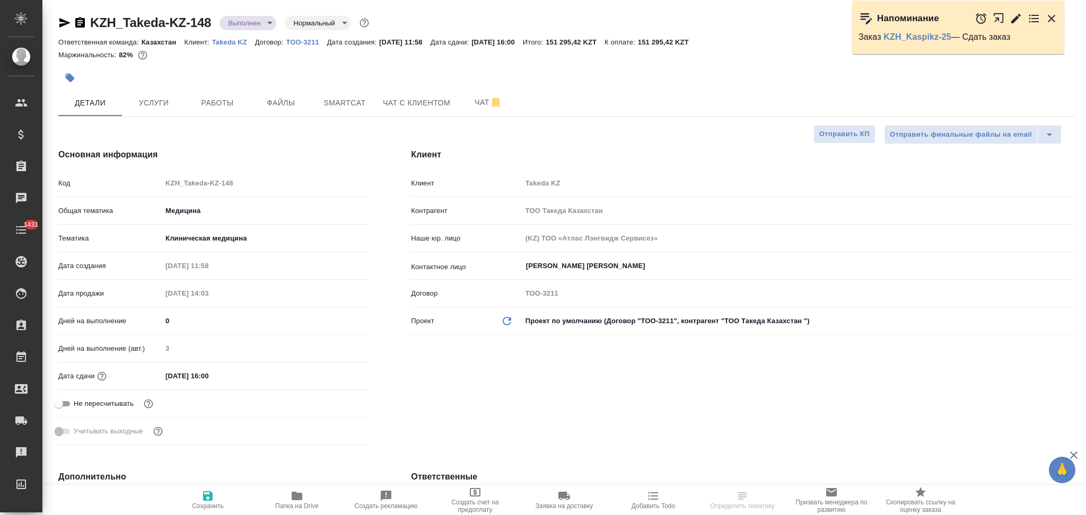
type input "[PERSON_NAME]"
click at [302, 499] on icon "button" at bounding box center [297, 496] width 11 height 8
type textarea "x"
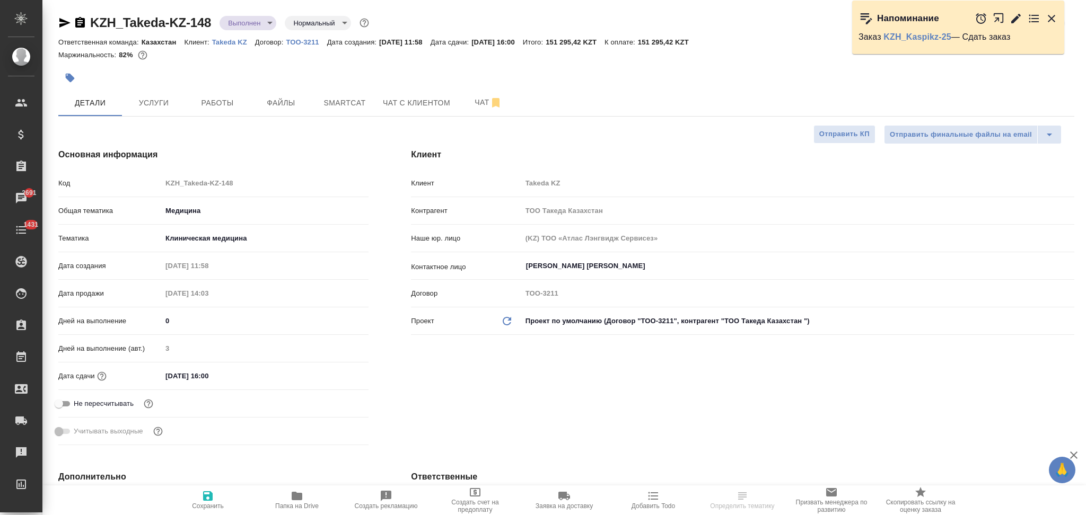
type textarea "x"
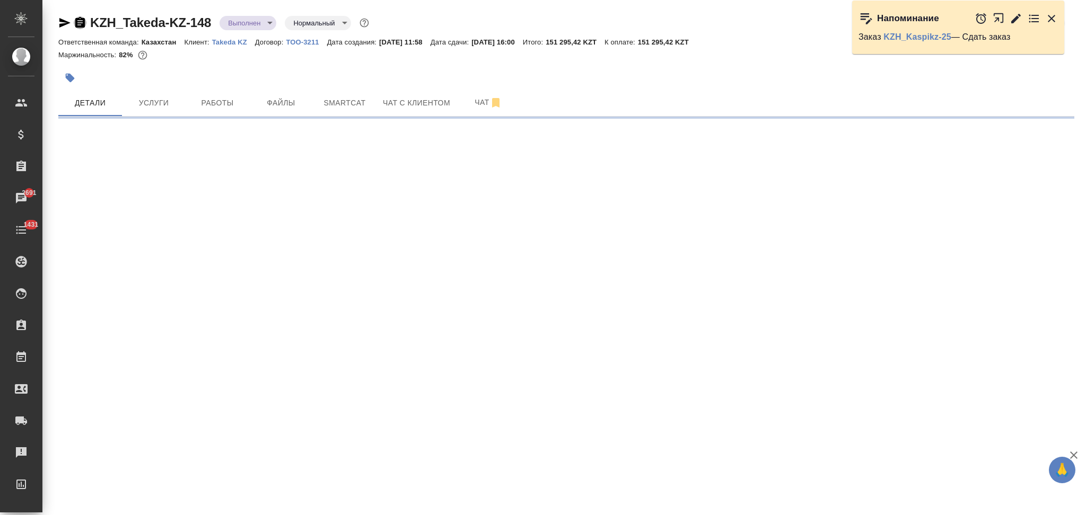
click at [80, 22] on icon "button" at bounding box center [80, 22] width 13 height 13
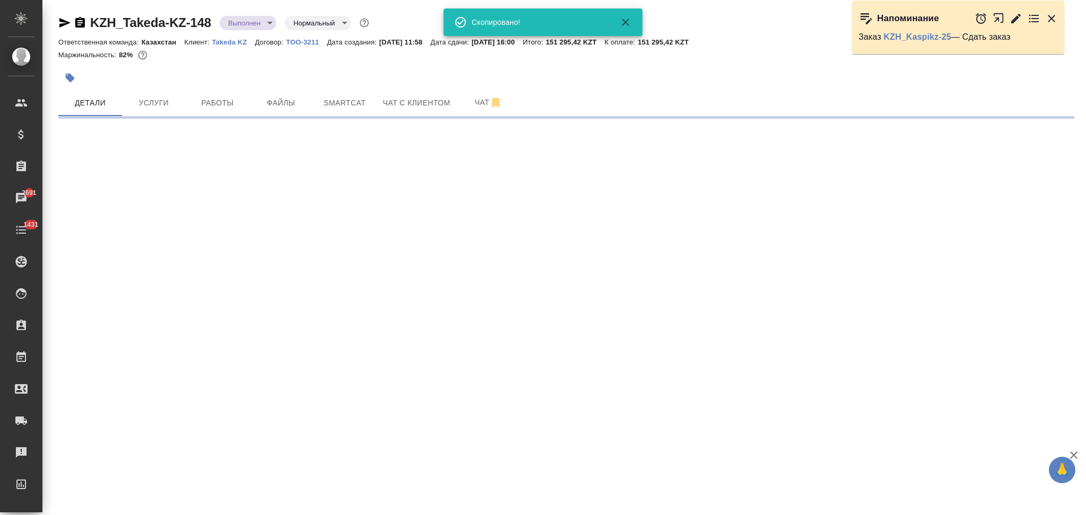
select select "RU"
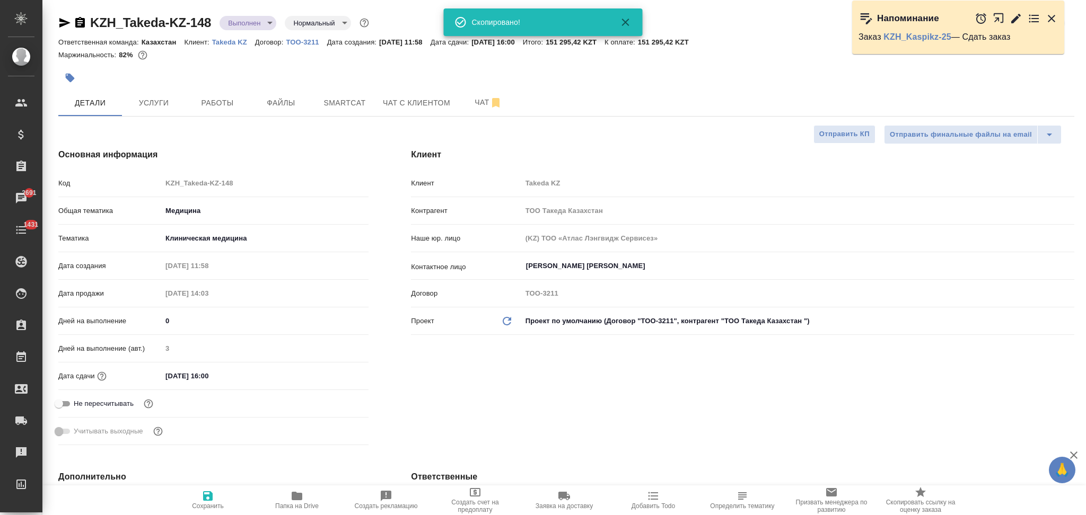
type textarea "x"
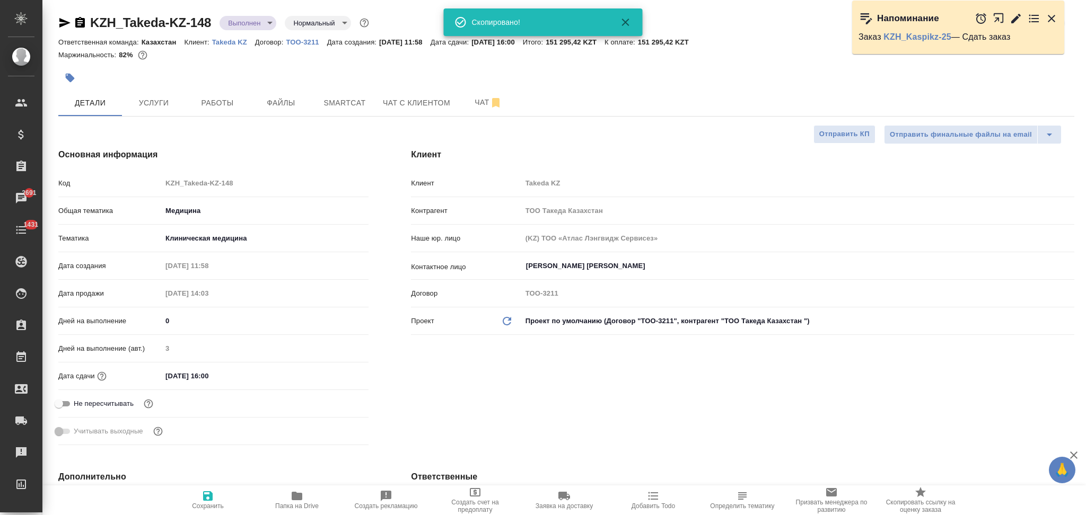
type textarea "x"
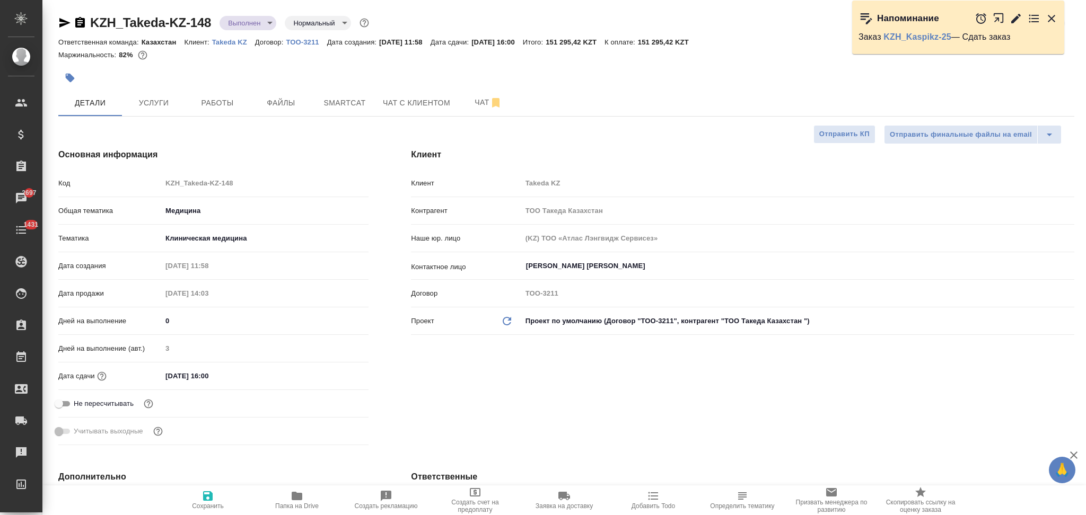
type textarea "x"
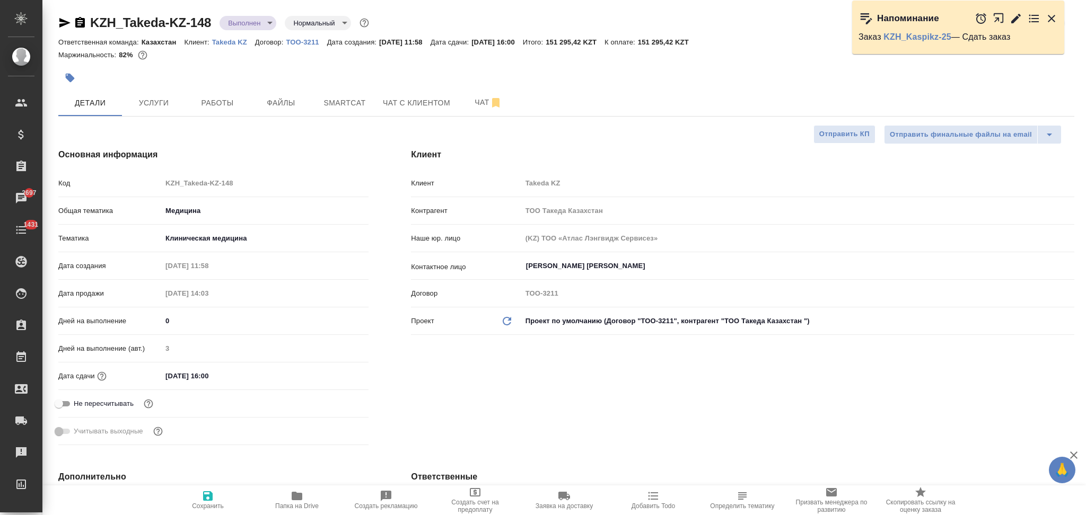
type textarea "x"
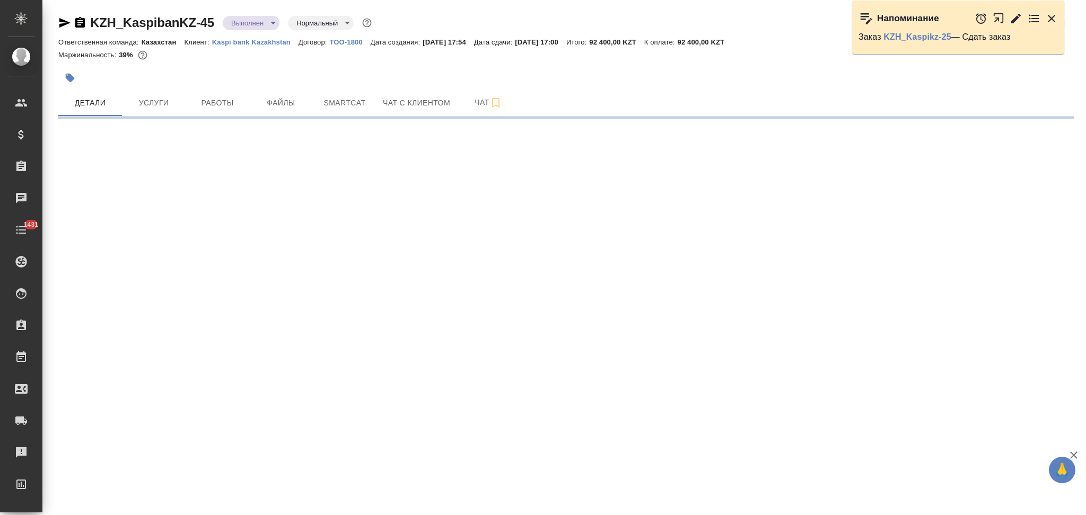
select select "RU"
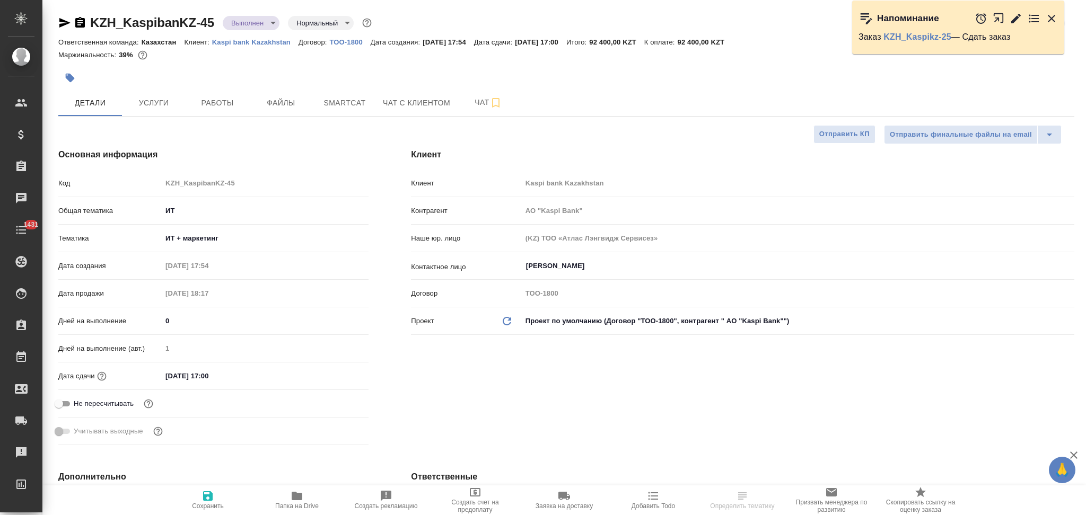
type textarea "x"
type input "АО "Kaspi Bank""
type textarea "x"
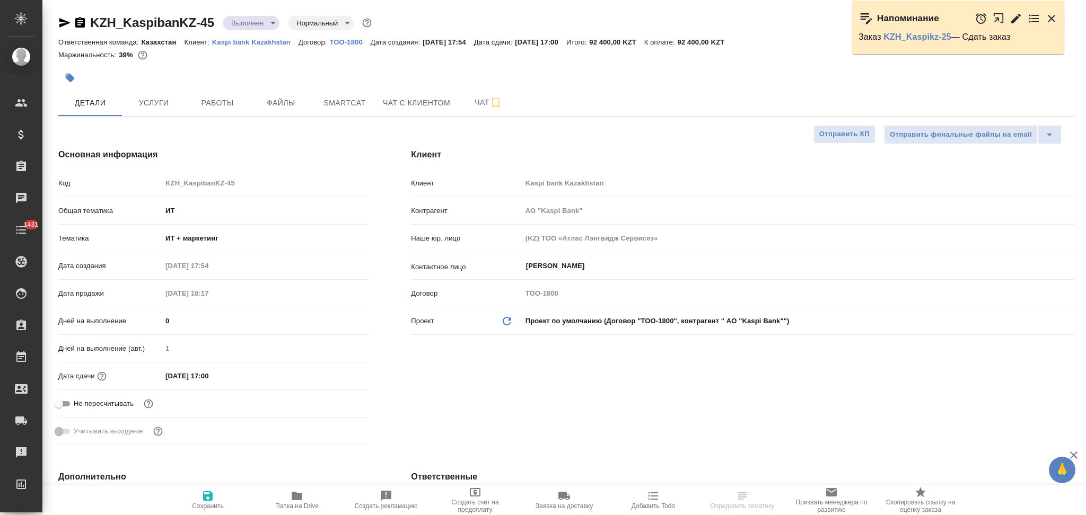
type textarea "x"
type input "АО "Kaspi Bank""
type textarea "x"
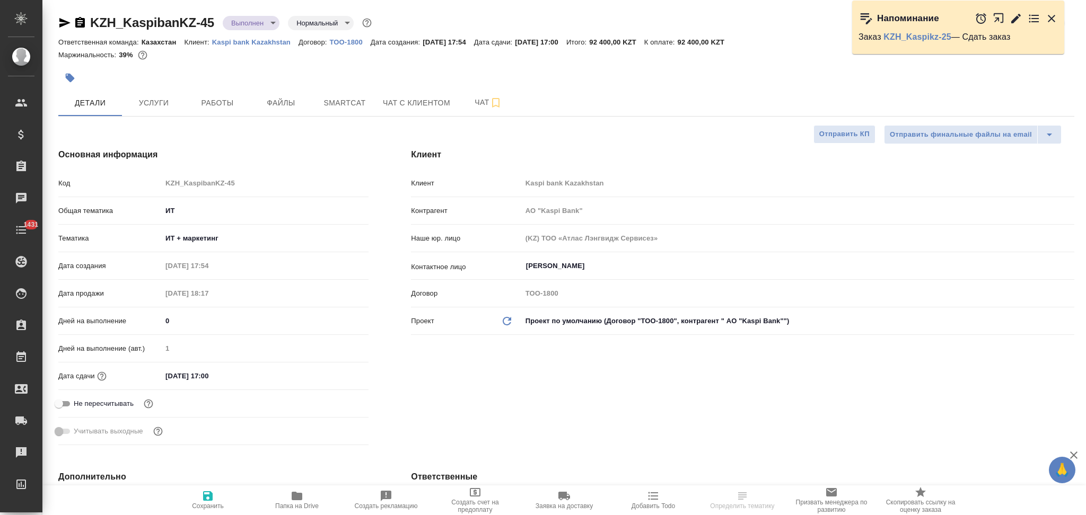
type textarea "x"
type input "АО "Kaspi Bank""
type textarea "x"
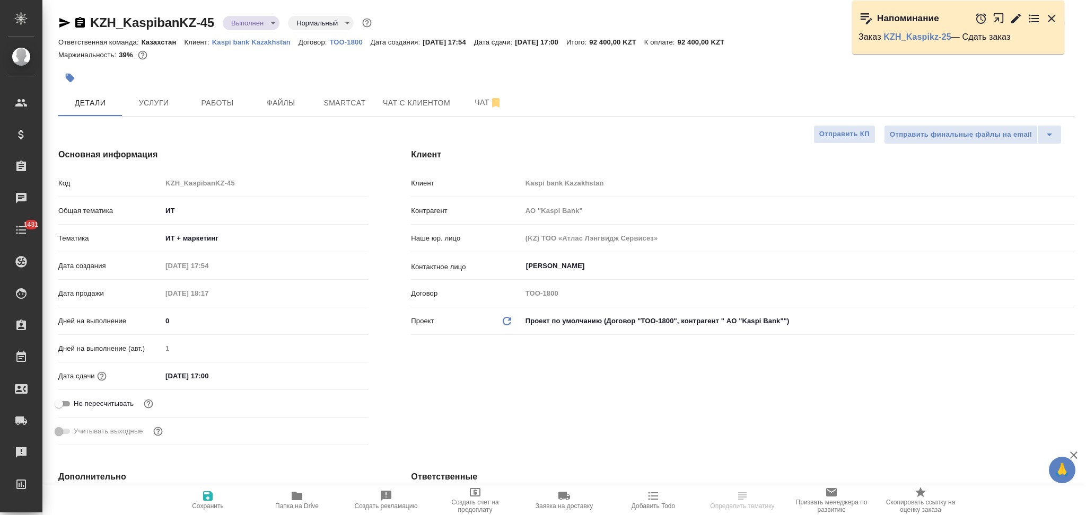
type input "АО "Kaspi Bank""
type textarea "x"
select select "RU"
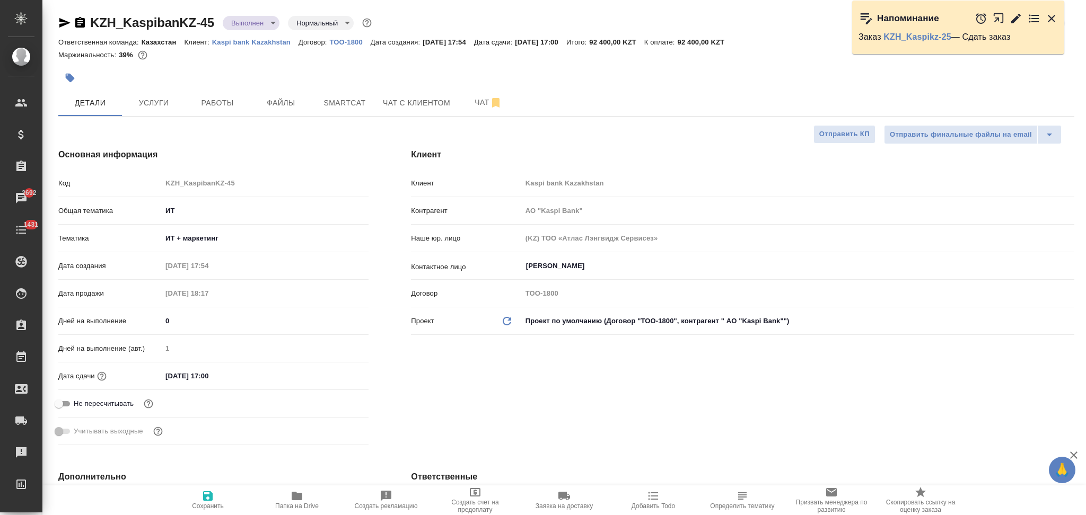
type textarea "x"
type input "АО "Kaspi Bank""
type textarea "x"
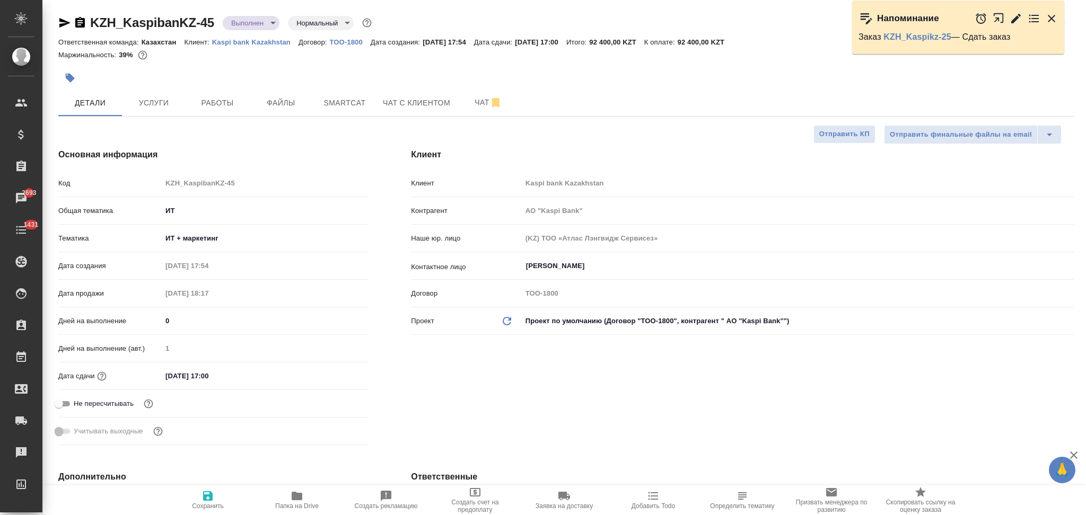
type textarea "x"
click at [168, 103] on span "Услуги" at bounding box center [153, 102] width 51 height 13
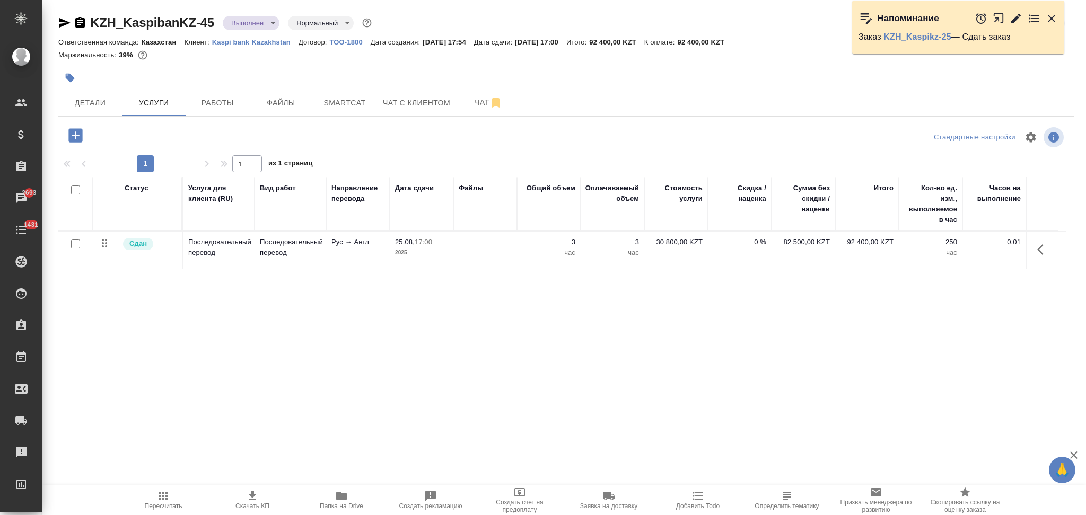
click at [254, 491] on icon "button" at bounding box center [252, 496] width 13 height 13
click at [238, 21] on body "🙏 .cls-1 fill:#fff; AWATERA Aslanukova Sati Клиенты Спецификации Заказы 2693 Ча…" at bounding box center [543, 257] width 1086 height 515
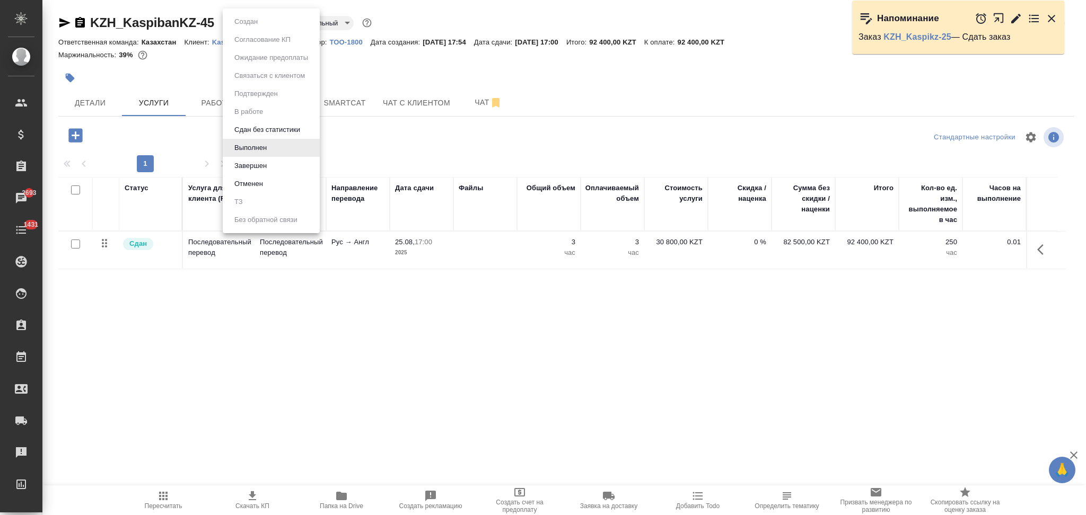
click at [175, 131] on div at bounding box center [543, 257] width 1086 height 515
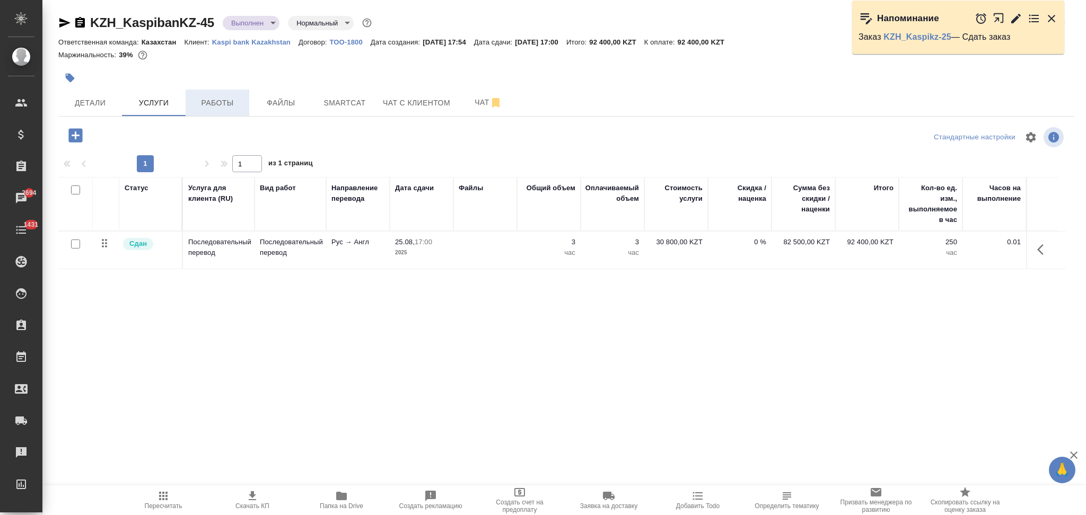
click at [213, 98] on span "Работы" at bounding box center [217, 102] width 51 height 13
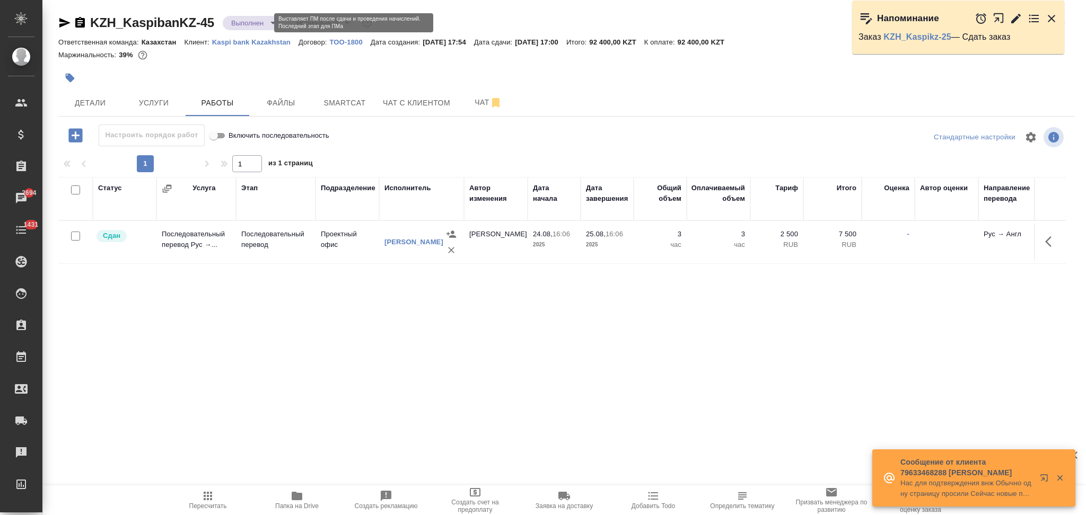
click at [236, 25] on body "🙏 .cls-1 fill:#fff; AWATERA Aslanukova Sati Клиенты Спецификации Заказы 2694 Ча…" at bounding box center [543, 257] width 1086 height 515
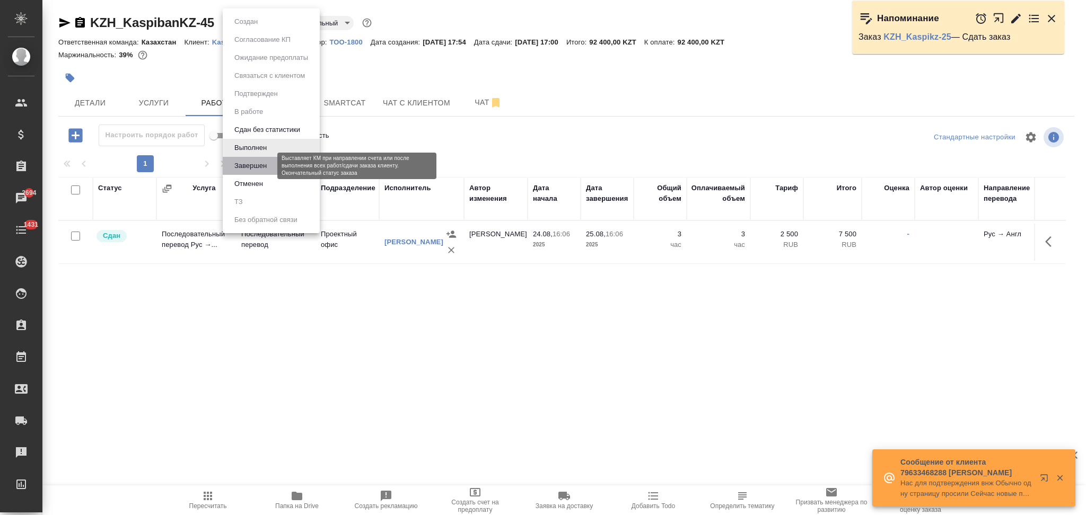
click at [241, 170] on button "Завершен" at bounding box center [250, 166] width 39 height 12
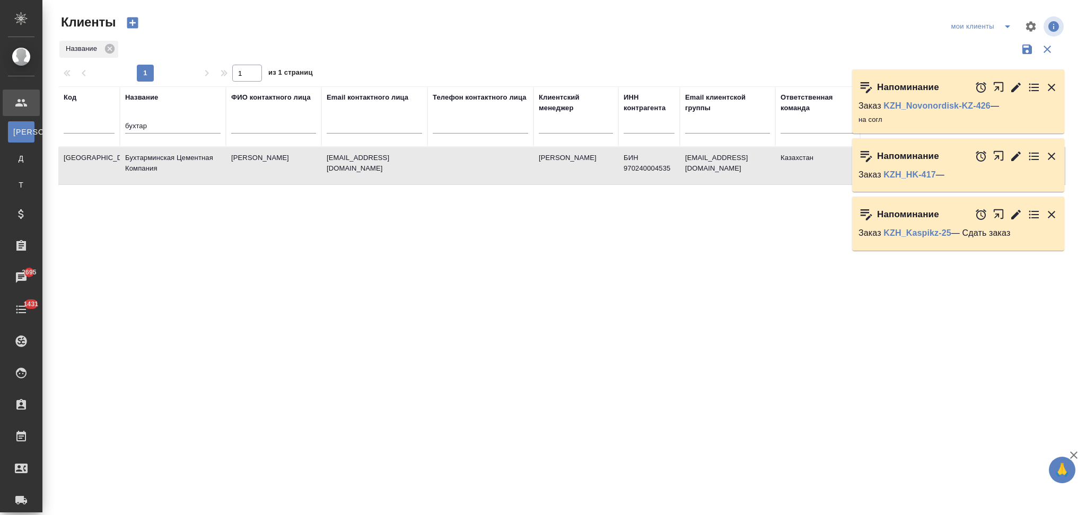
select select "RU"
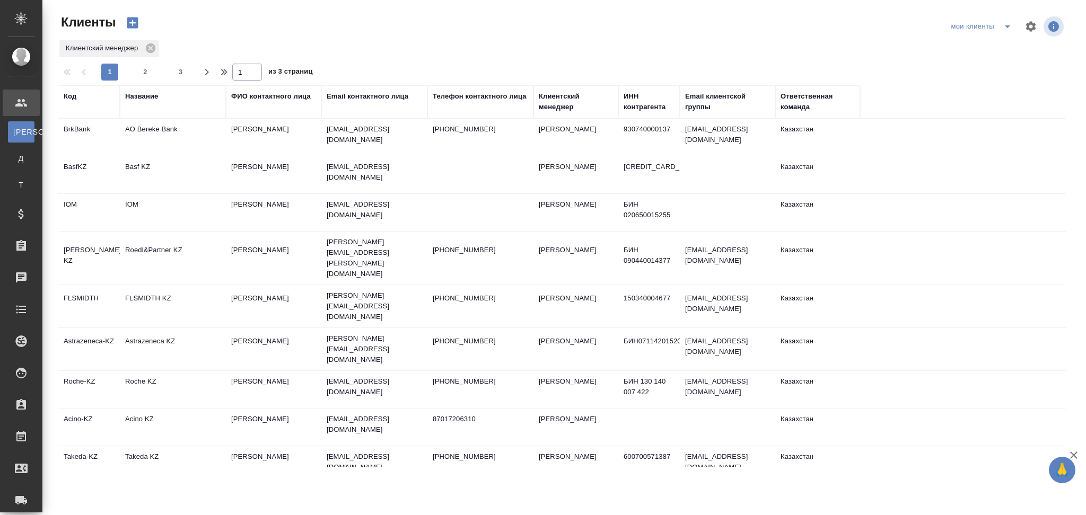
select select "RU"
